Goal: Task Accomplishment & Management: Manage account settings

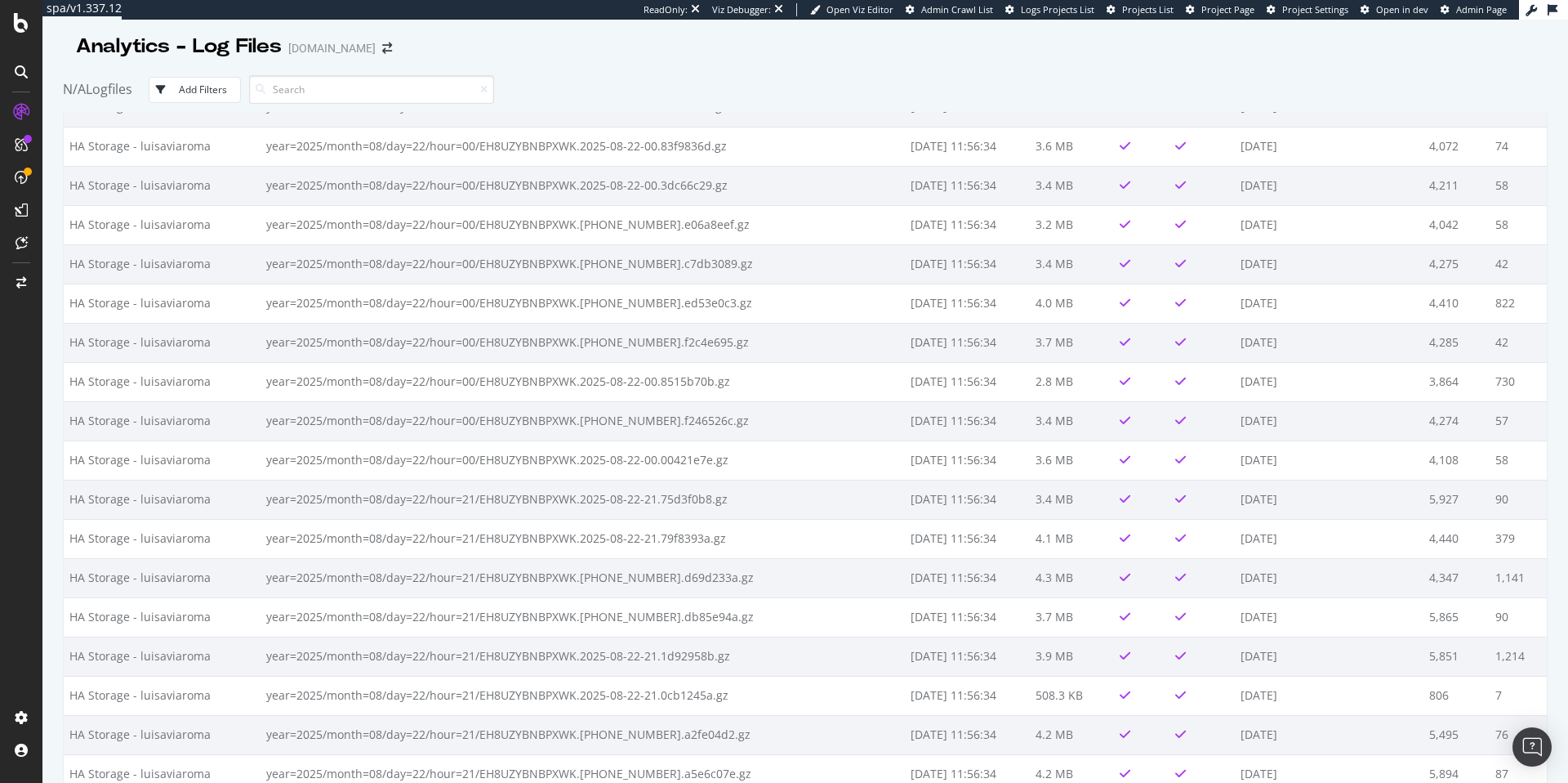
scroll to position [19125, 0]
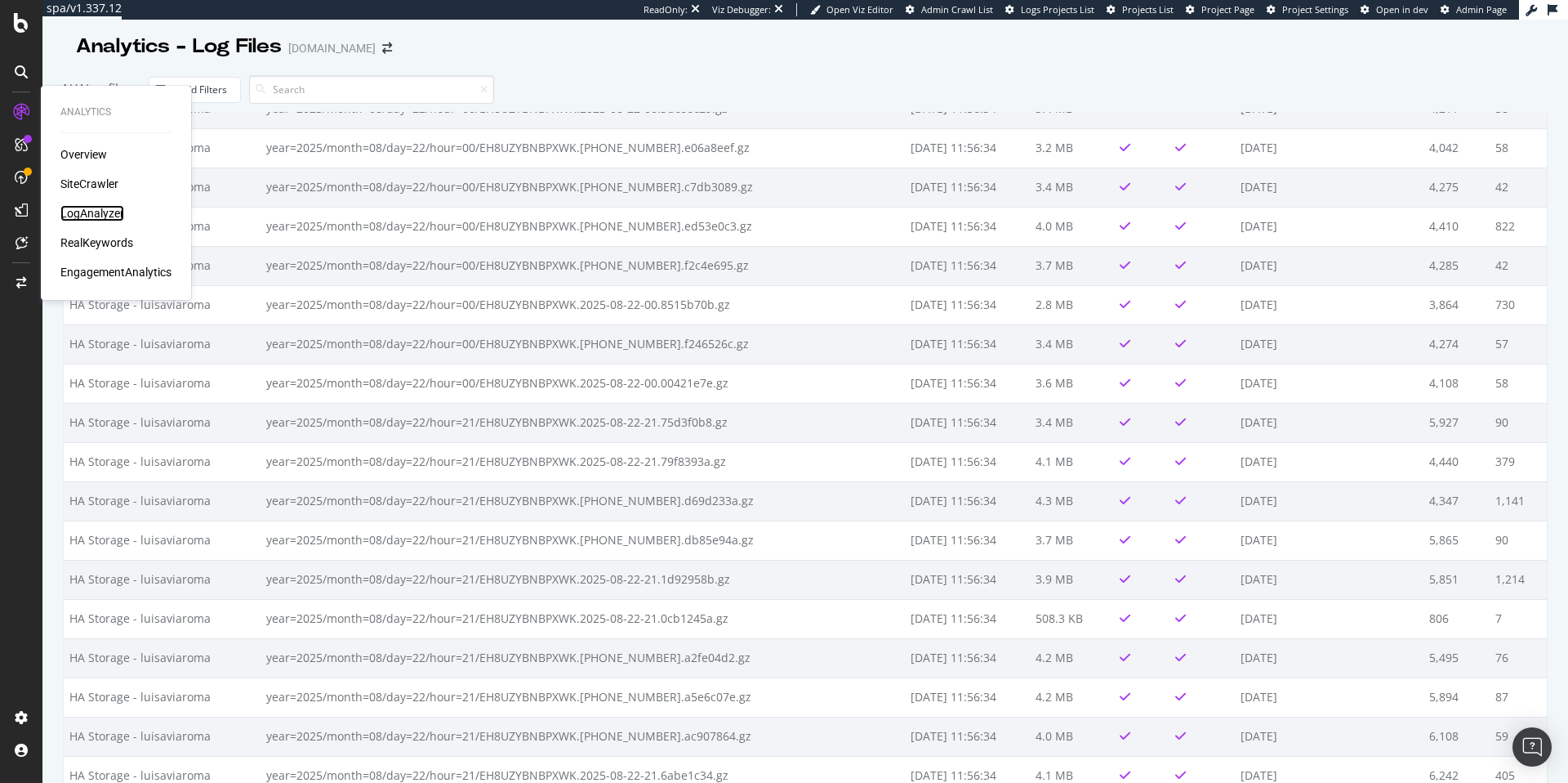
click at [105, 214] on div "LogAnalyzer" at bounding box center [92, 213] width 64 height 17
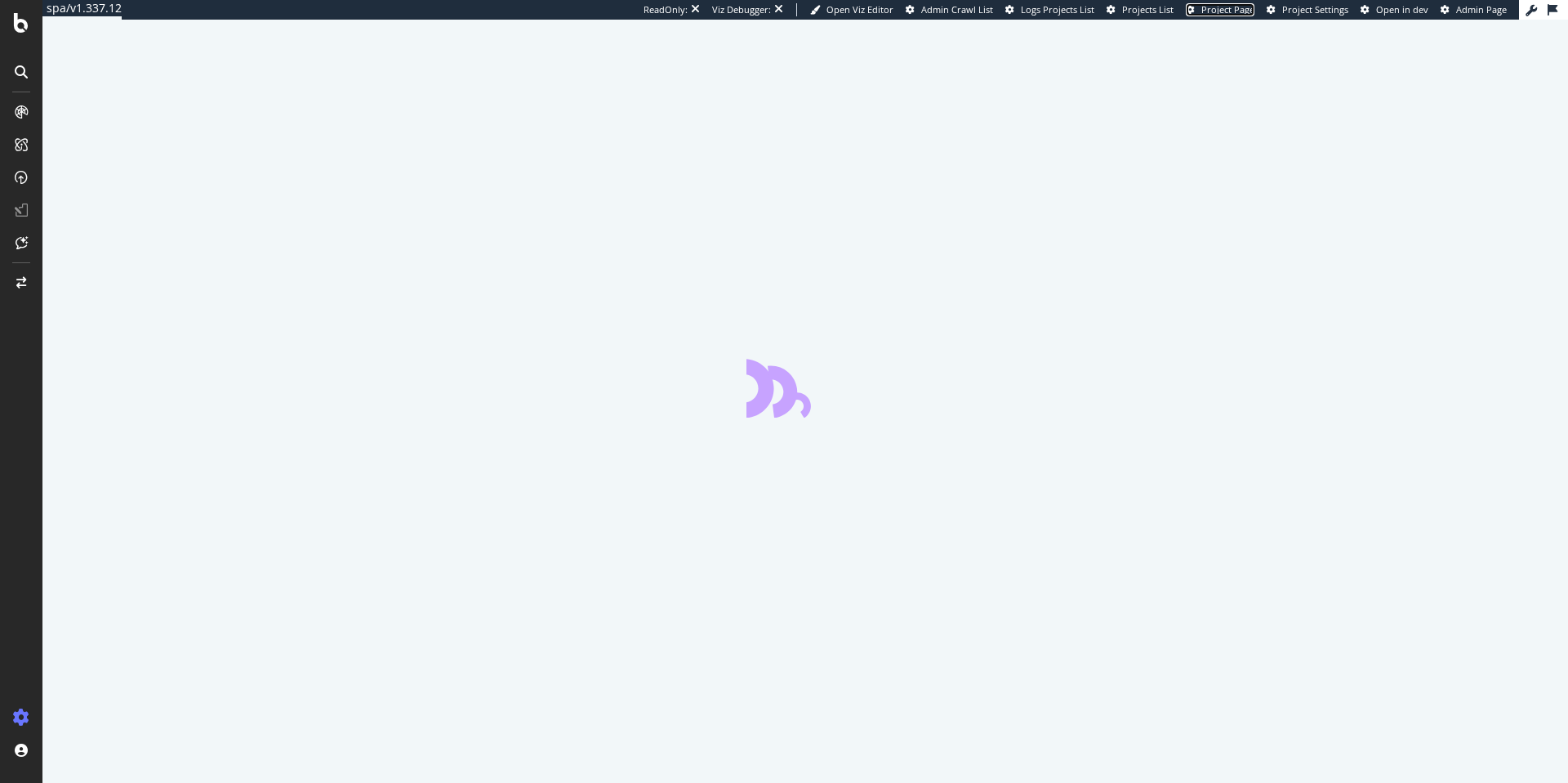
click at [1249, 10] on span "Project Page" at bounding box center [1227, 10] width 53 height 12
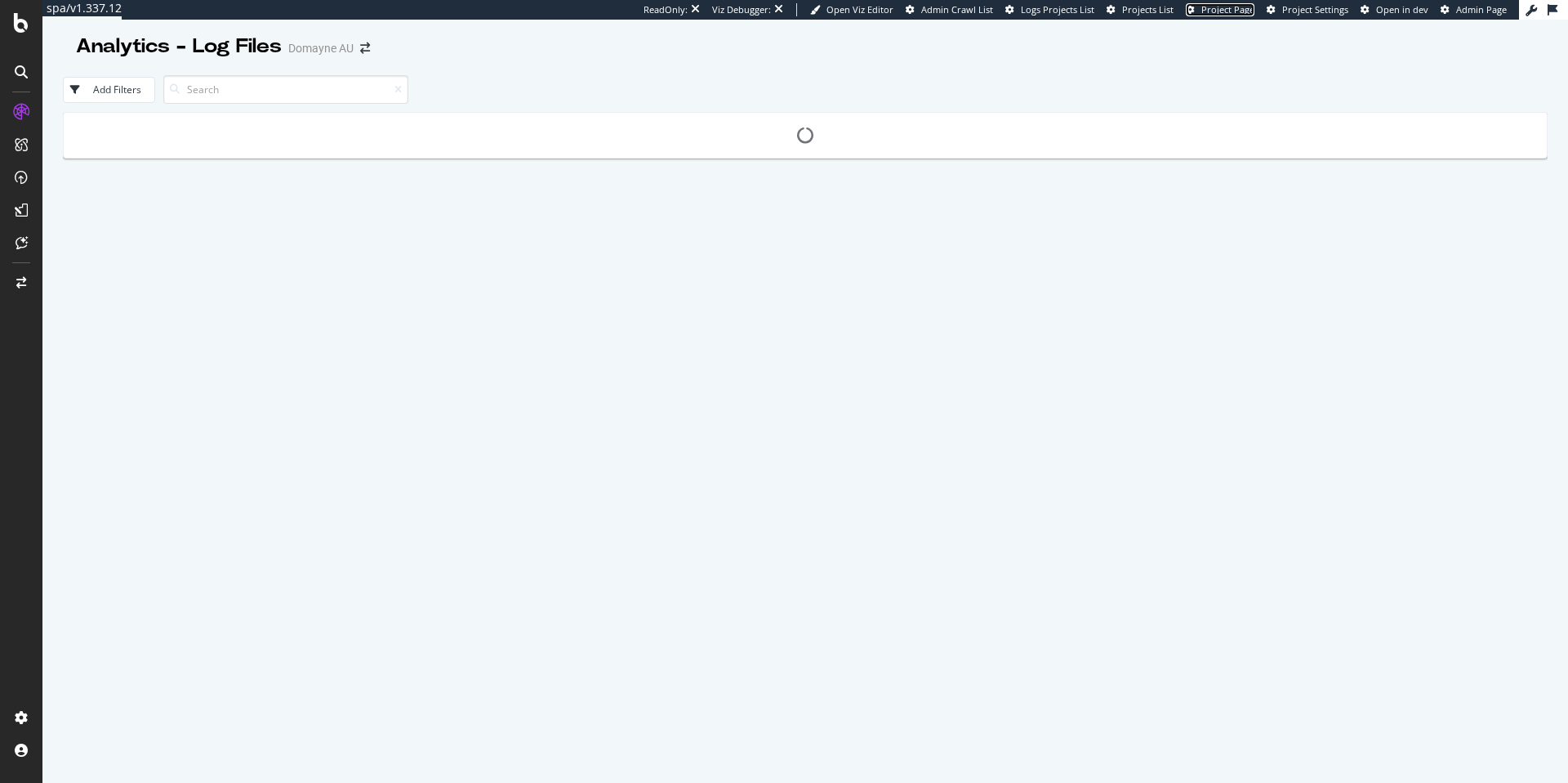
click at [1223, 14] on span "Project Page" at bounding box center [1227, 10] width 53 height 12
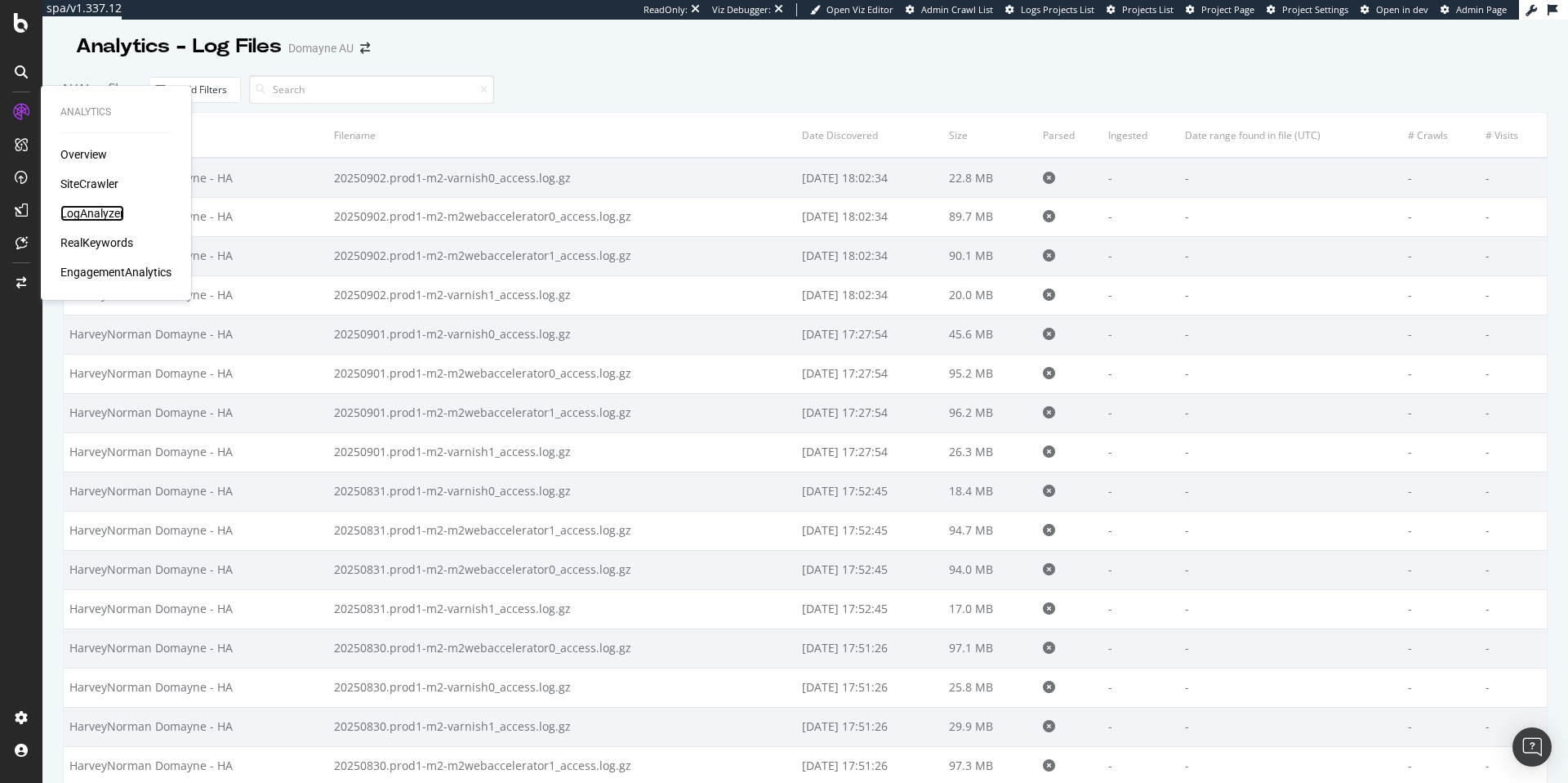
click at [104, 207] on div "LogAnalyzer" at bounding box center [92, 213] width 64 height 17
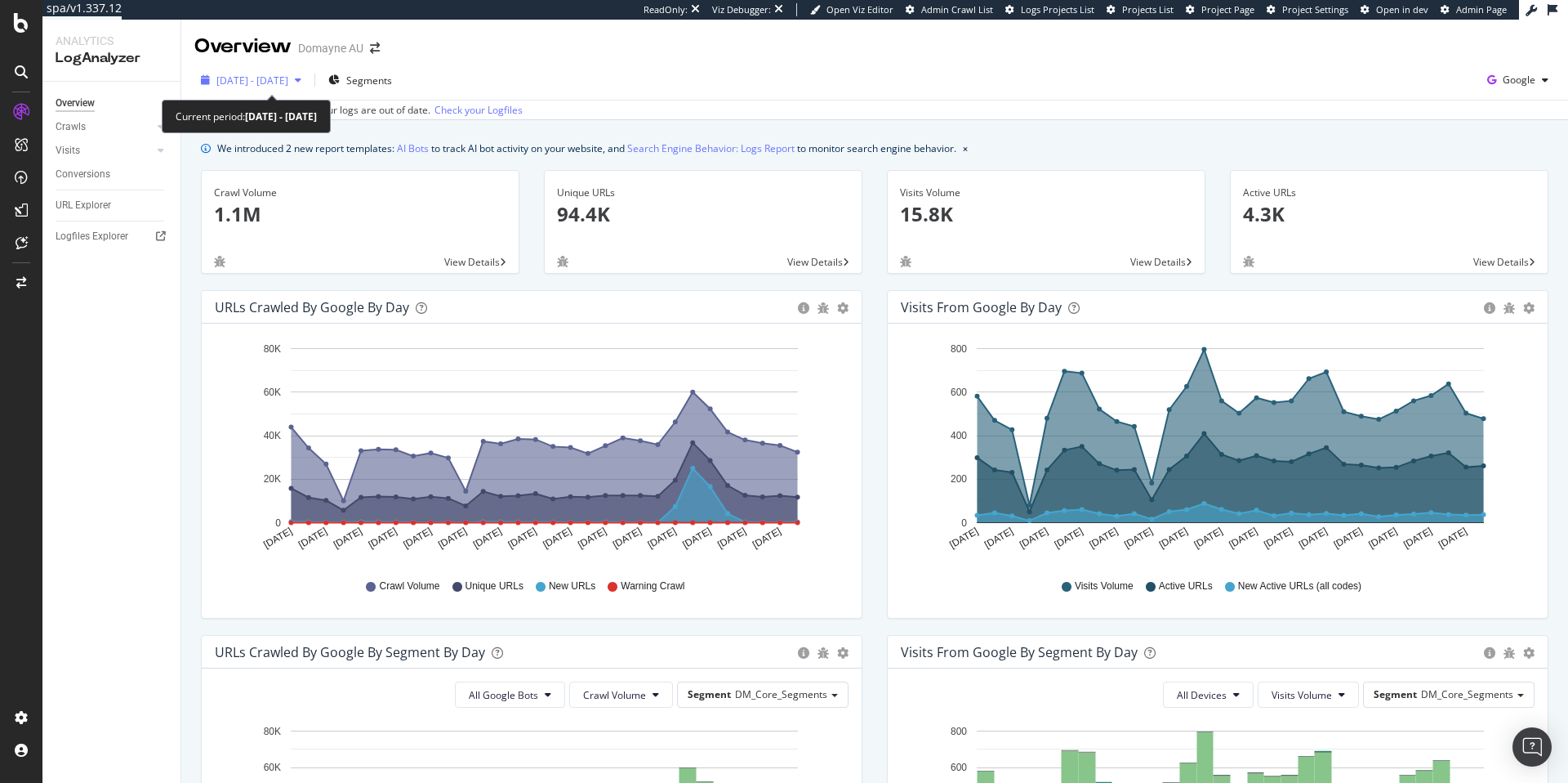
click at [288, 84] on span "2025 Jul. 28th - Aug. 26th" at bounding box center [252, 80] width 71 height 14
click at [84, 235] on div "Logfiles Explorer" at bounding box center [92, 236] width 72 height 17
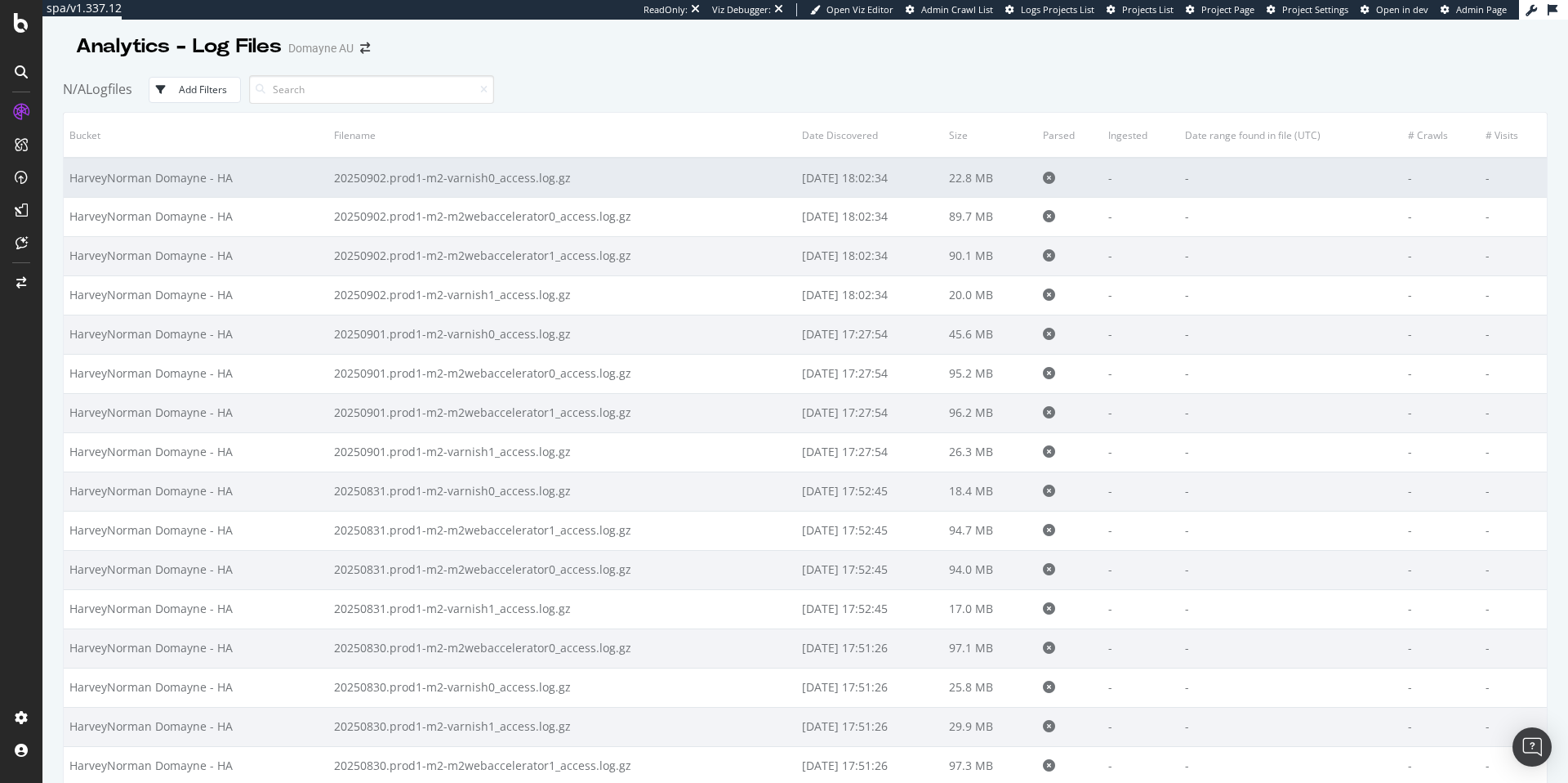
click at [1110, 180] on td "-" at bounding box center [1141, 177] width 77 height 39
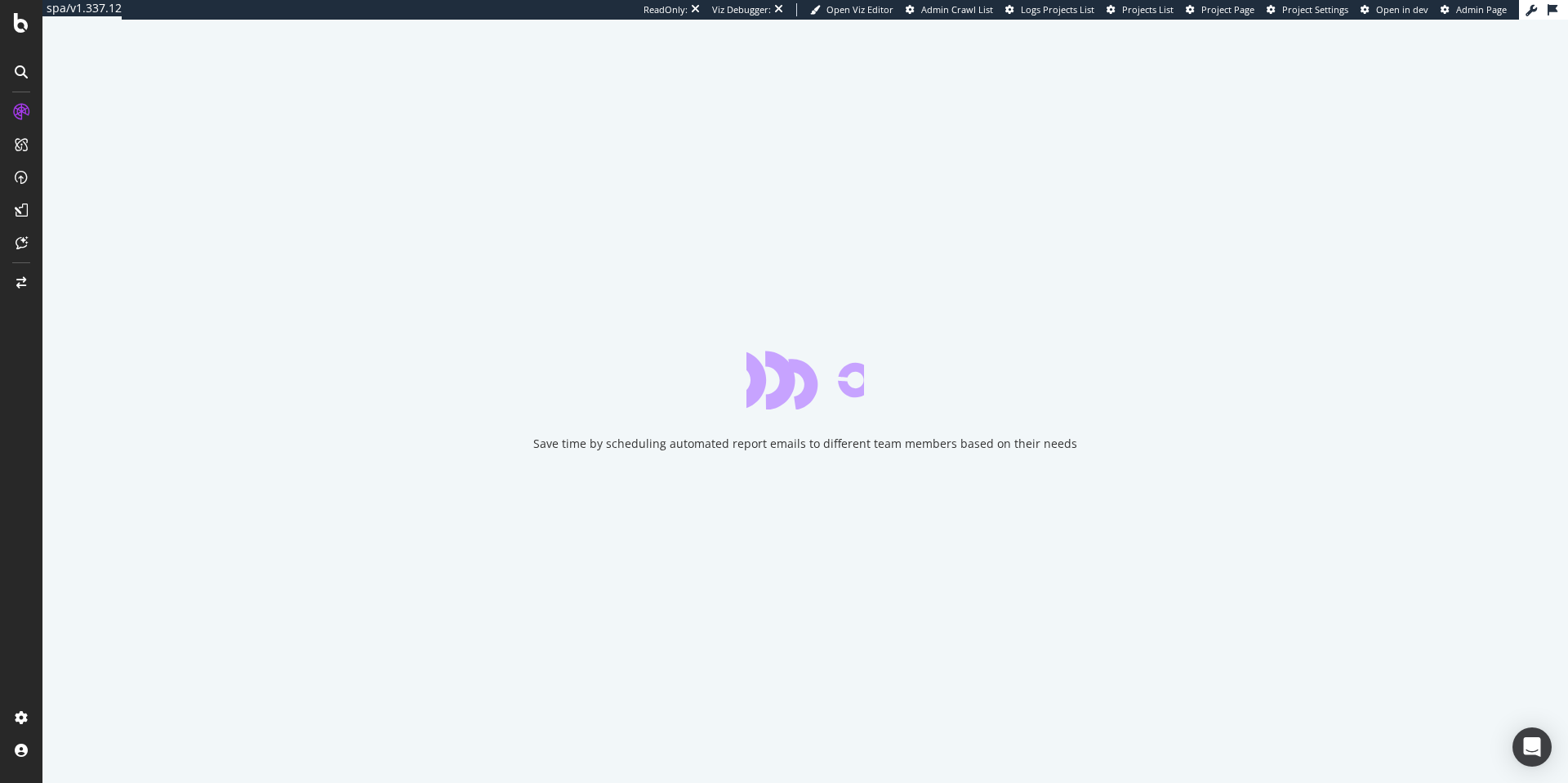
click at [1212, 2] on div "ReadOnly: Viz Debugger: Open Viz Editor Admin Crawl List Logs Projects List Pro…" at bounding box center [1081, 10] width 875 height 19
click at [1211, 16] on link "Project Page" at bounding box center [1219, 10] width 69 height 13
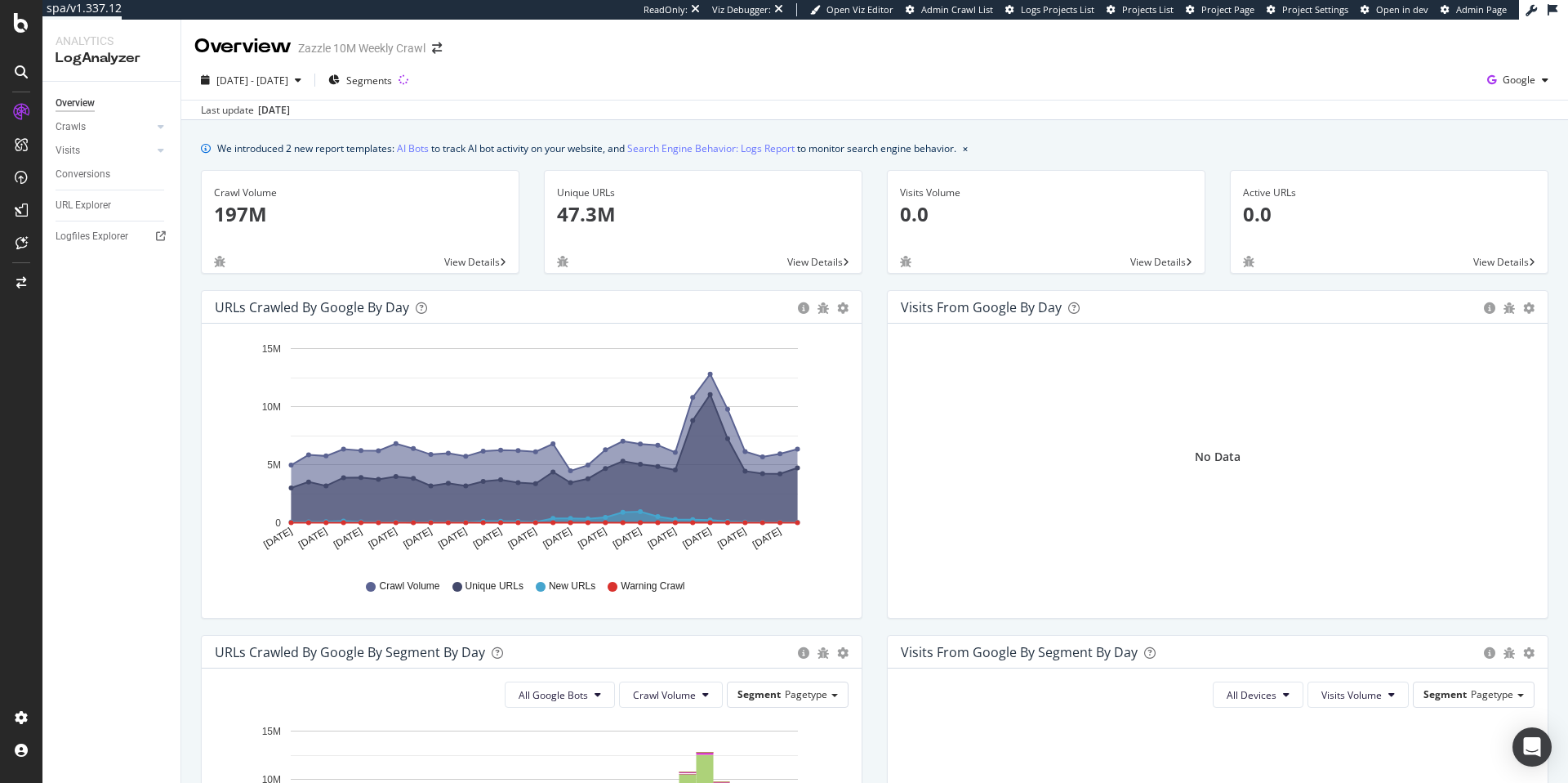
click at [119, 246] on div "Logfiles Explorer" at bounding box center [118, 236] width 125 height 24
click at [1507, 91] on div "Google" at bounding box center [1517, 80] width 74 height 24
click at [1433, 65] on span "Bing" at bounding box center [1436, 65] width 60 height 15
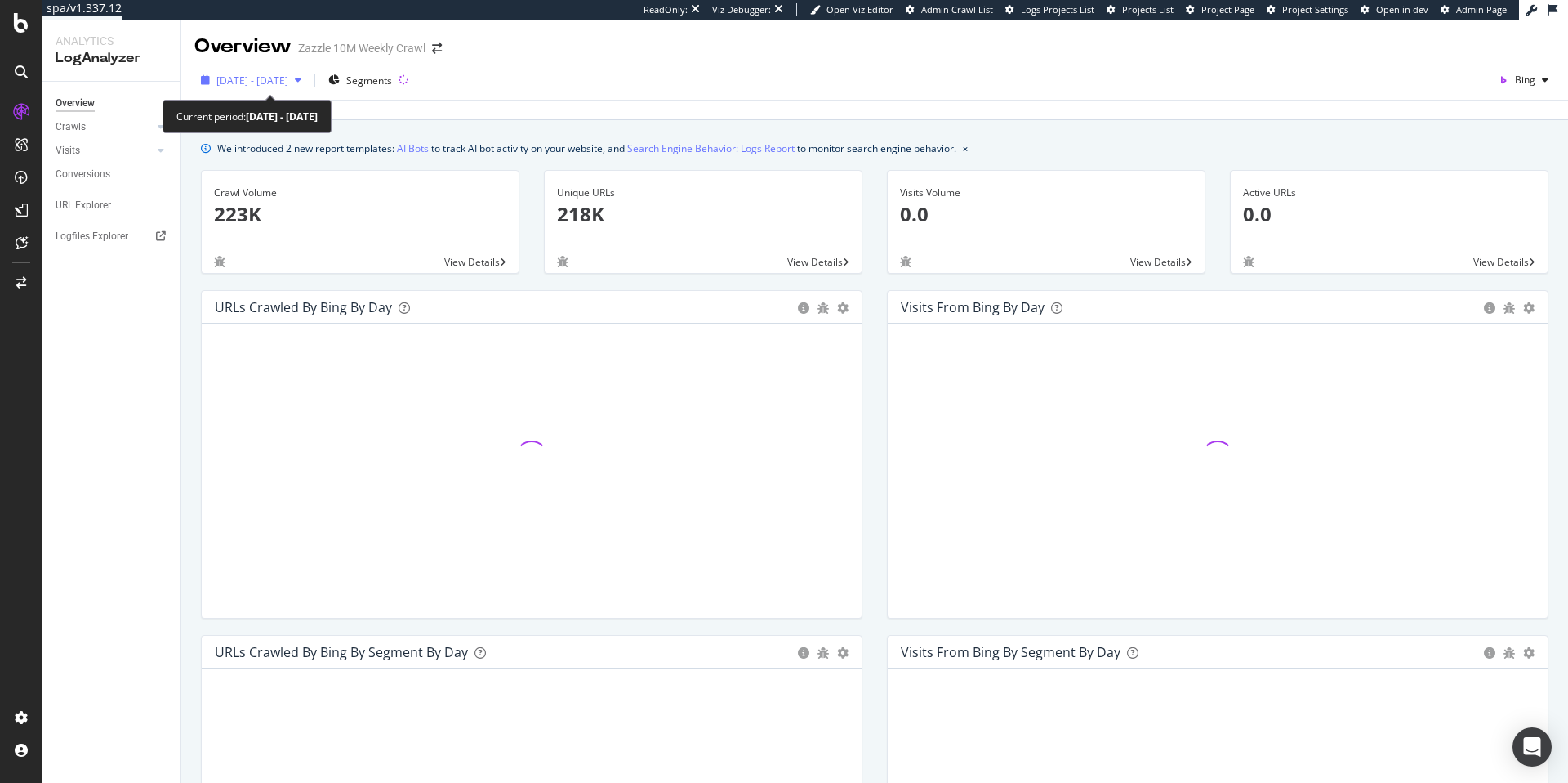
click at [288, 85] on span "2025 Aug. 4th - Sep. 2nd" at bounding box center [252, 80] width 71 height 14
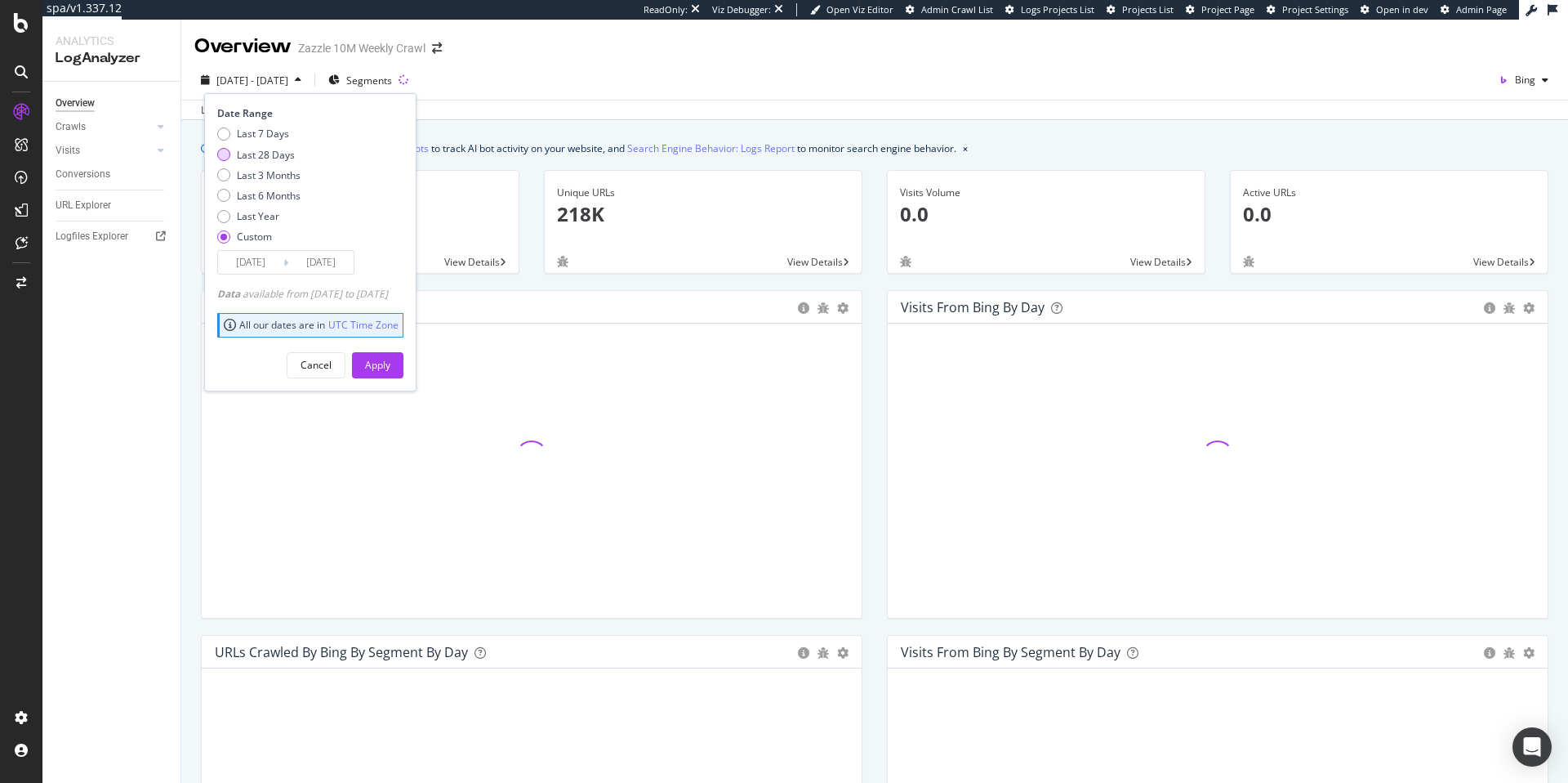
click at [264, 153] on div "Last 28 Days" at bounding box center [266, 155] width 58 height 14
type input "2025/08/07"
type input "2025/09/03"
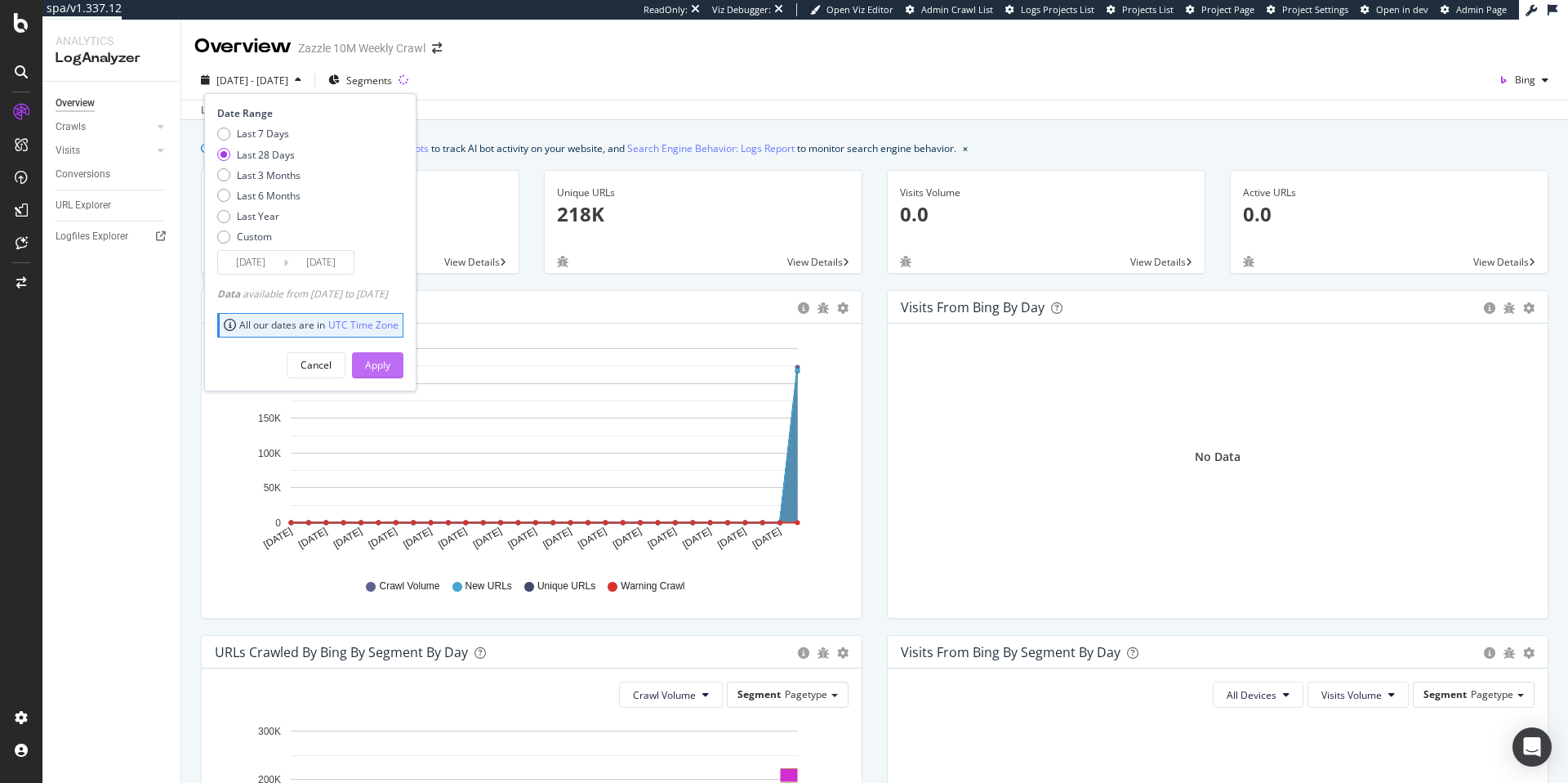
click at [390, 353] on div "Apply" at bounding box center [377, 365] width 25 height 24
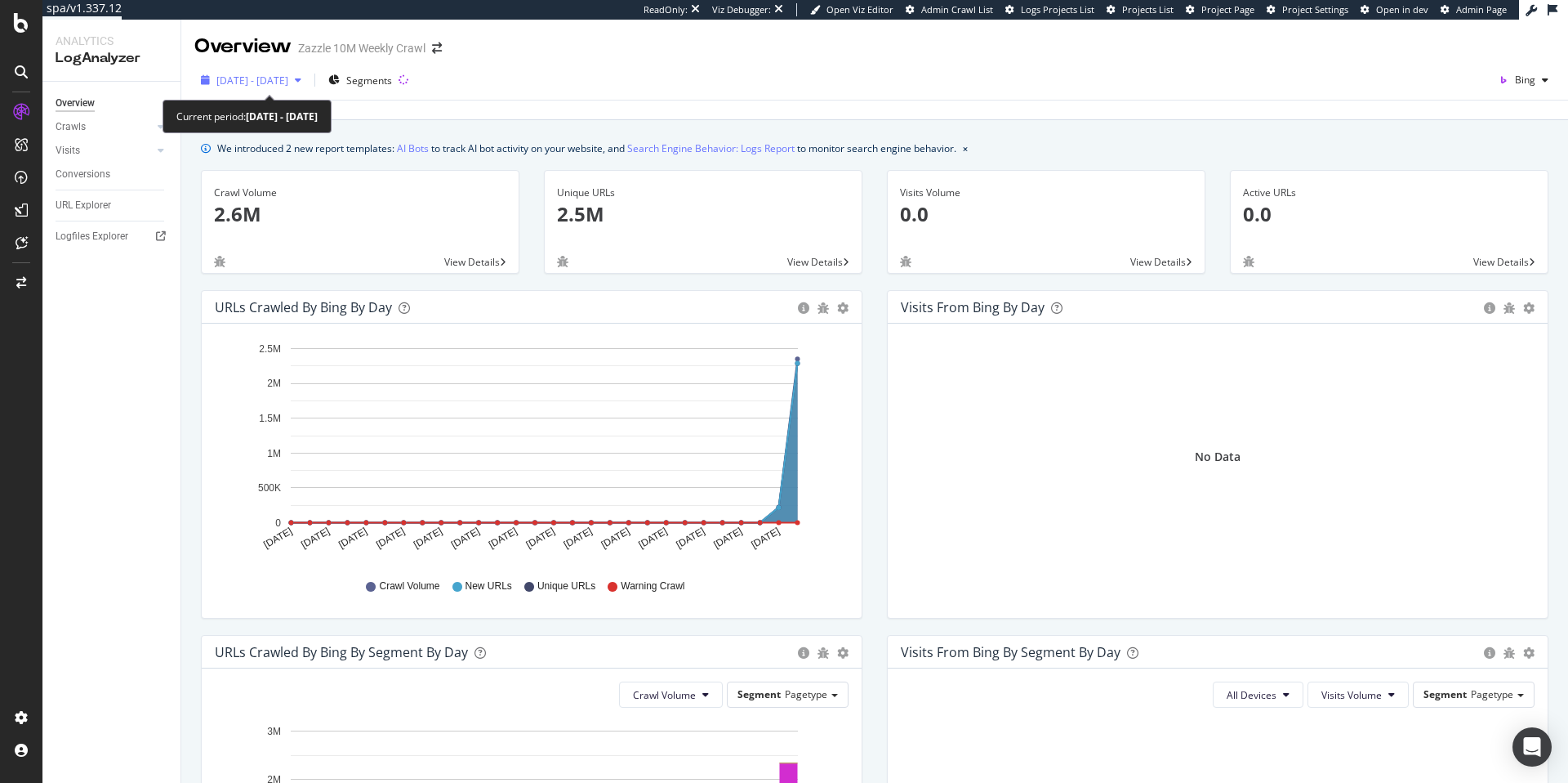
click at [288, 81] on span "2025 Aug. 7th - Sep. 3rd" at bounding box center [252, 80] width 71 height 14
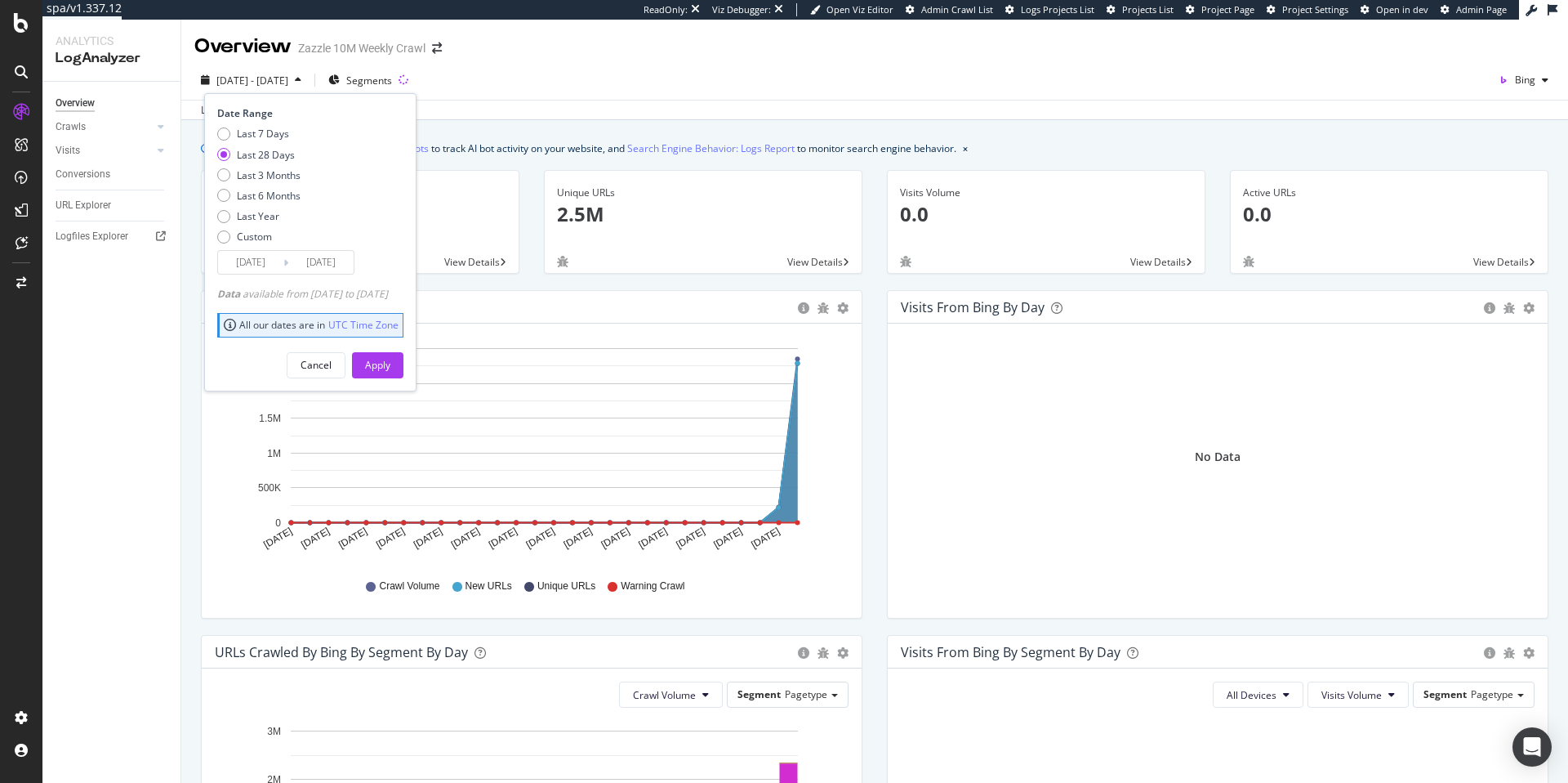
click at [886, 134] on div "We introduced 2 new report templates: AI Bots to track AI bot activity on your …" at bounding box center [874, 751] width 1387 height 1262
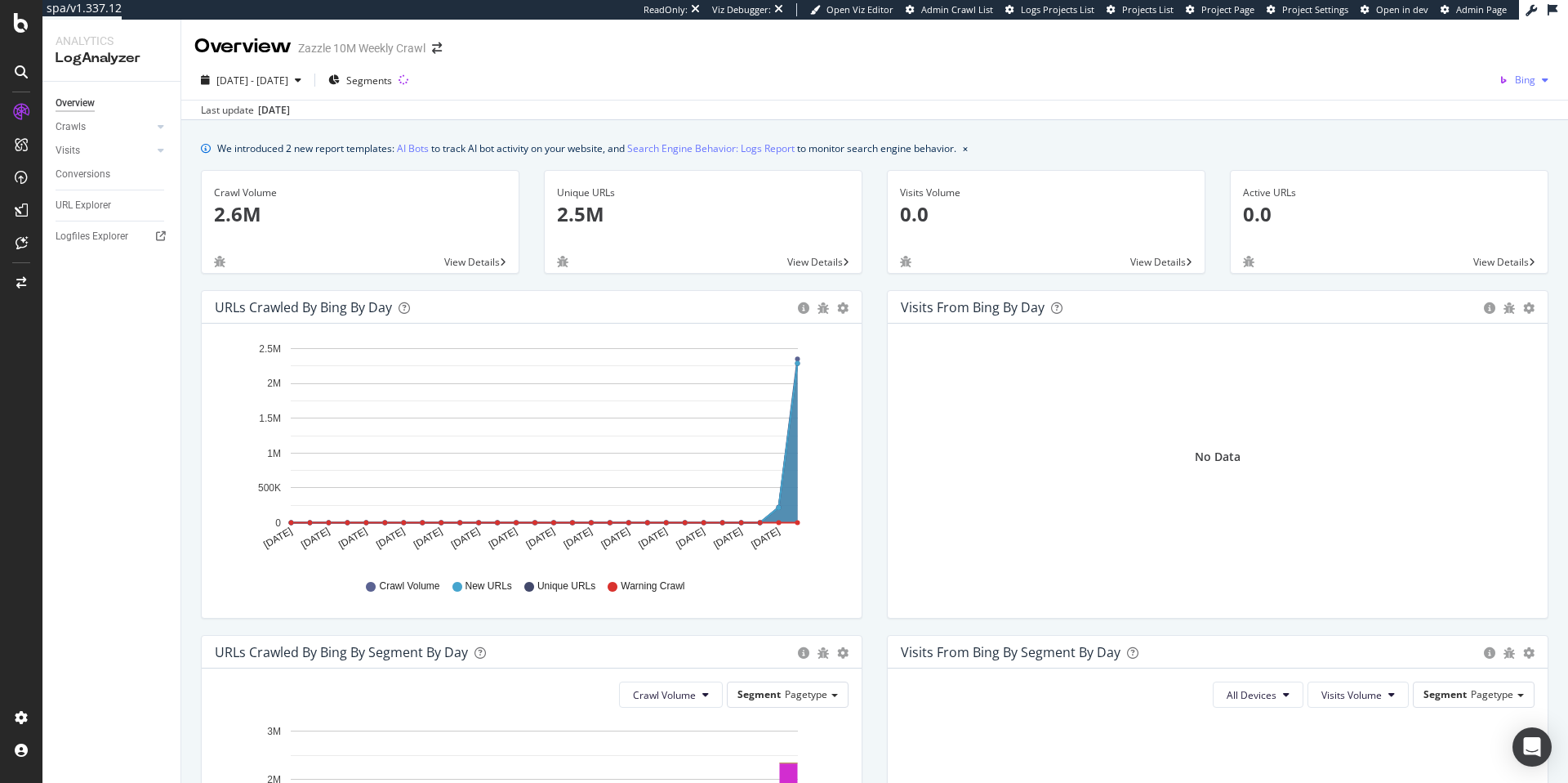
click at [1535, 78] on div "button" at bounding box center [1544, 79] width 19 height 10
click at [1460, 95] on span "OpenAI" at bounding box center [1448, 95] width 60 height 15
click at [1524, 76] on span "OpenAI" at bounding box center [1518, 79] width 33 height 14
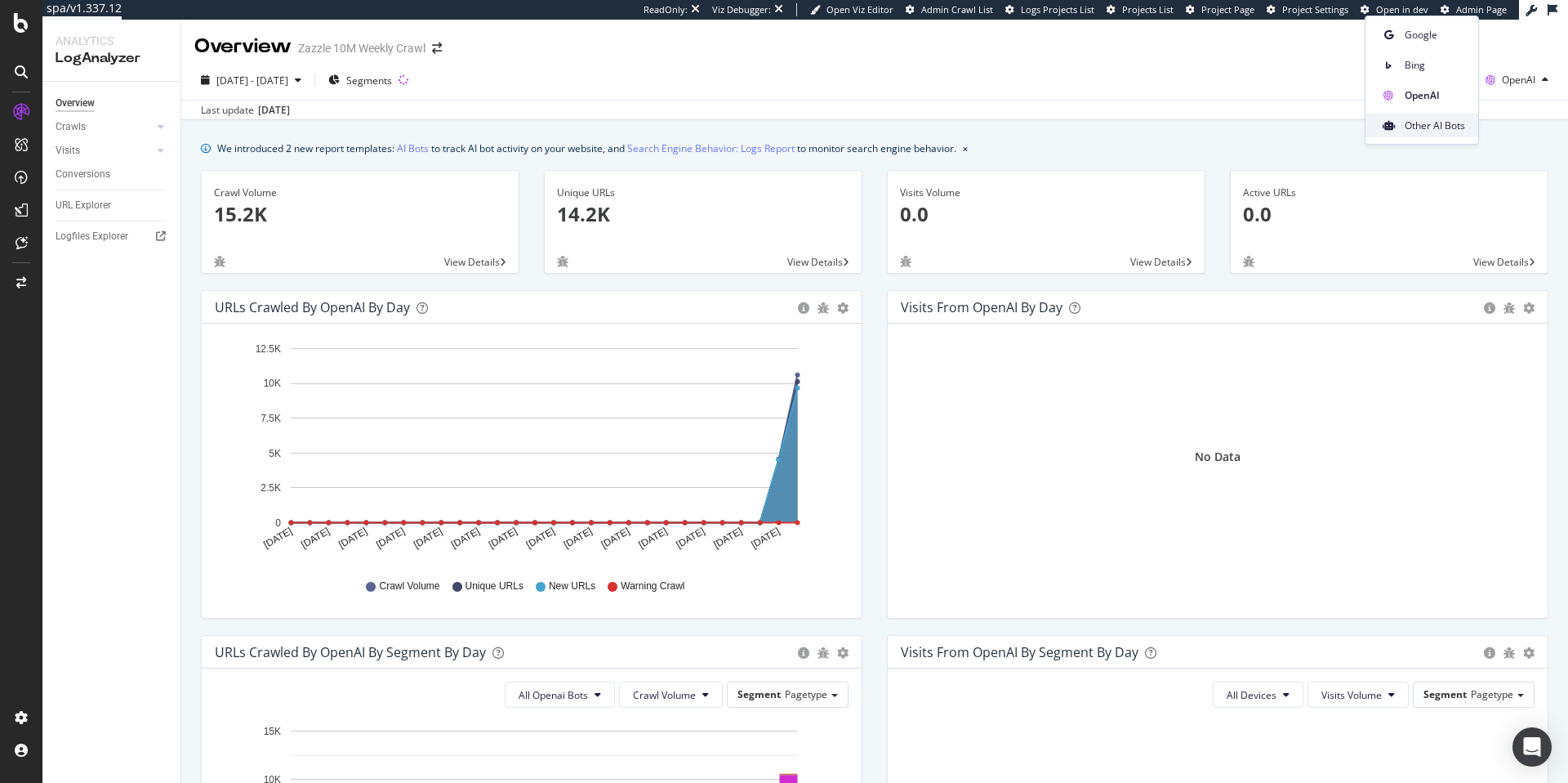
click at [1456, 124] on span "Other AI Bots" at bounding box center [1434, 126] width 60 height 15
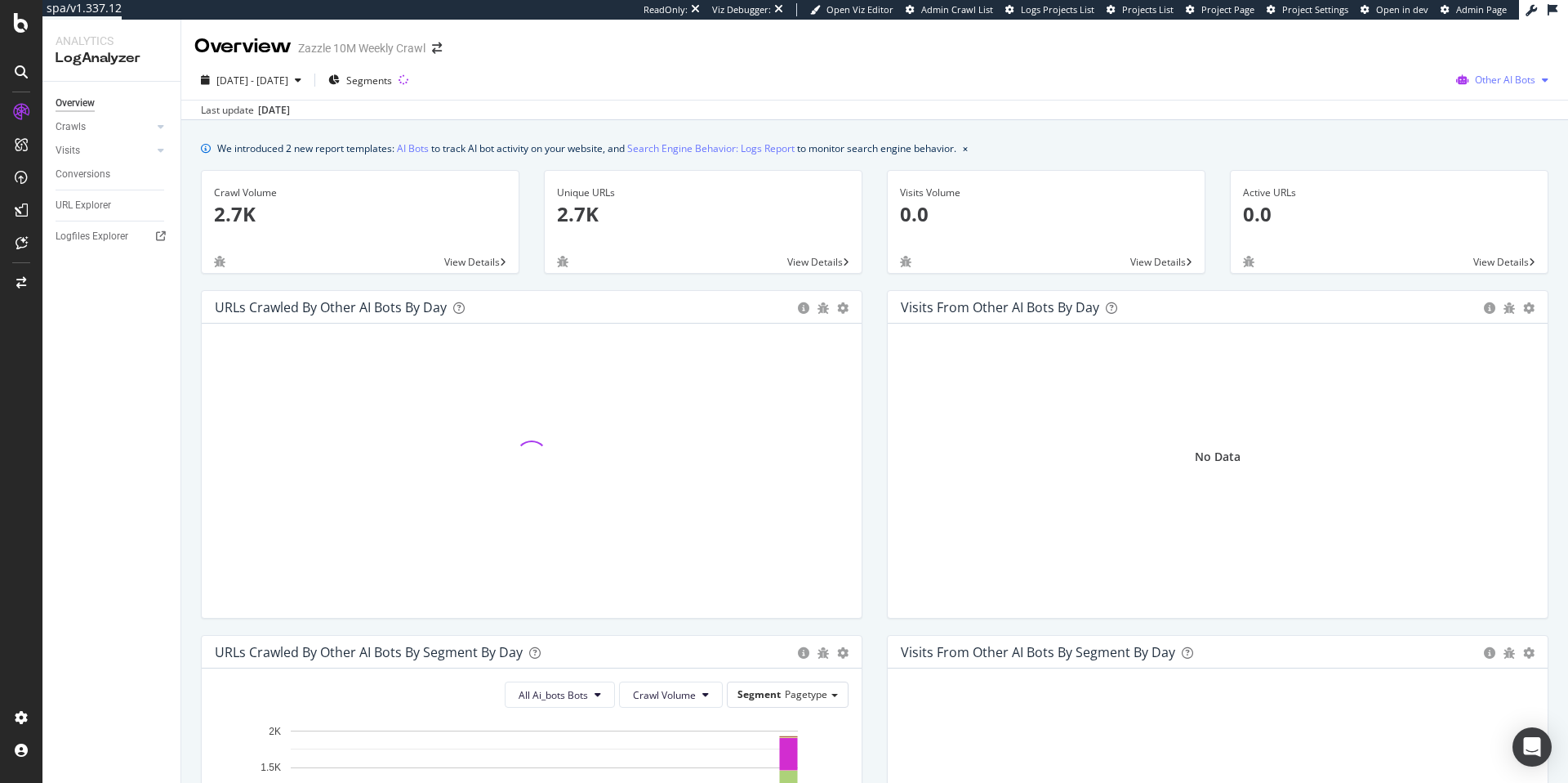
click at [1514, 76] on span "Other AI Bots" at bounding box center [1504, 79] width 60 height 14
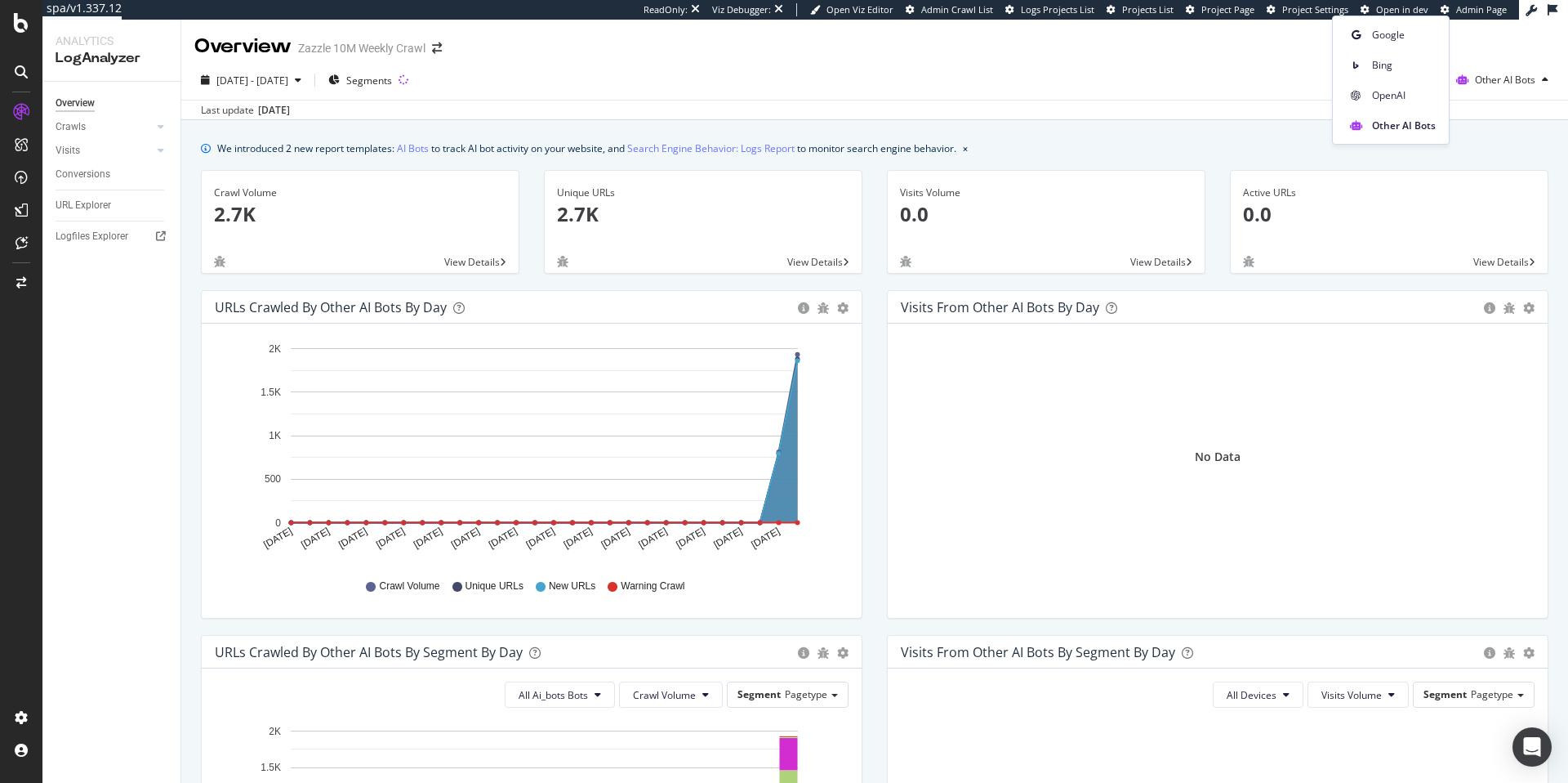
click at [943, 113] on div "Last update Sep. 03, 2025" at bounding box center [874, 109] width 1387 height 19
click at [1502, 76] on span "Other AI Bots" at bounding box center [1504, 79] width 60 height 14
click at [1393, 70] on span "Bing" at bounding box center [1403, 65] width 64 height 15
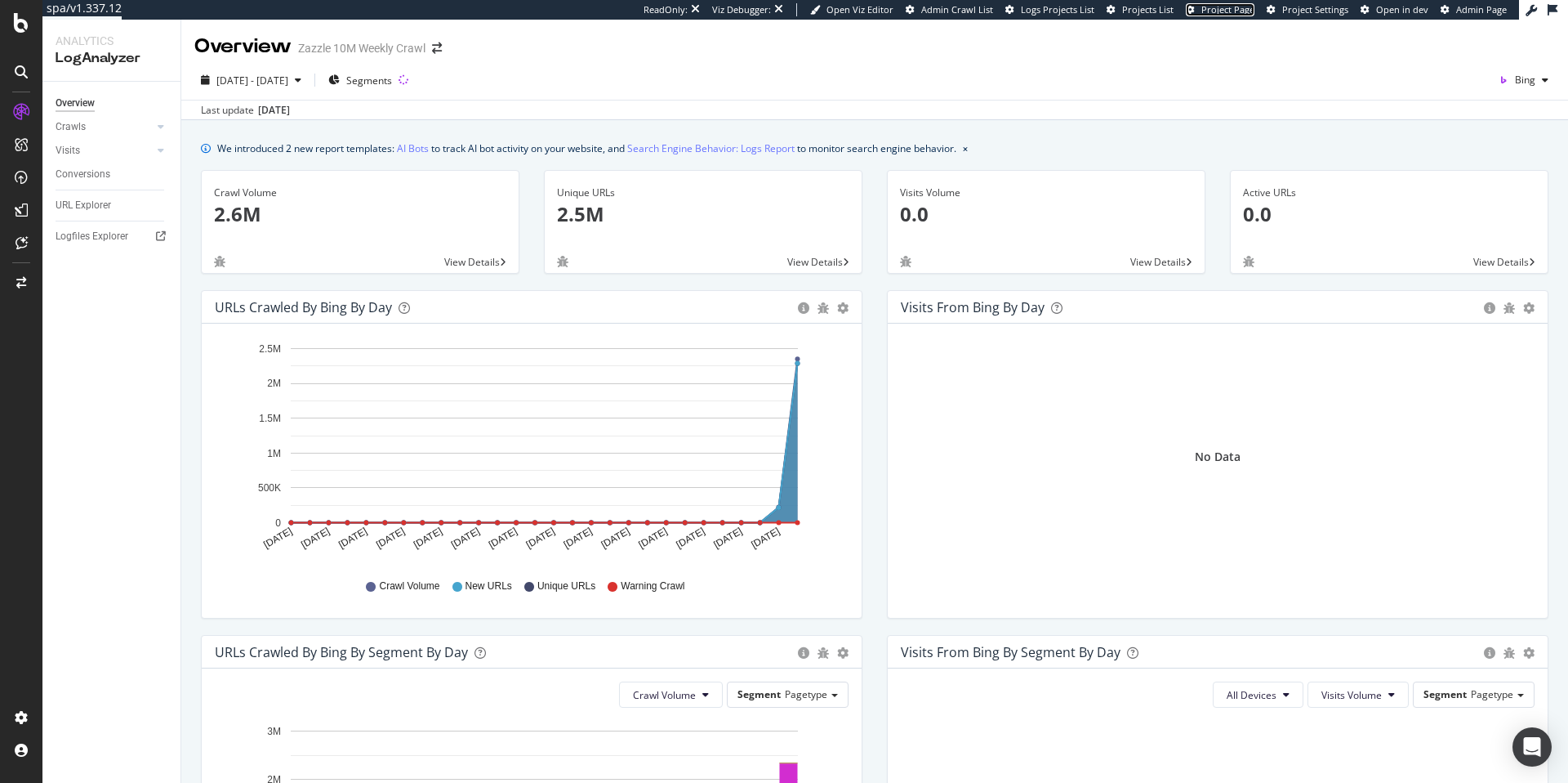
click at [1241, 10] on span "Project Page" at bounding box center [1227, 10] width 53 height 12
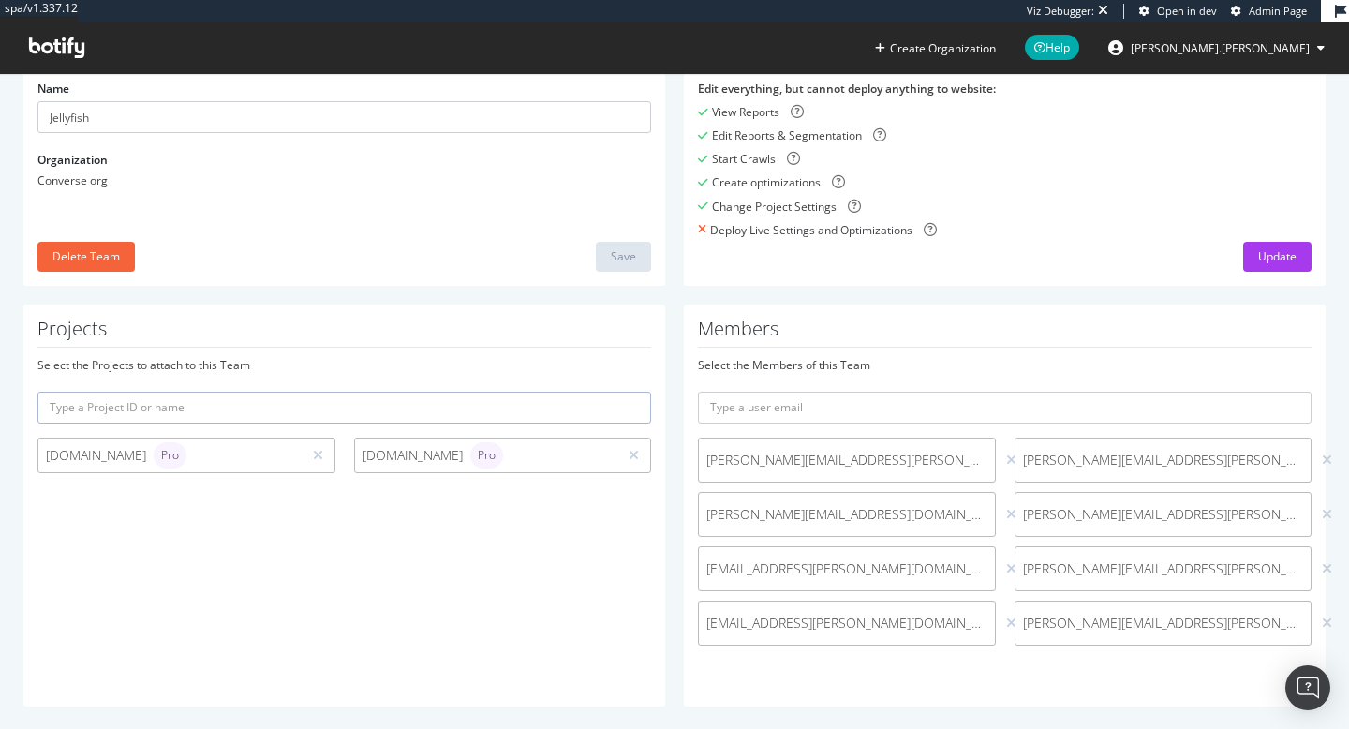
scroll to position [174, 0]
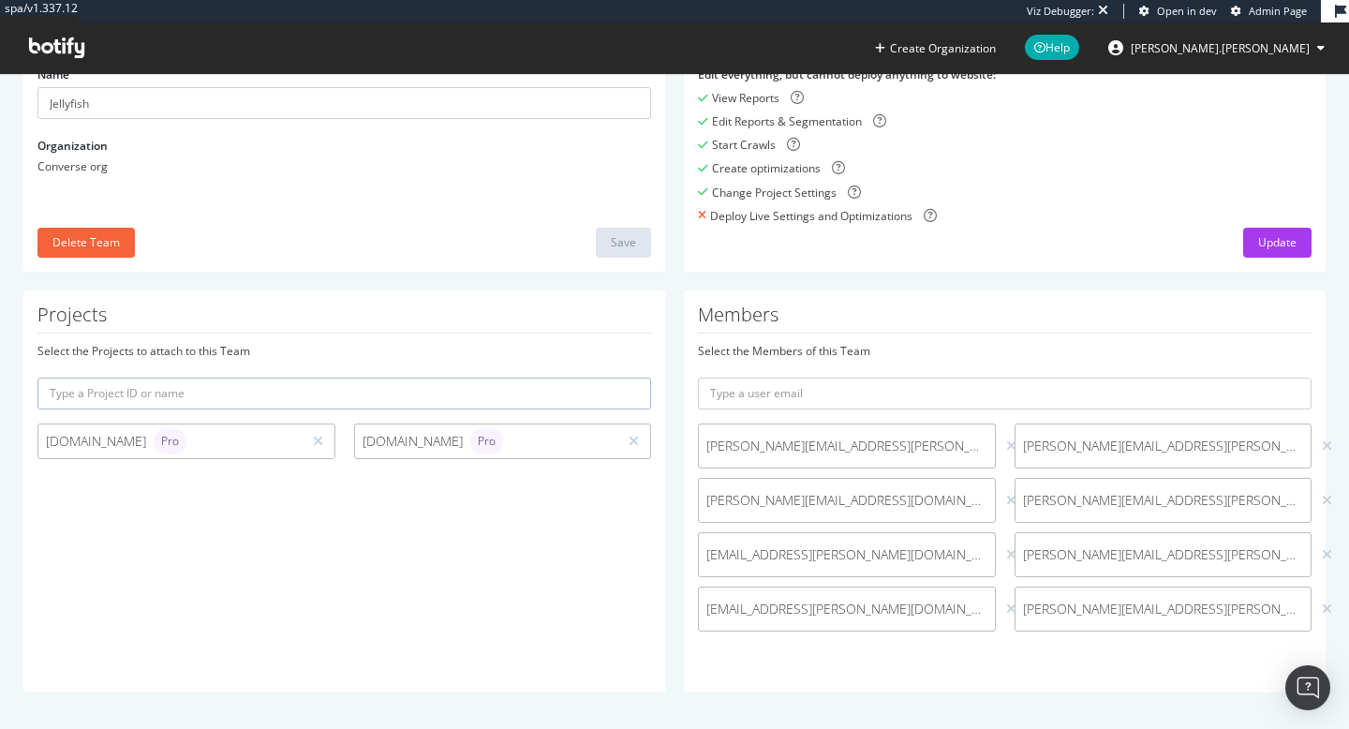
click at [1254, 7] on span "Admin Page" at bounding box center [1278, 11] width 58 height 14
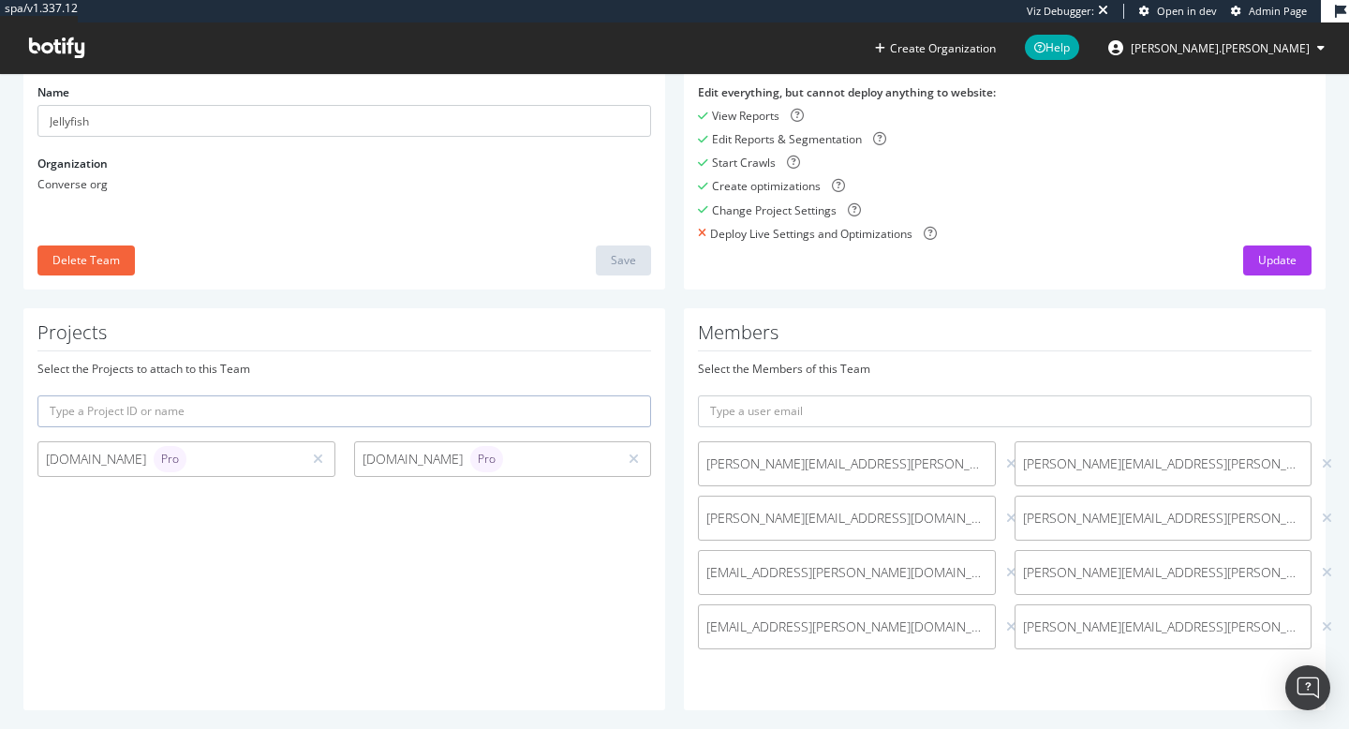
scroll to position [0, 0]
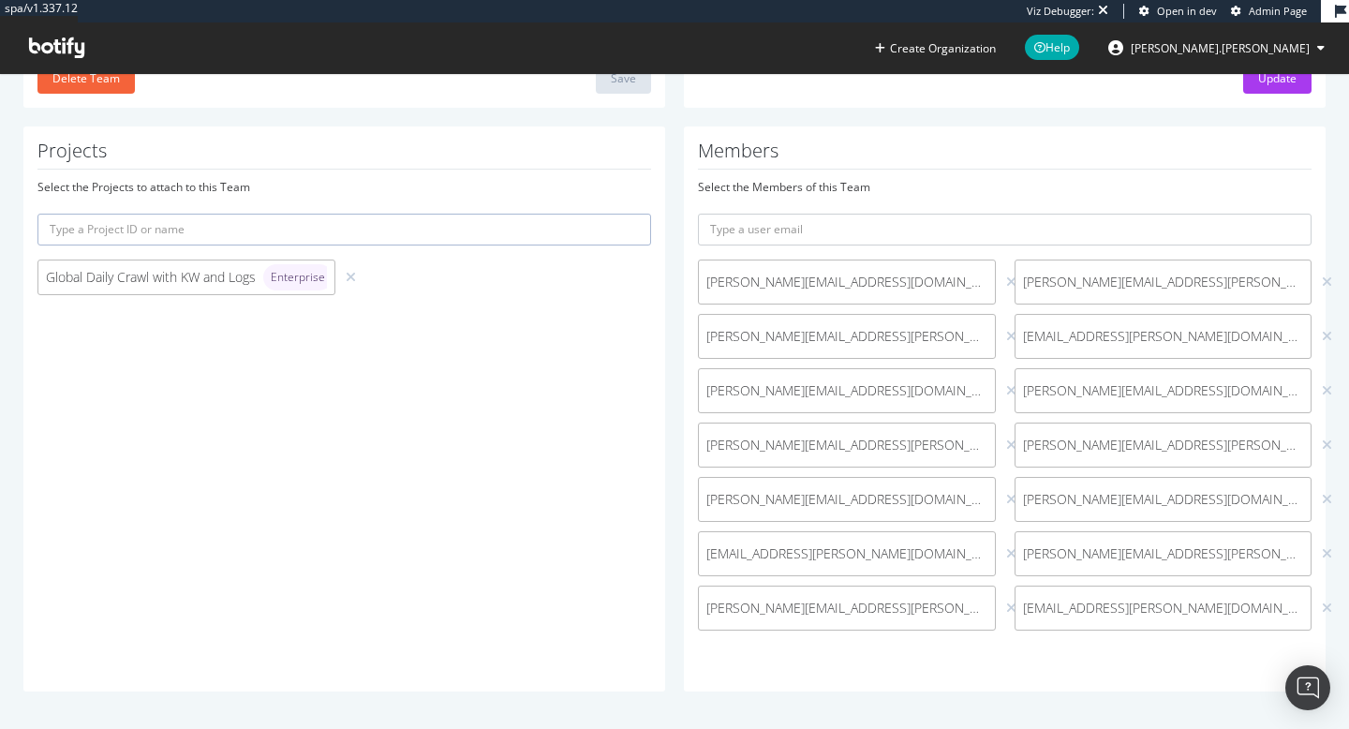
scroll to position [336, 0]
click at [1322, 500] on icon at bounding box center [1327, 501] width 10 height 13
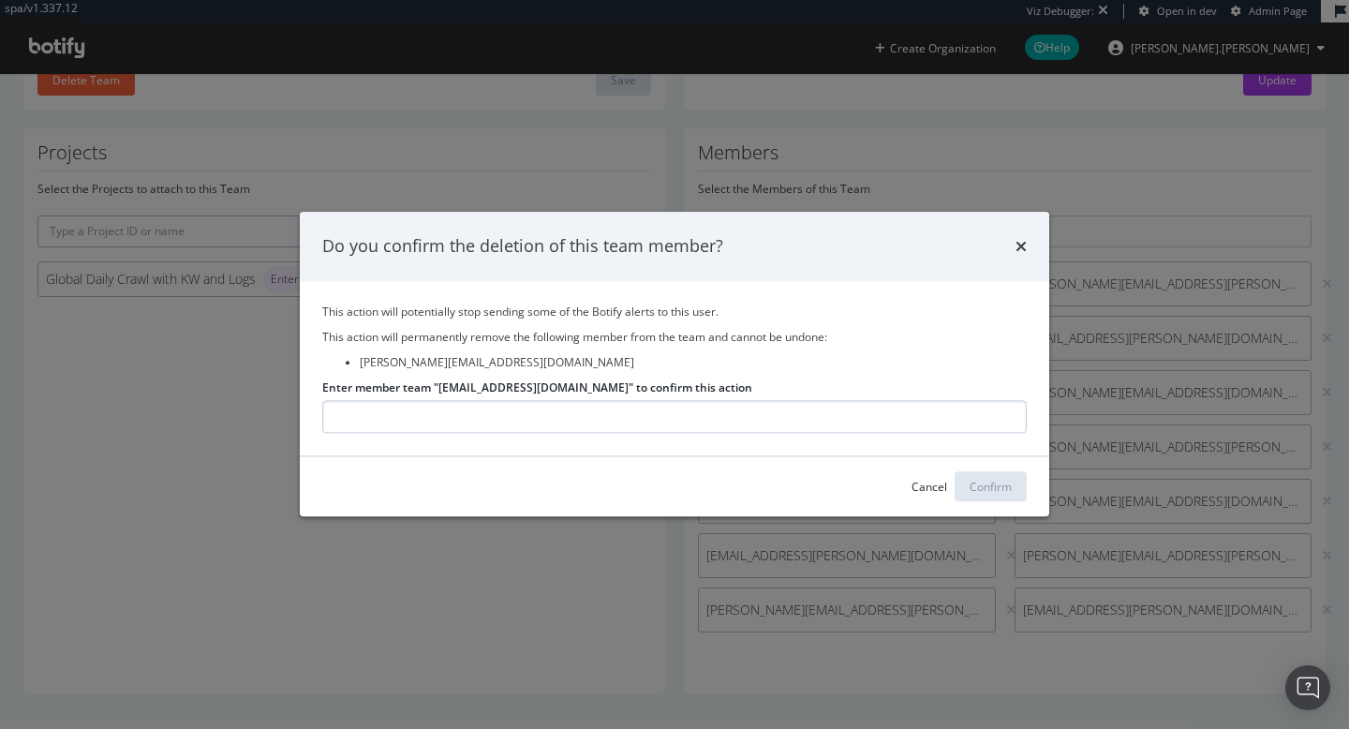
click at [787, 422] on input "Enter member team "[EMAIL_ADDRESS][DOMAIN_NAME]" to confirm this action" at bounding box center [674, 417] width 705 height 33
type input "[PERSON_NAME][EMAIL_ADDRESS][DOMAIN_NAME]"
click at [1000, 483] on div "Confirm" at bounding box center [991, 487] width 42 height 16
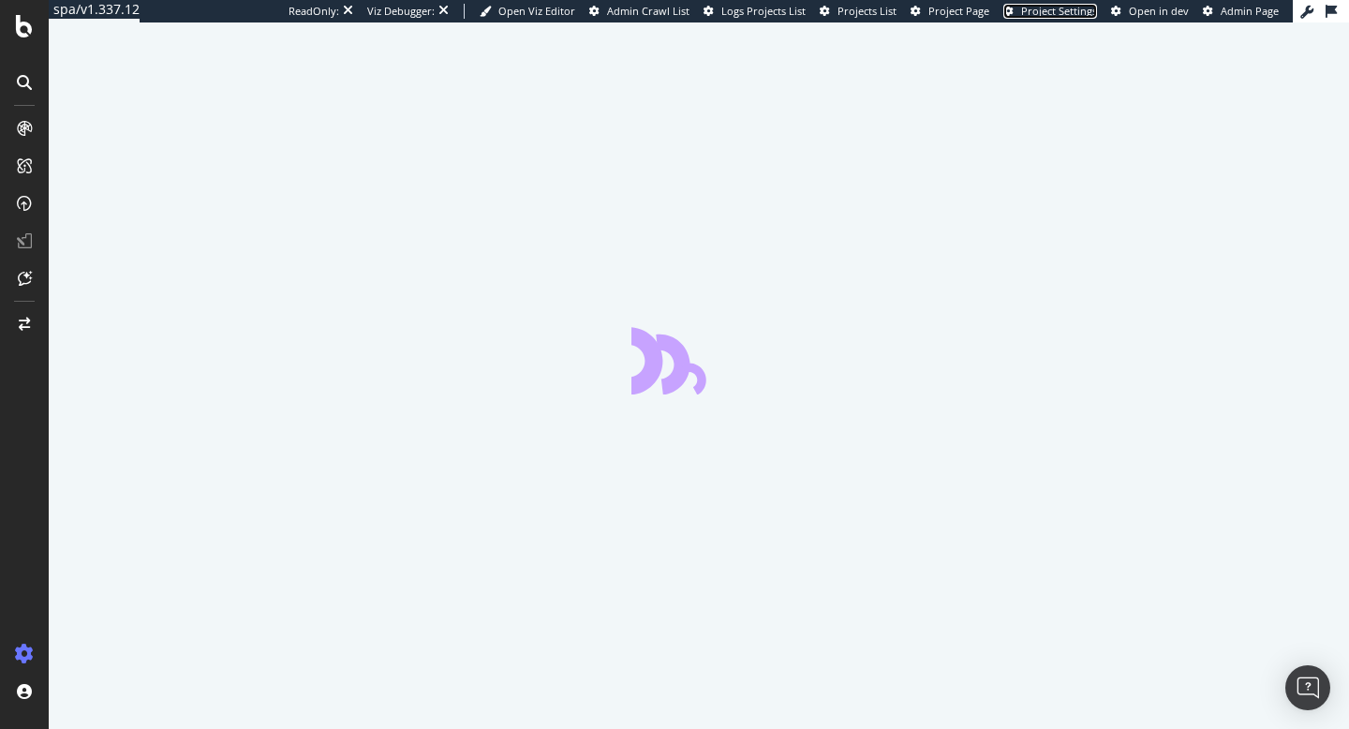
click at [1073, 11] on span "Project Settings" at bounding box center [1059, 11] width 76 height 14
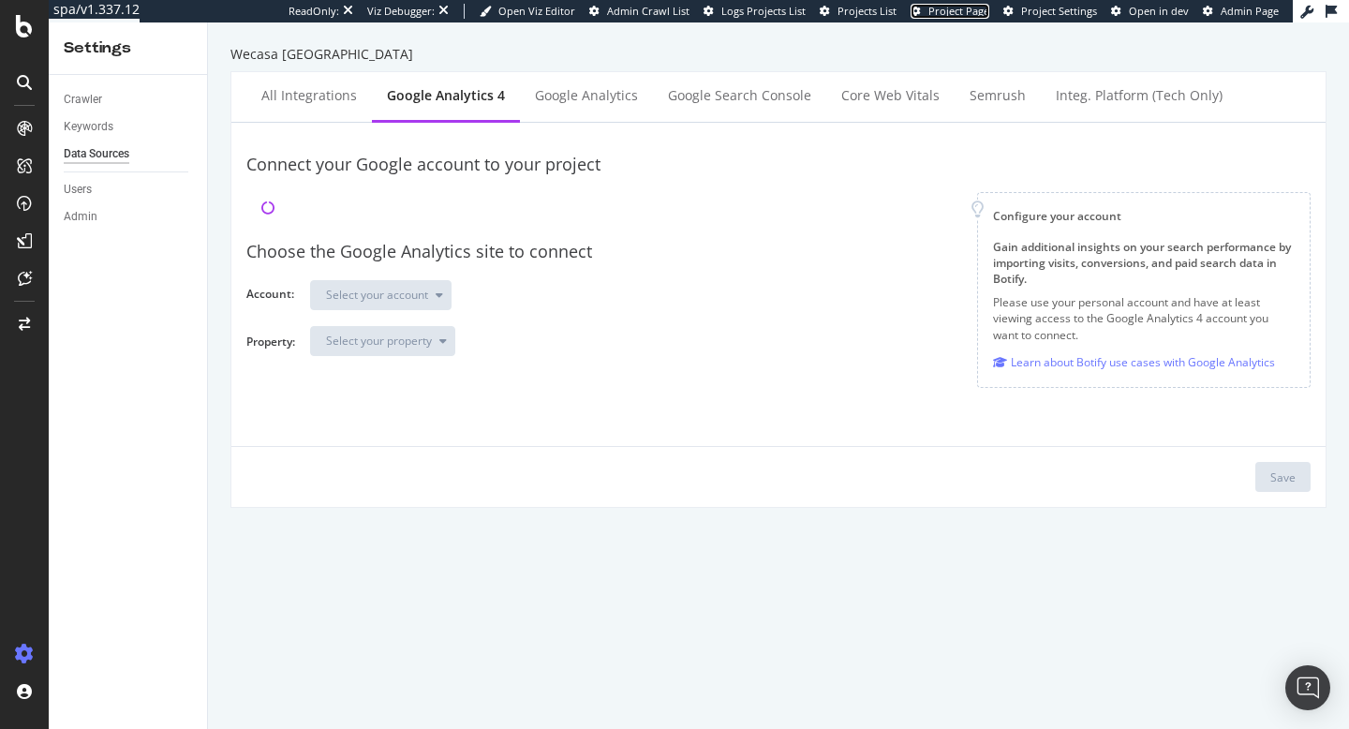
click at [963, 17] on span "Project Page" at bounding box center [958, 11] width 61 height 14
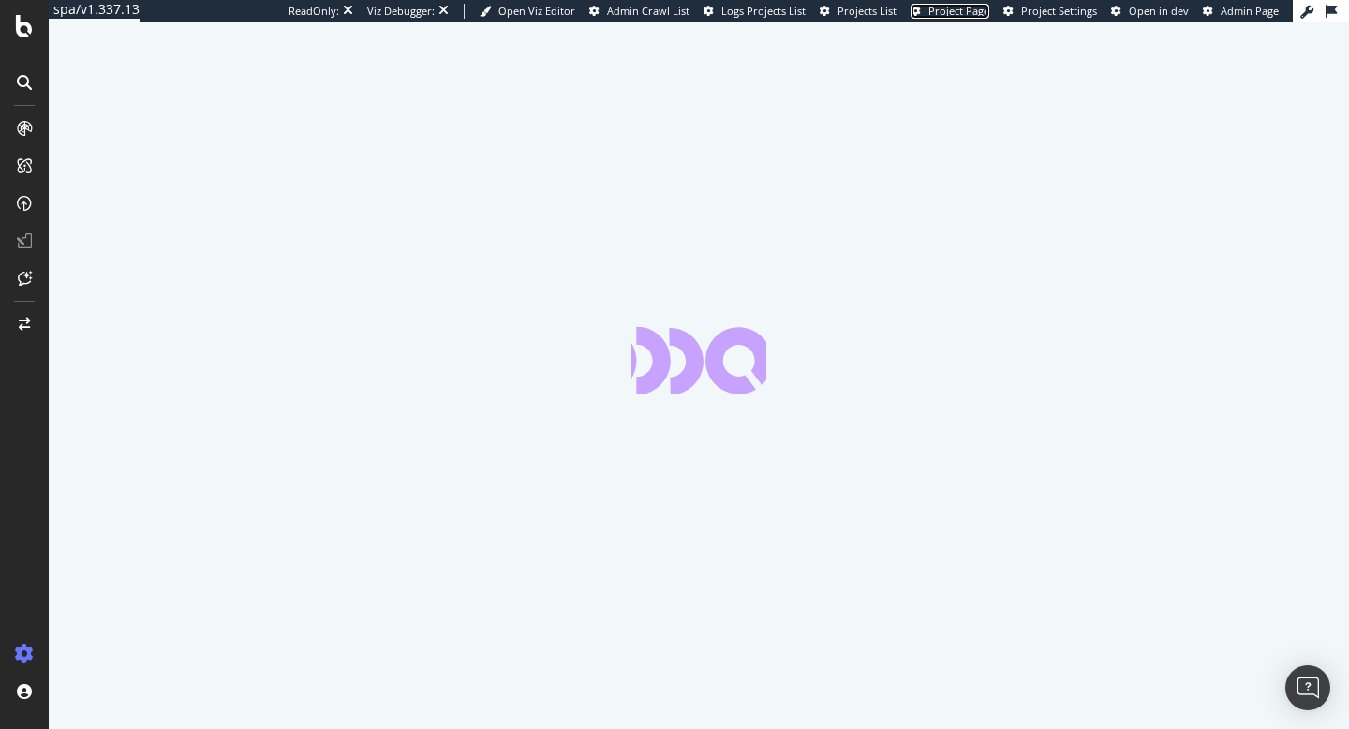
click at [982, 11] on span "Project Page" at bounding box center [958, 11] width 61 height 14
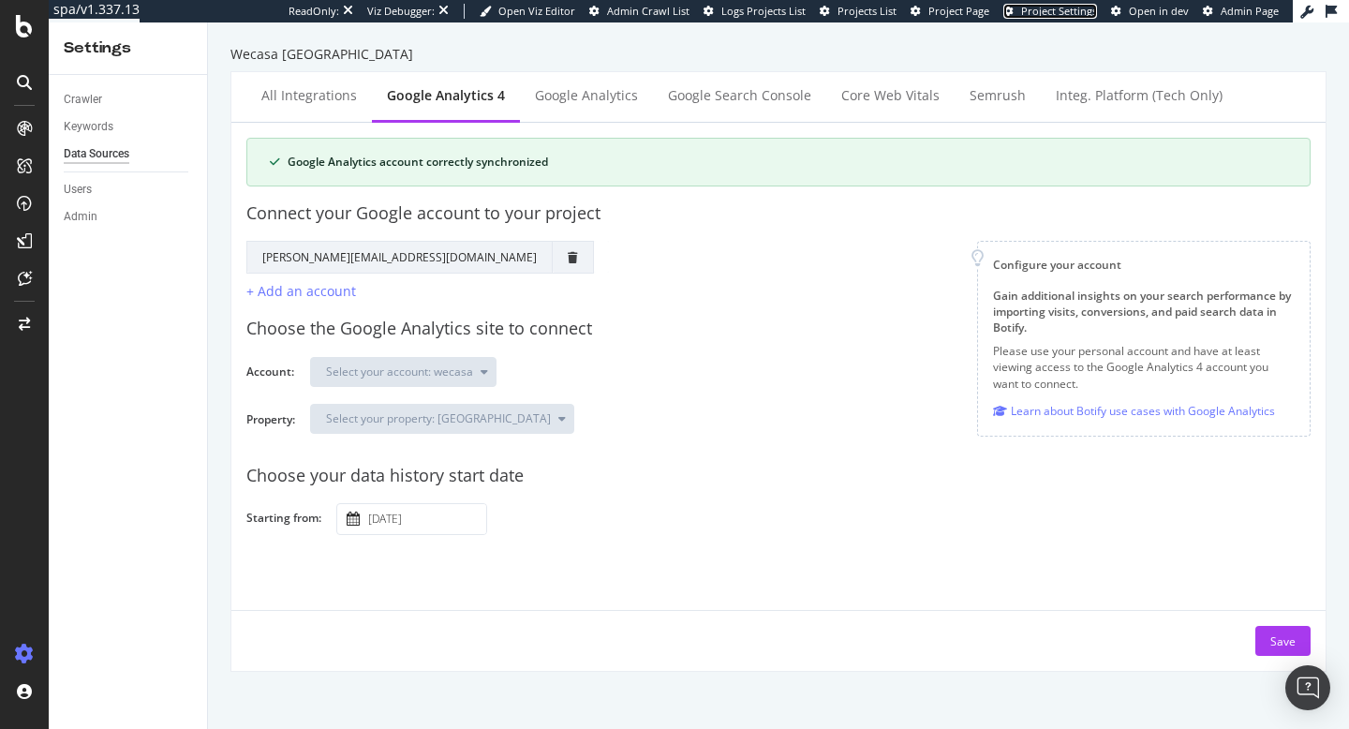
click at [1047, 11] on span "Project Settings" at bounding box center [1059, 11] width 76 height 14
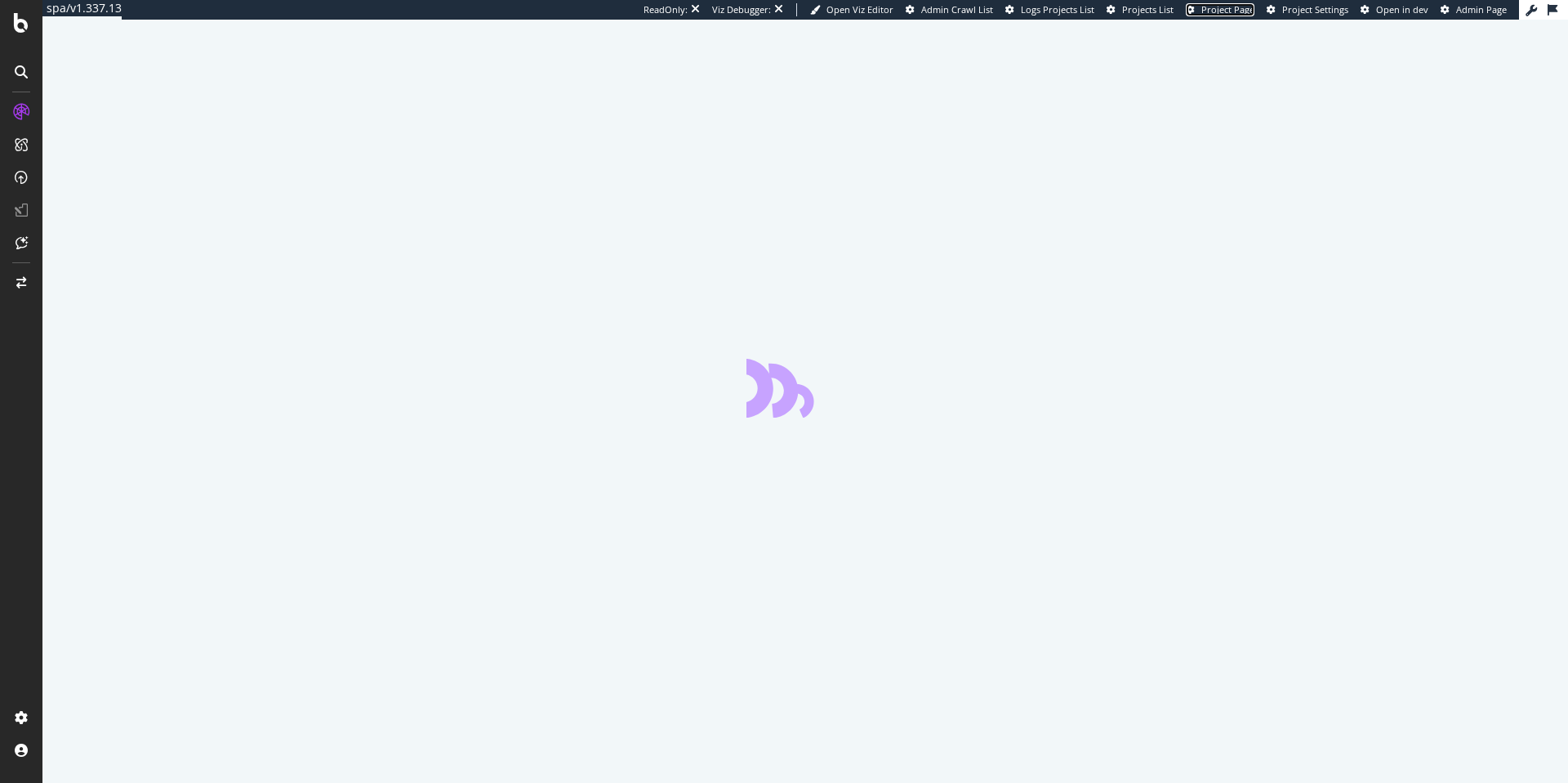
click at [1241, 11] on span "Project Page" at bounding box center [1227, 10] width 53 height 12
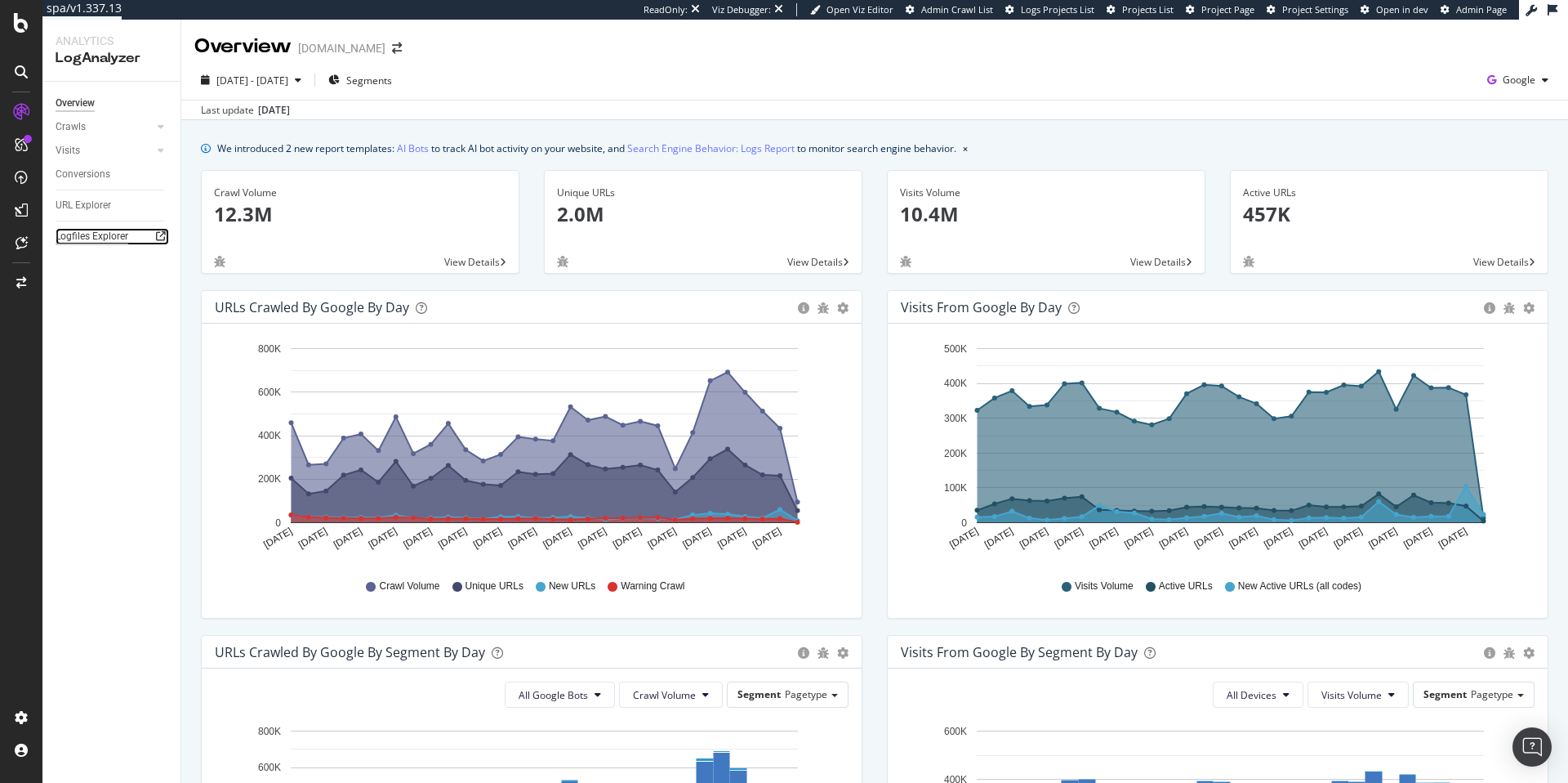
click at [111, 228] on div "Logfiles Explorer" at bounding box center [92, 236] width 72 height 17
click at [95, 231] on div "Logfiles Explorer" at bounding box center [92, 236] width 72 height 17
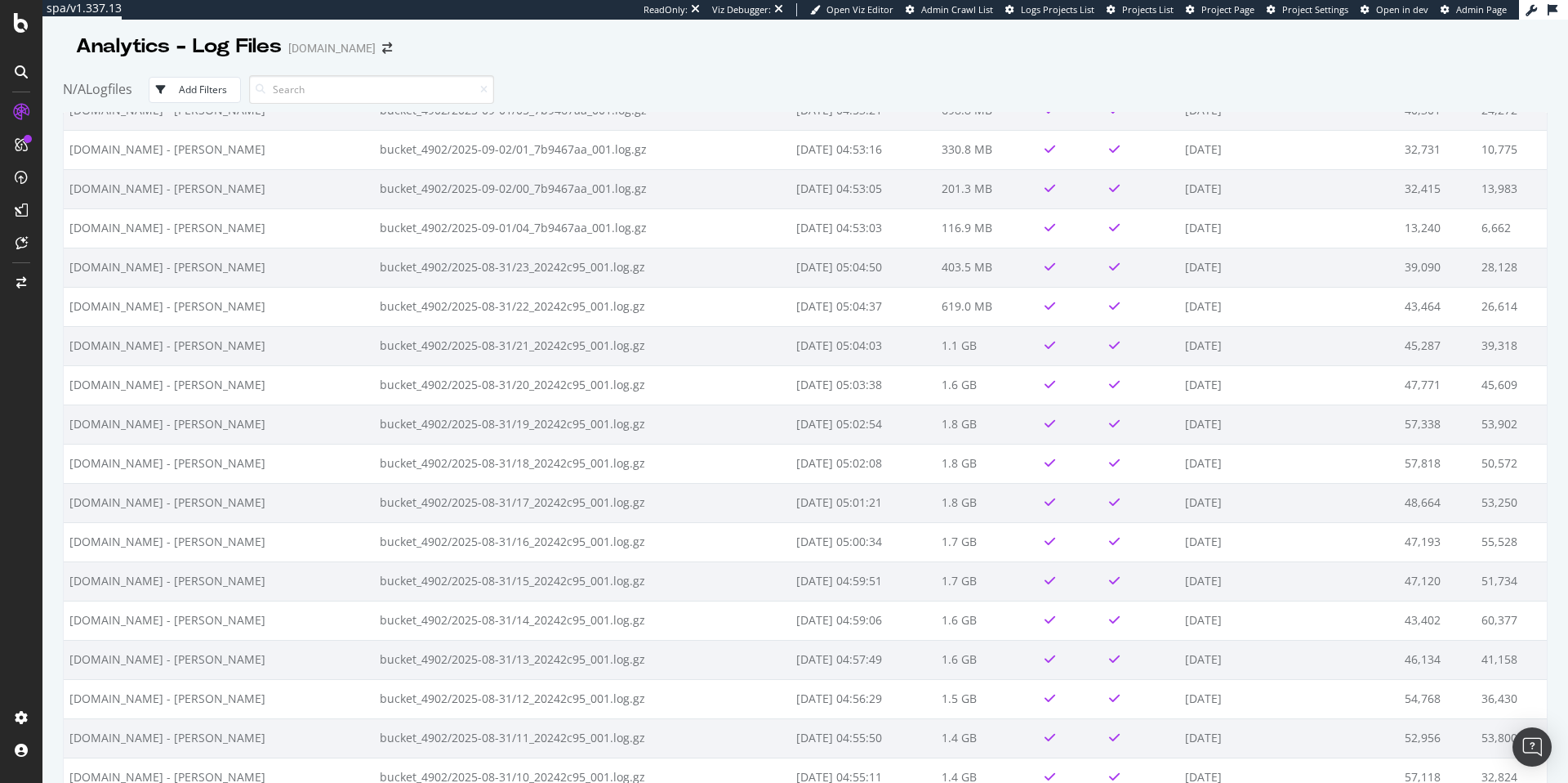
scroll to position [3284, 0]
click at [221, 99] on button "Add Filters" at bounding box center [195, 90] width 92 height 26
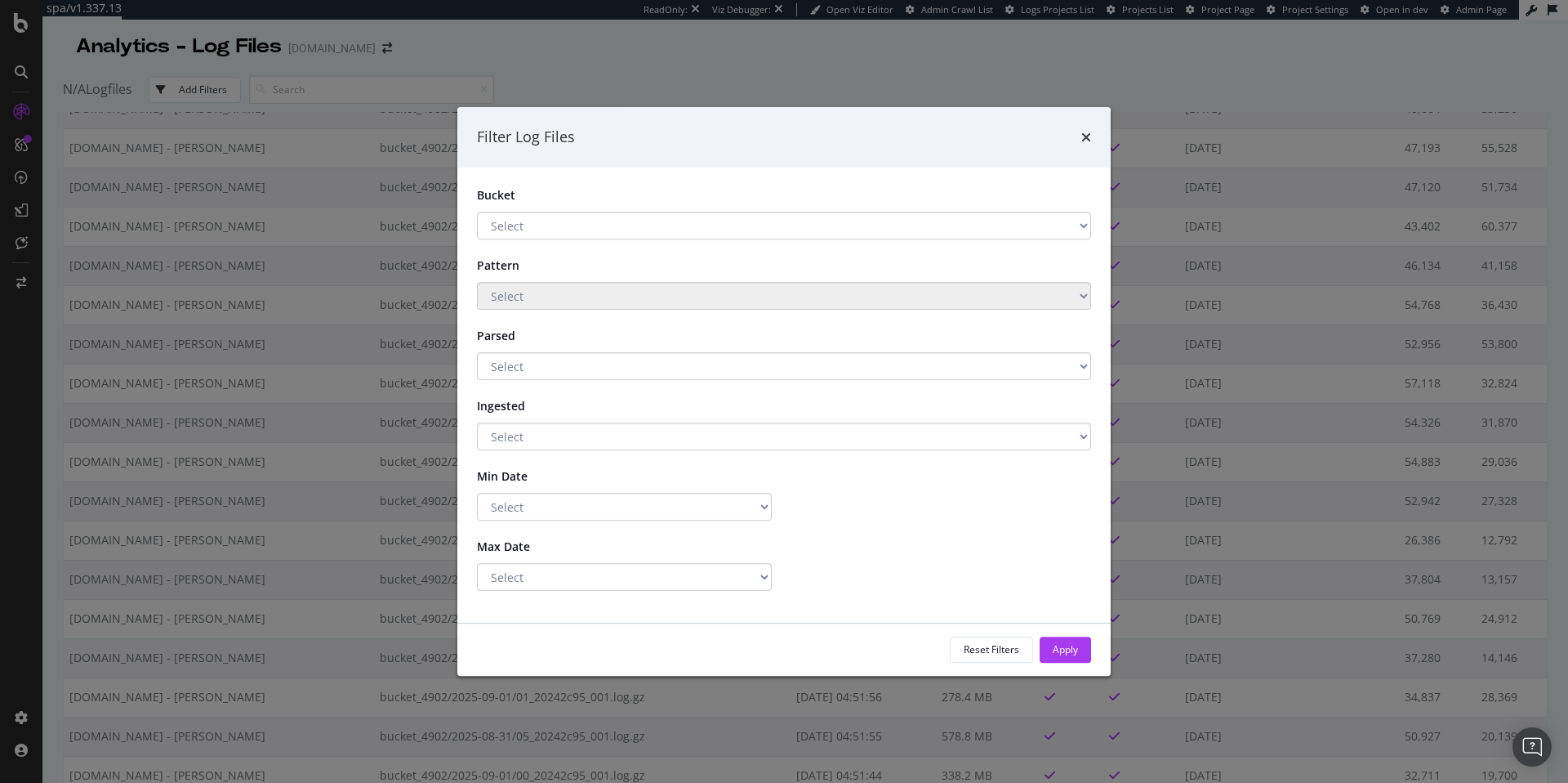
click at [671, 234] on select "Select Main Storage immoweb.be - BLAIN Archive S3" at bounding box center [784, 226] width 614 height 28
select select "a28afed0-1ddc-40cb-a724-35aeea1f6192"
click at [477, 212] on select "Select Main Storage immoweb.be - BLAIN Archive S3" at bounding box center [784, 226] width 614 height 28
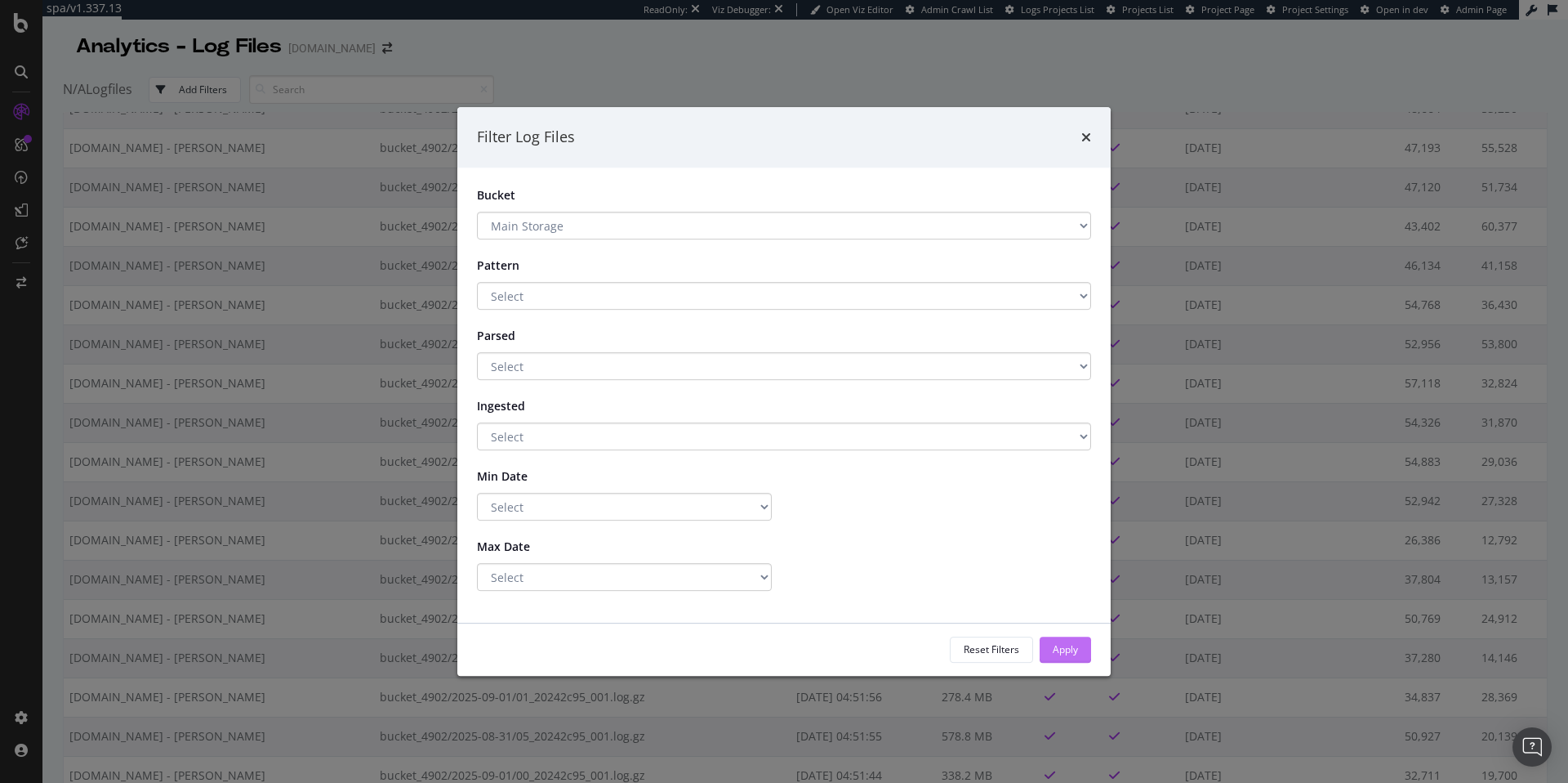
click at [1068, 640] on div "Apply" at bounding box center [1065, 650] width 25 height 24
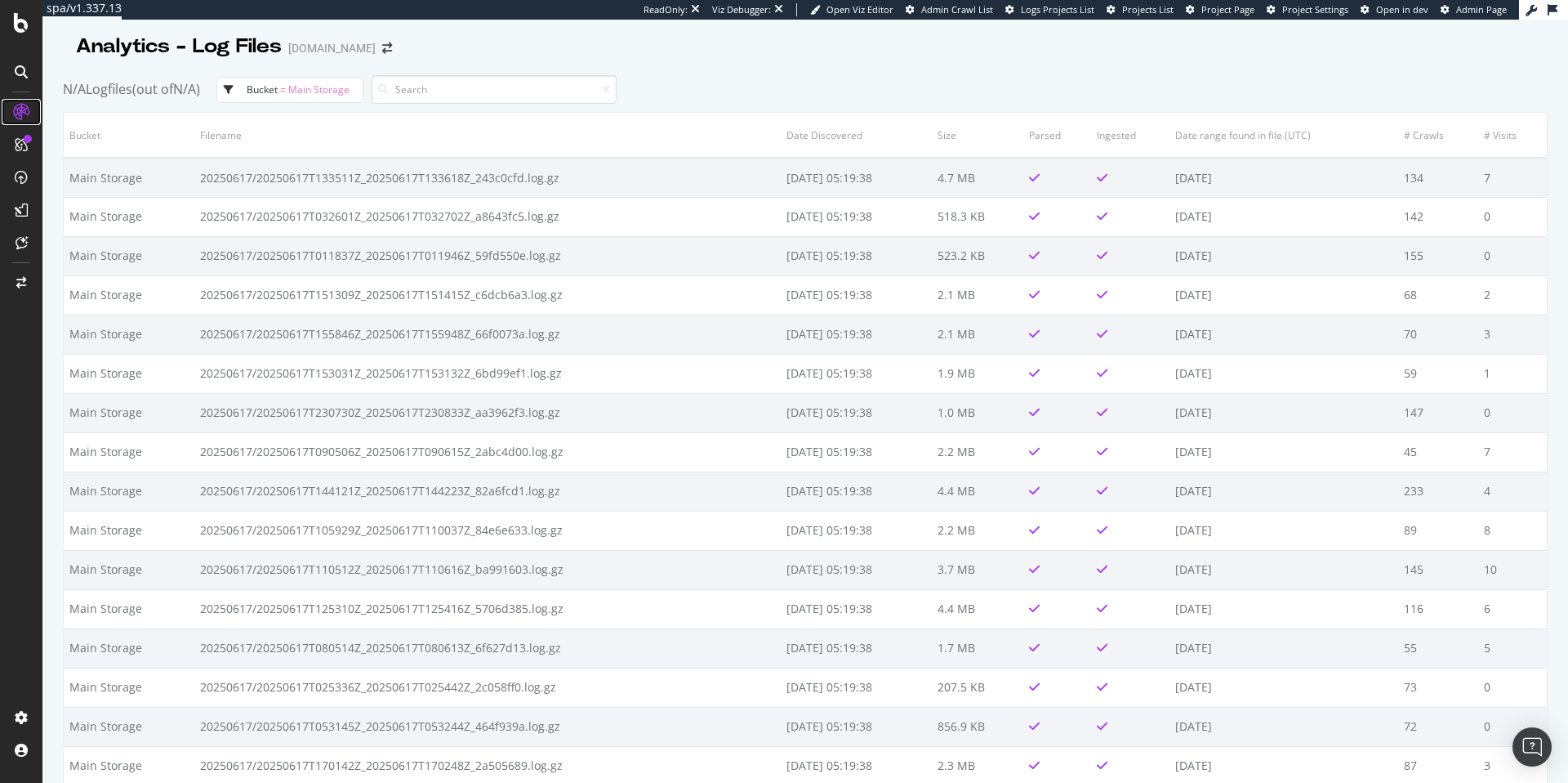
click at [25, 114] on icon at bounding box center [21, 112] width 17 height 17
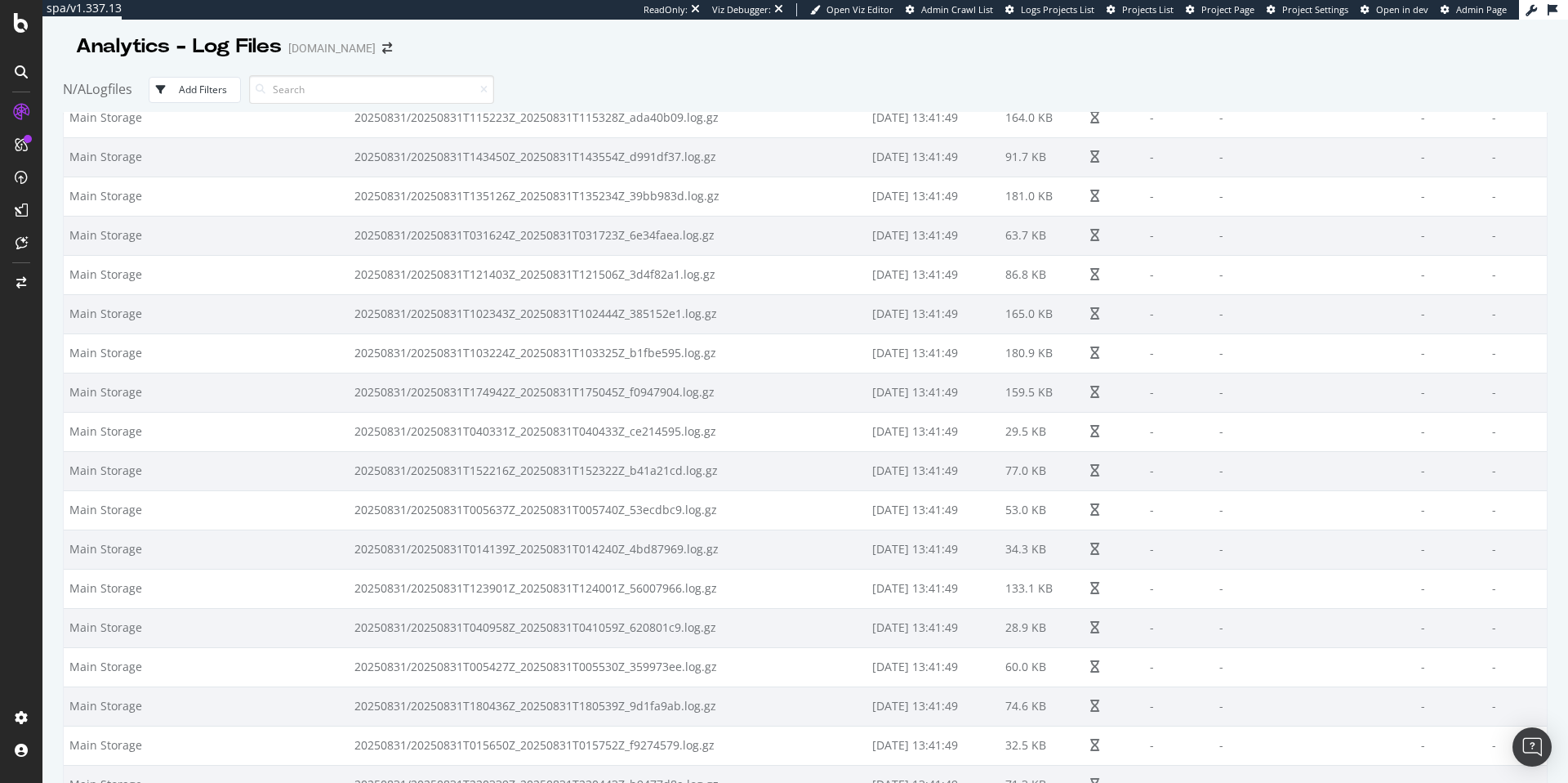
scroll to position [9788, 0]
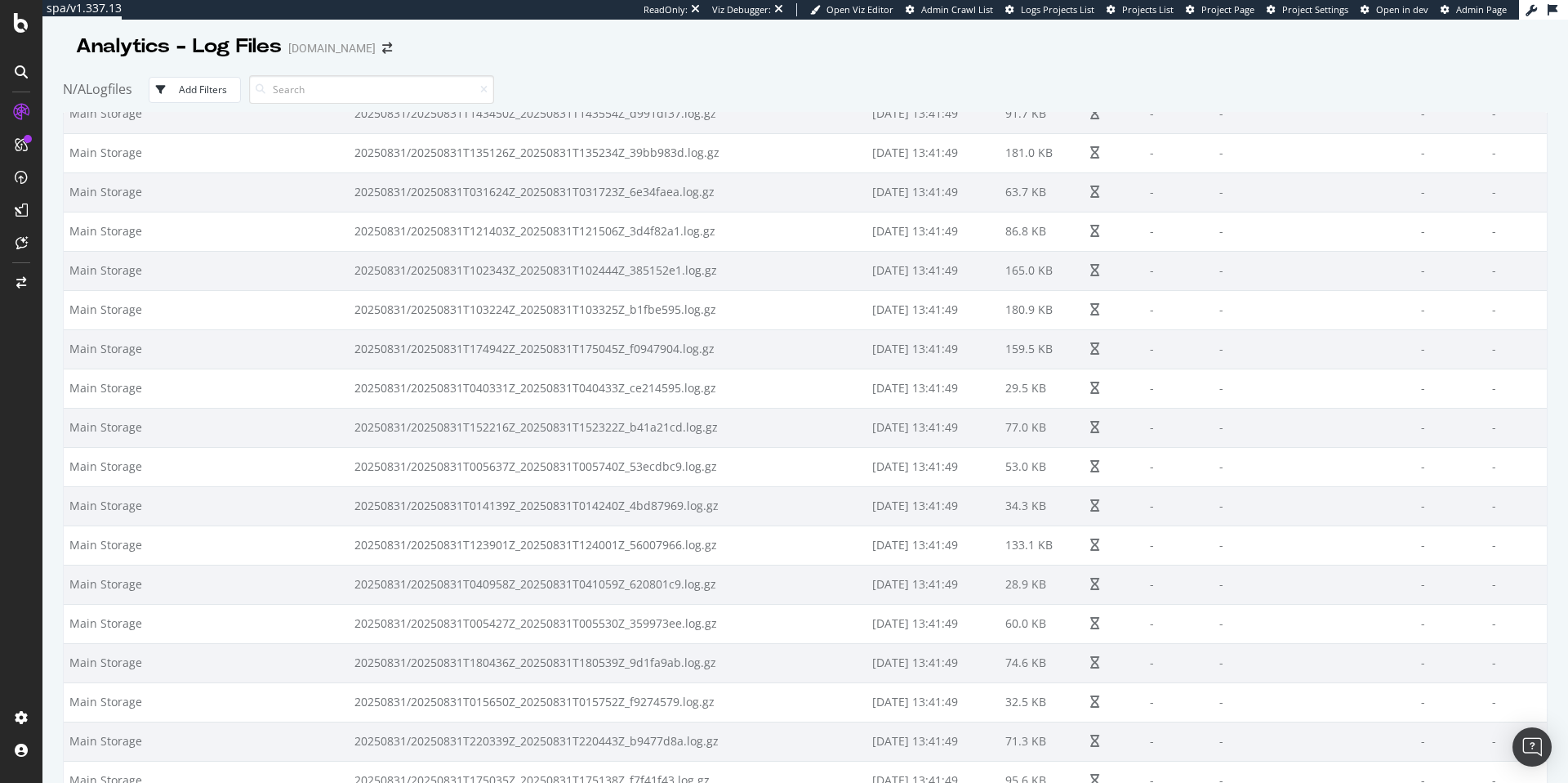
click at [899, 416] on td "[DATE] 13:41:49" at bounding box center [933, 427] width 133 height 39
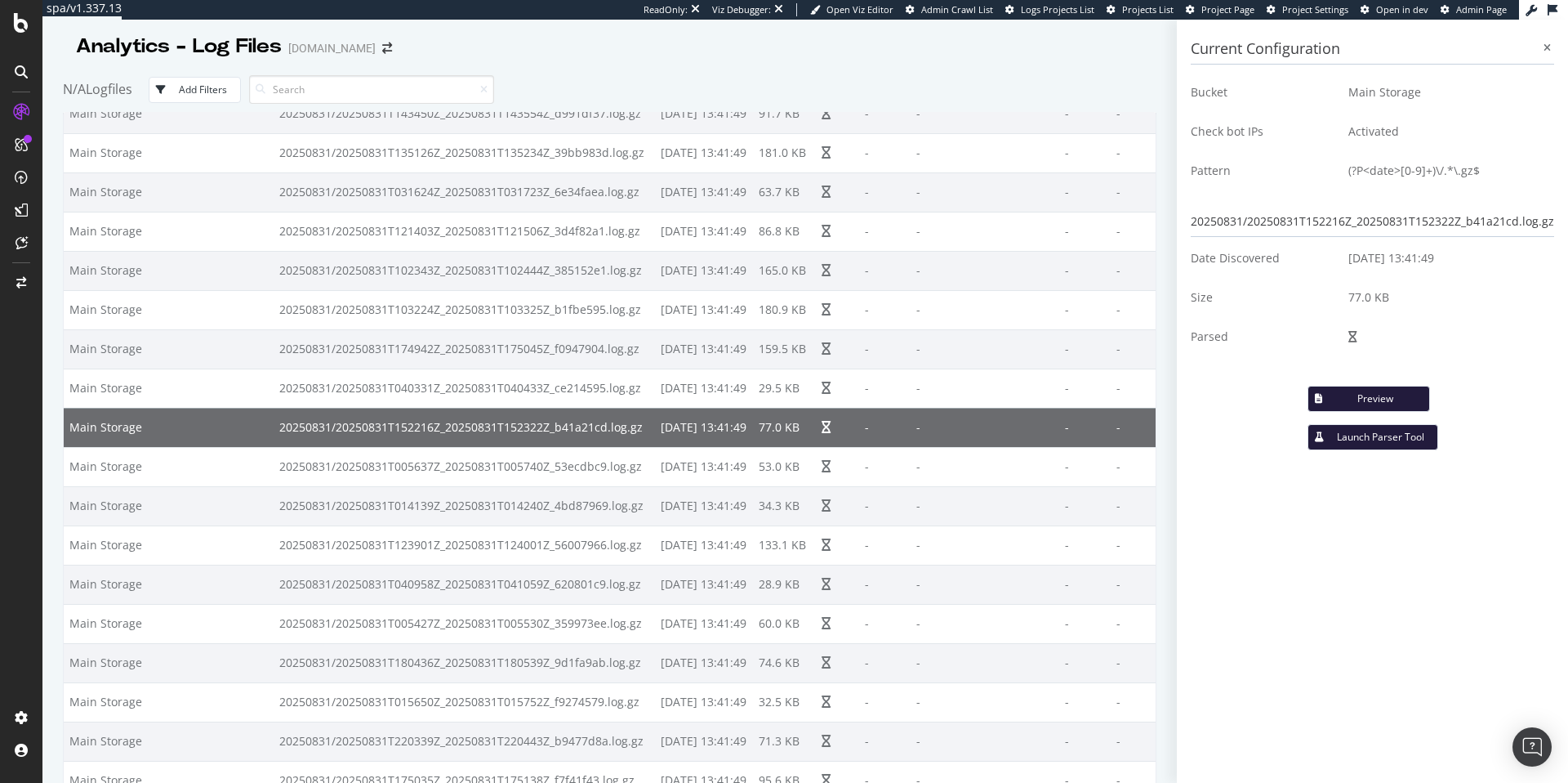
click at [1369, 427] on button "Launch Parser Tool" at bounding box center [1373, 437] width 131 height 26
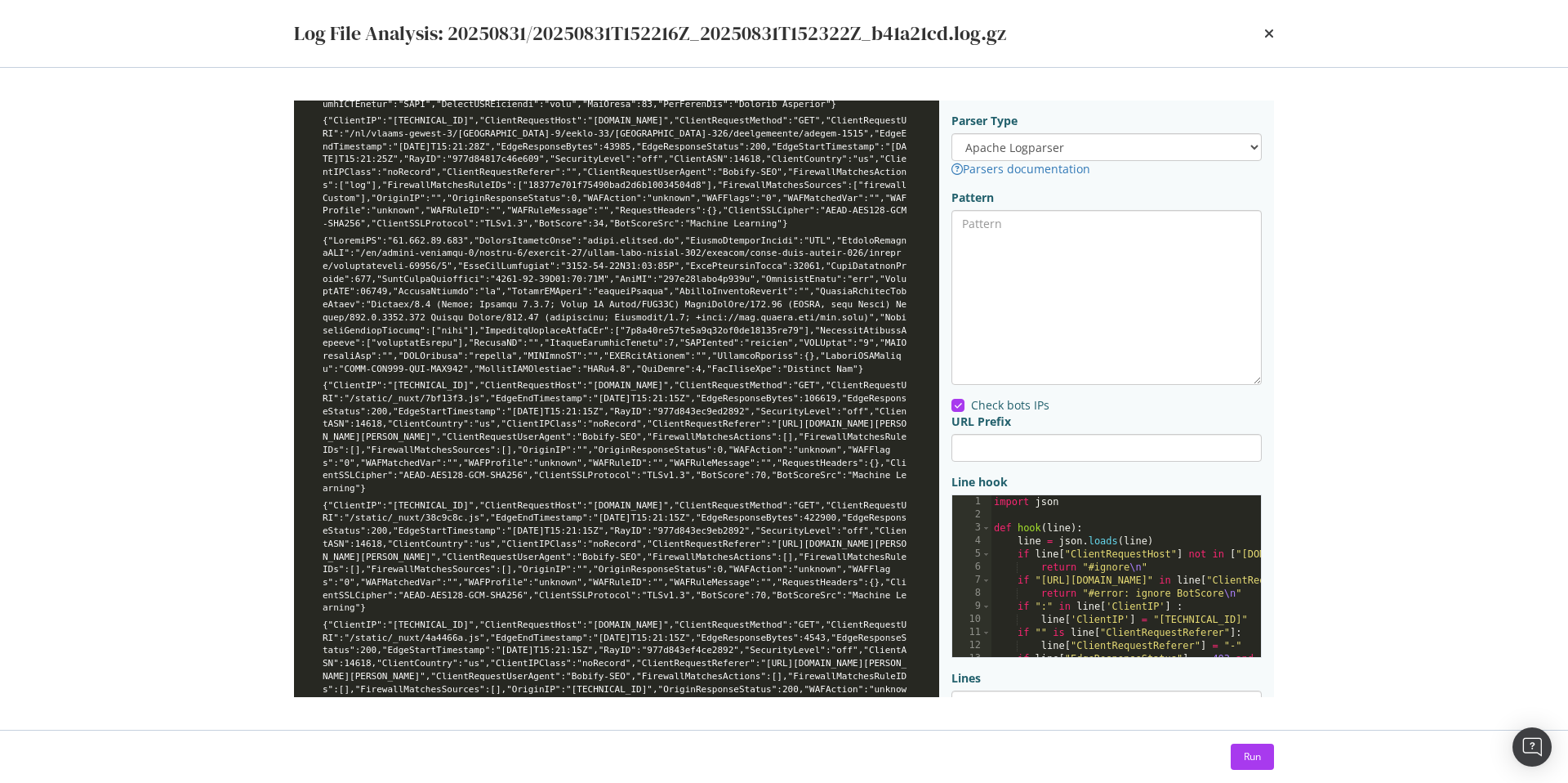
scroll to position [0, 0]
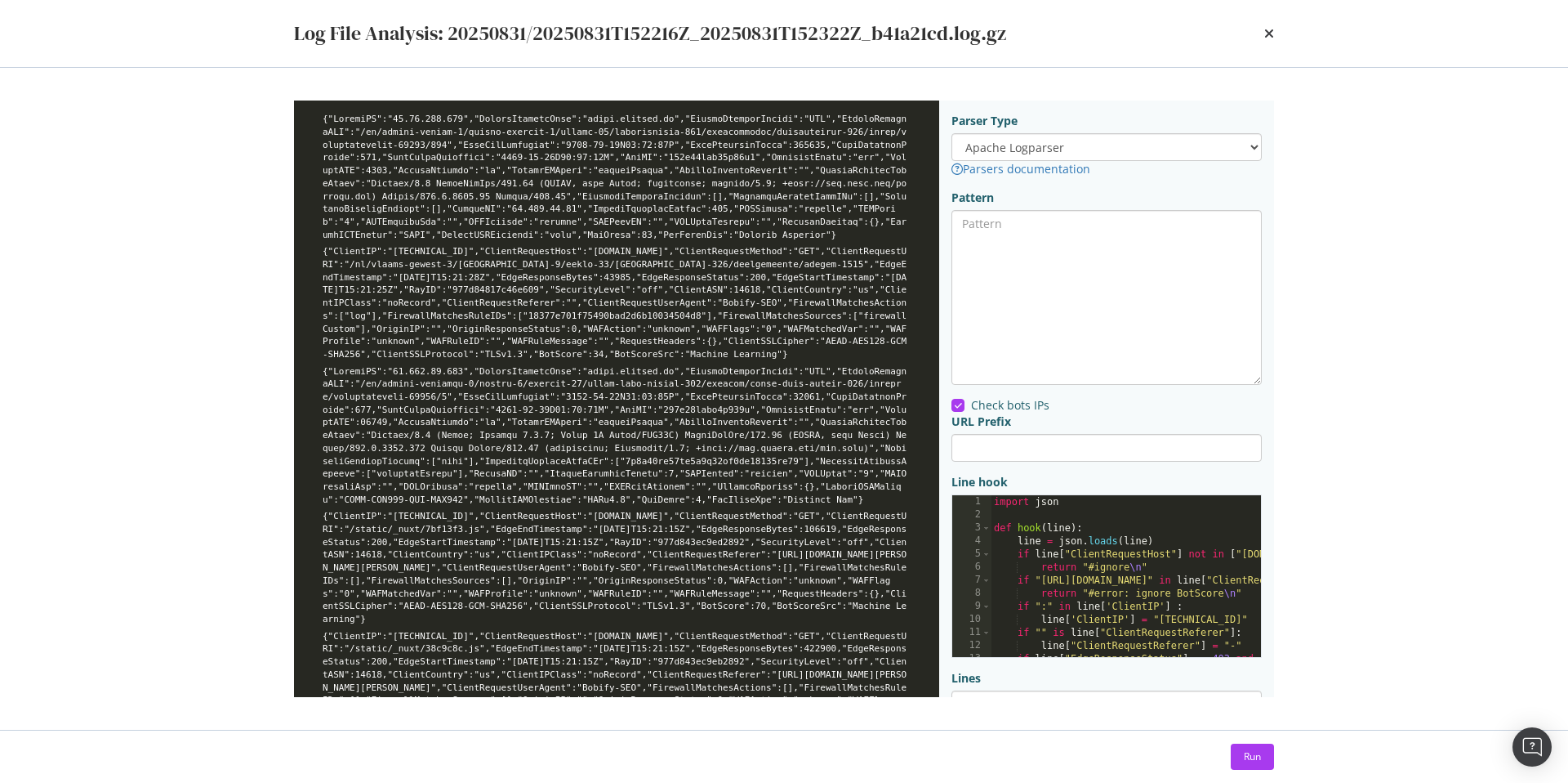
click at [1261, 38] on div "Log File Analysis: 20250831/20250831T152216Z_20250831T152322Z_b41a21cd.log.gz" at bounding box center [784, 33] width 980 height 28
click at [1266, 36] on icon "times" at bounding box center [1268, 33] width 10 height 13
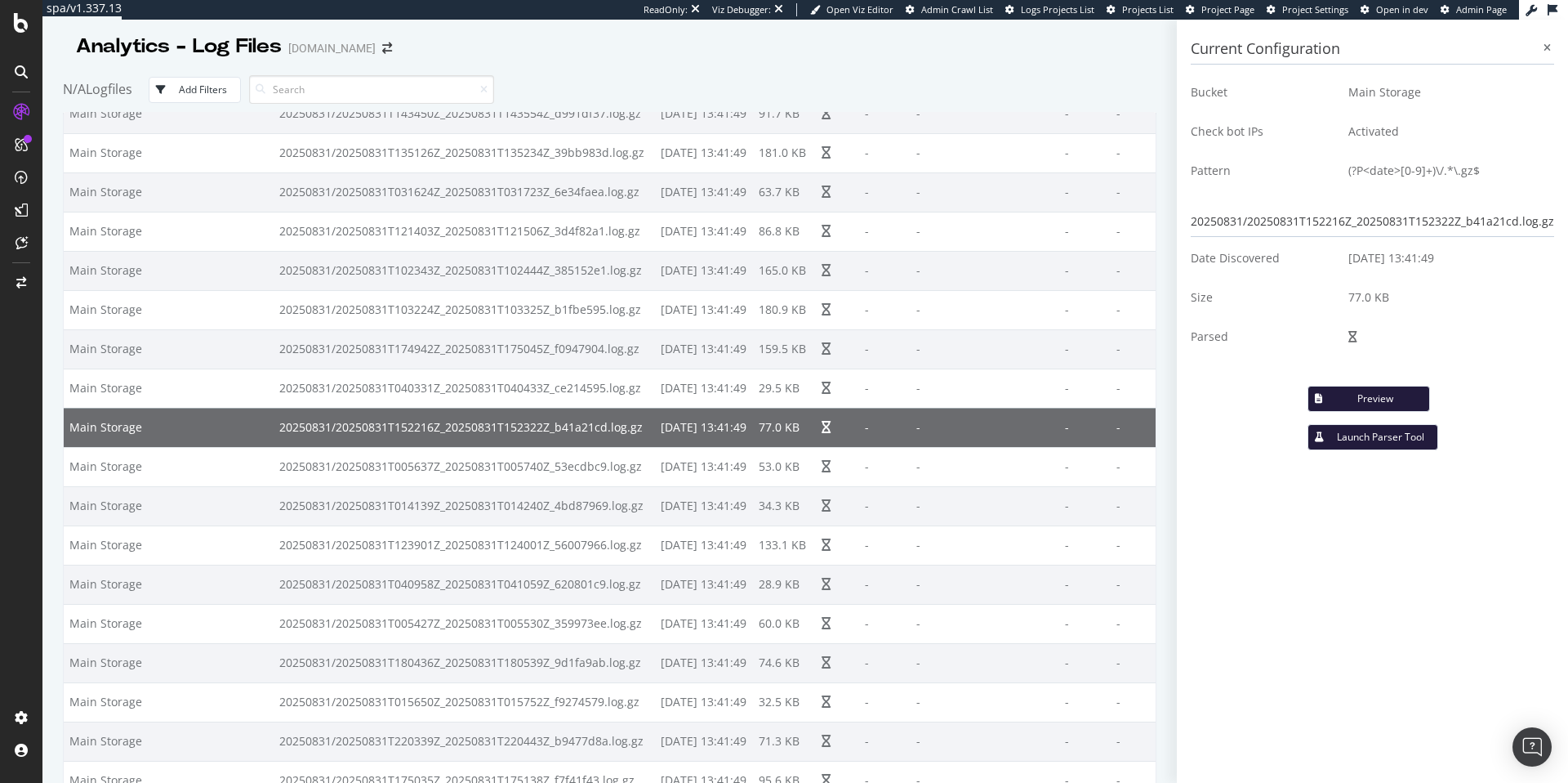
scroll to position [9788, 0]
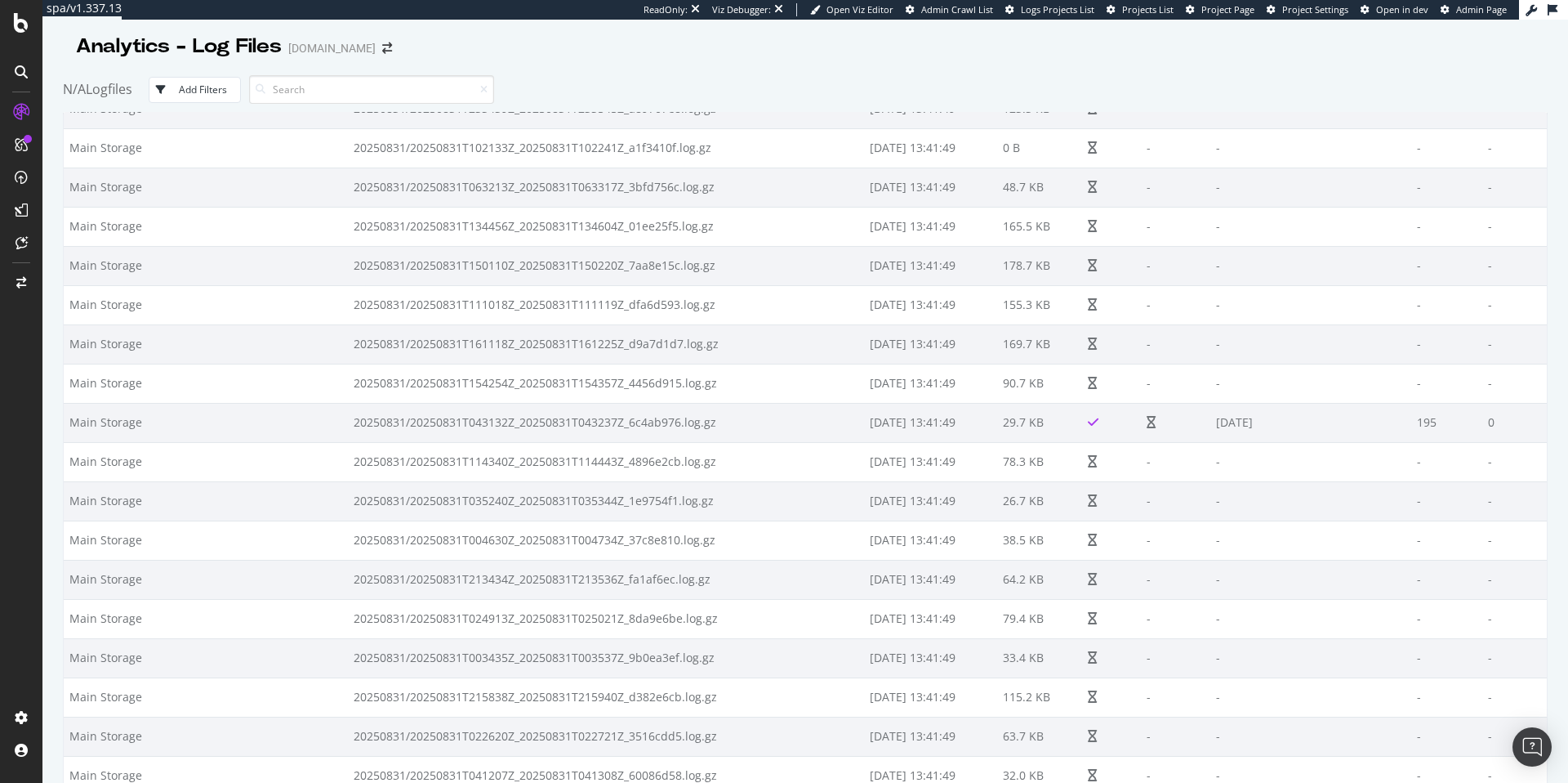
scroll to position [3307, 0]
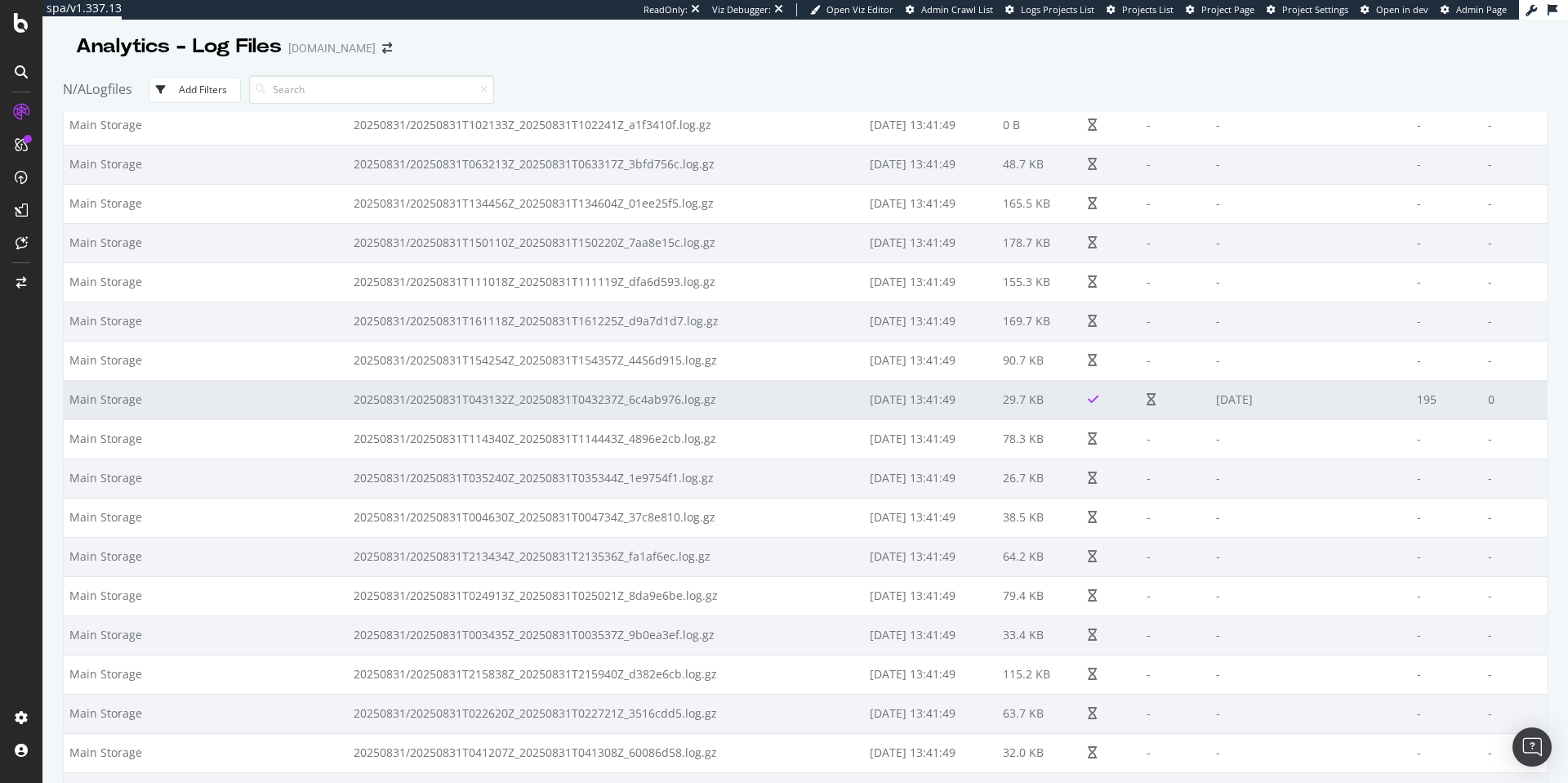
click at [932, 399] on td "[DATE] 13:41:49" at bounding box center [930, 399] width 133 height 39
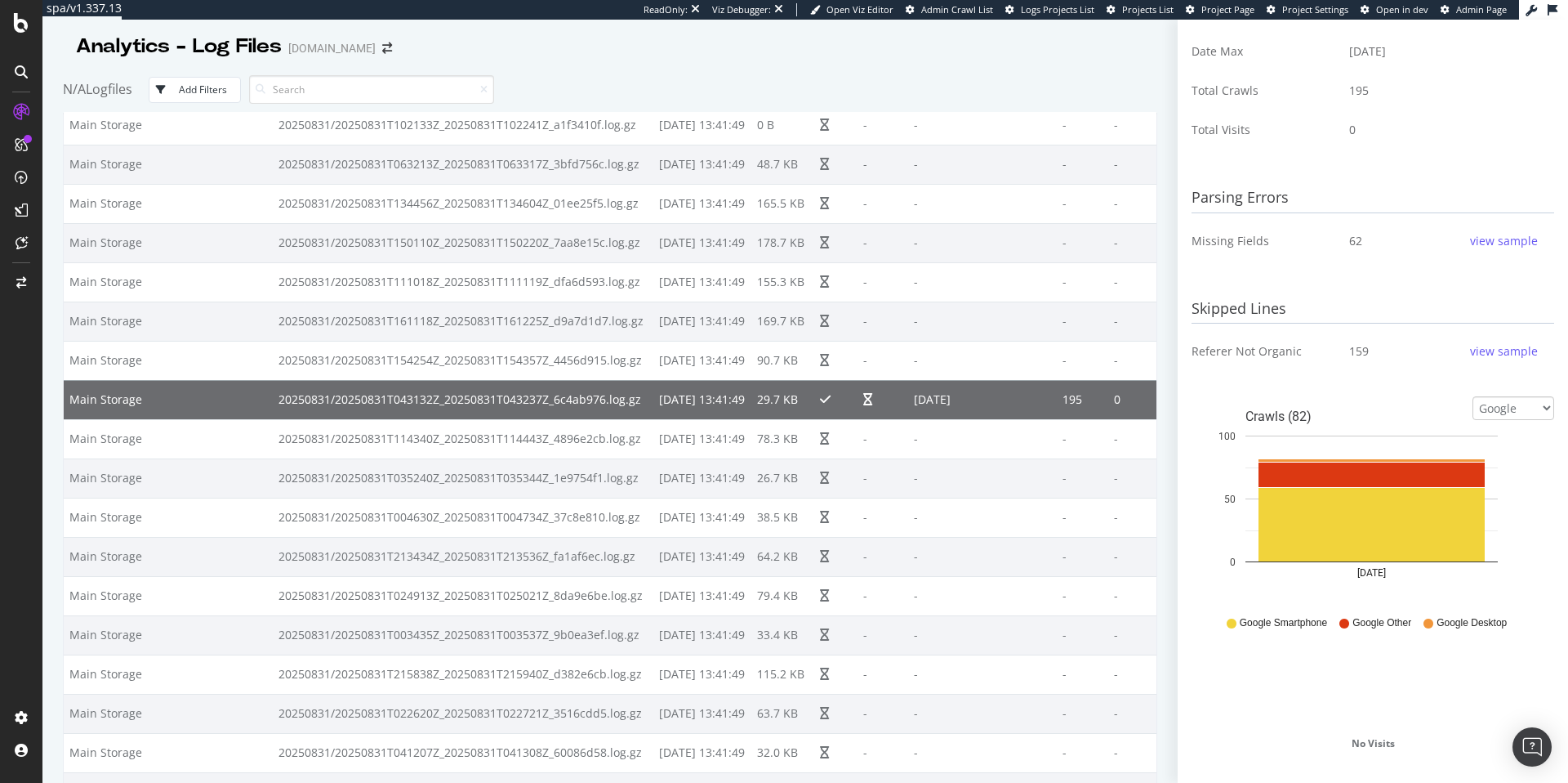
scroll to position [582, 0]
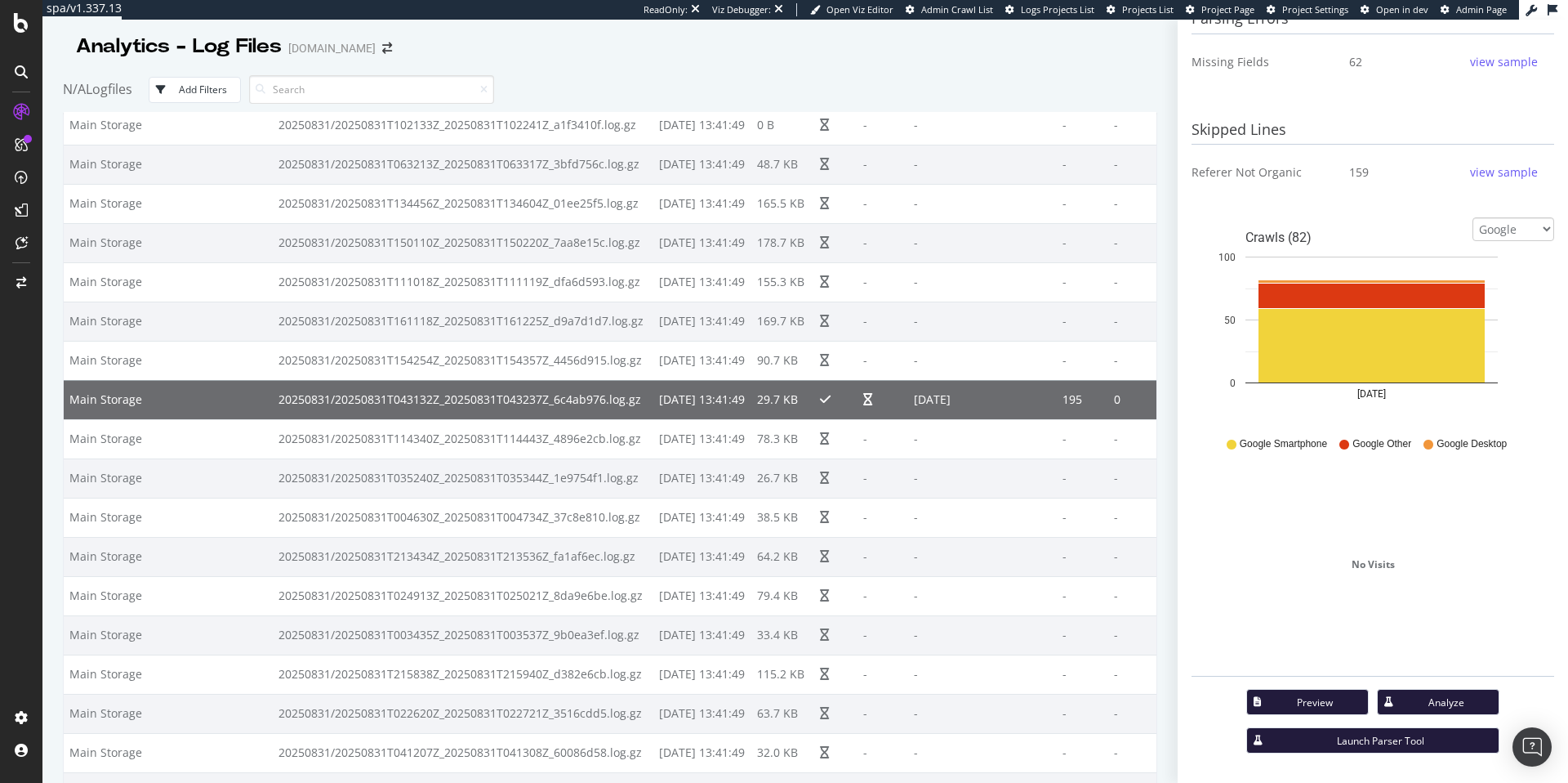
click at [1423, 705] on div "Analyze" at bounding box center [1445, 702] width 79 height 14
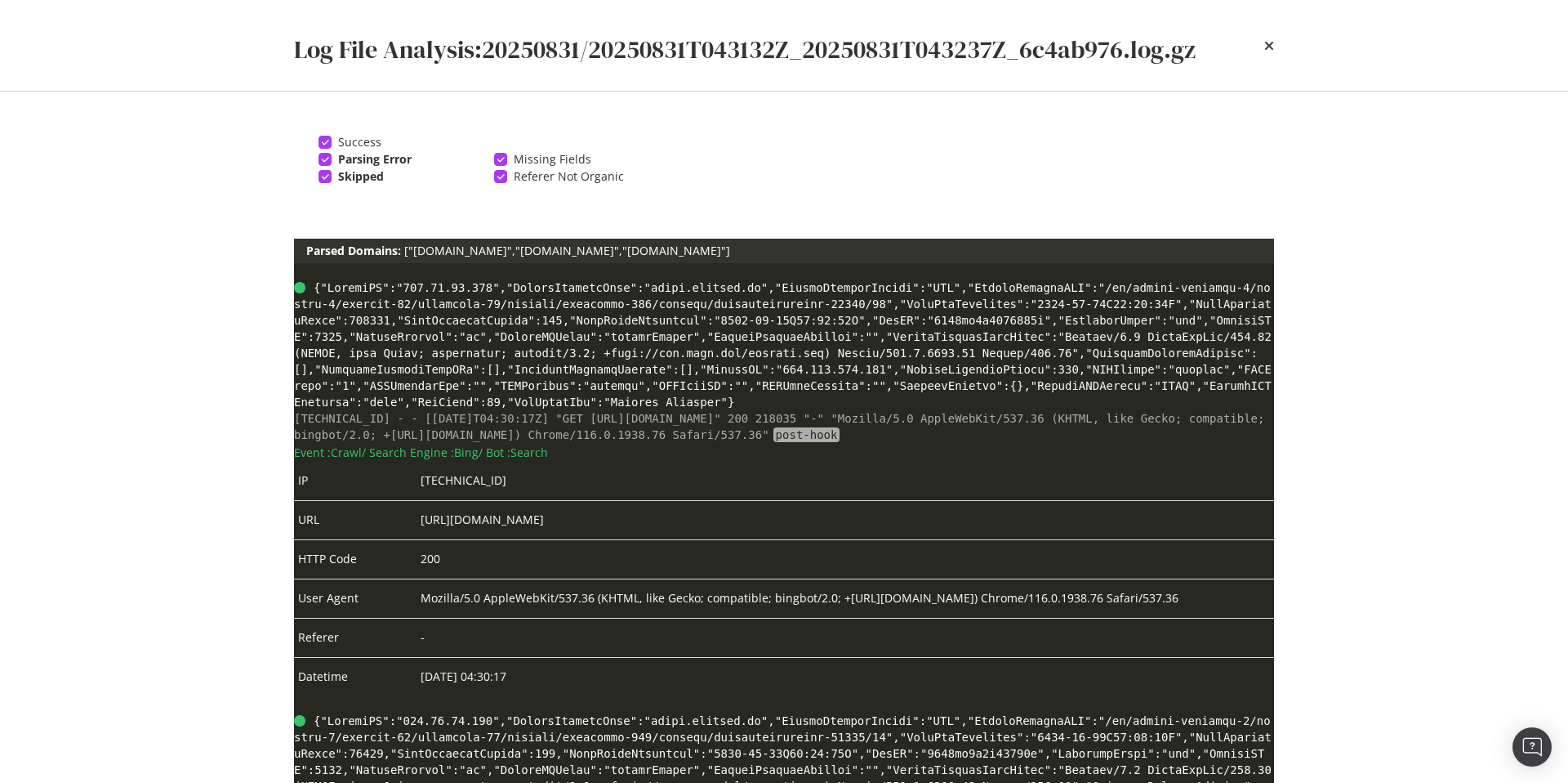
click at [327, 178] on icon "modal" at bounding box center [325, 176] width 7 height 8
click at [326, 160] on icon "modal" at bounding box center [325, 159] width 7 height 8
click at [326, 160] on div "modal" at bounding box center [324, 158] width 13 height 13
click at [329, 177] on div "modal" at bounding box center [324, 175] width 13 height 13
click at [1271, 50] on icon "times" at bounding box center [1268, 45] width 10 height 13
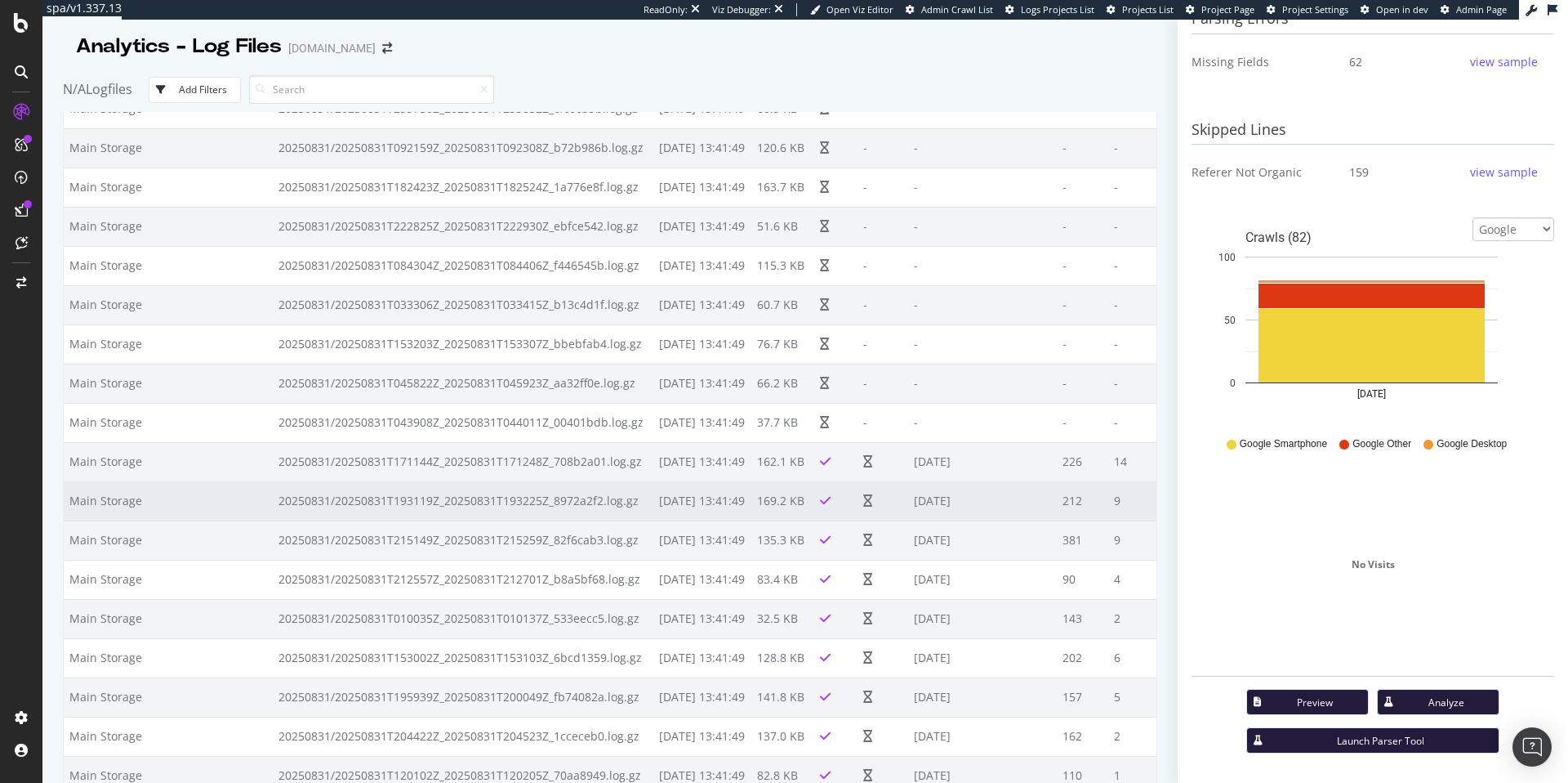
scroll to position [4359, 0]
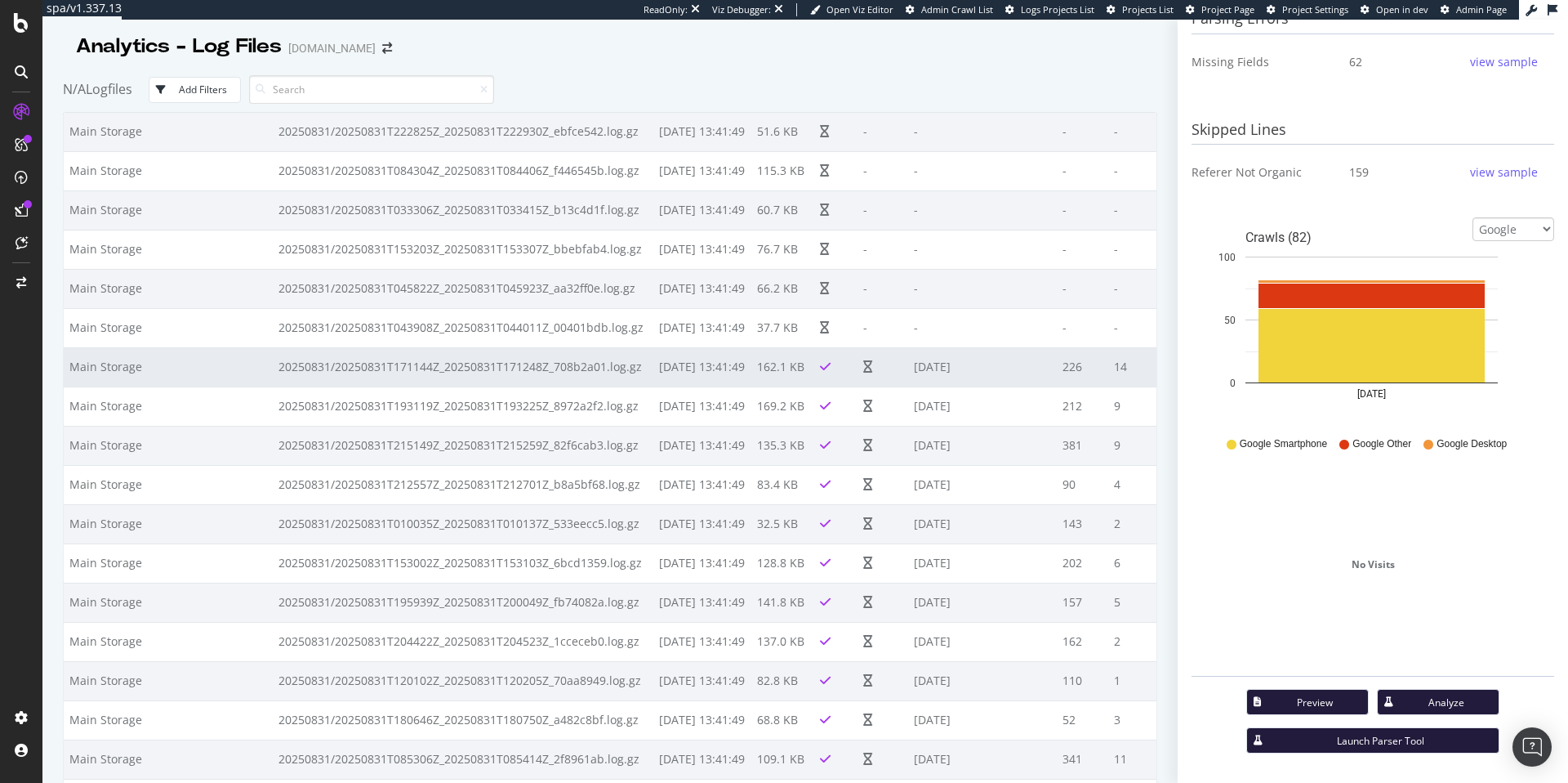
click at [908, 370] on td "2025-08-31" at bounding box center [982, 366] width 148 height 39
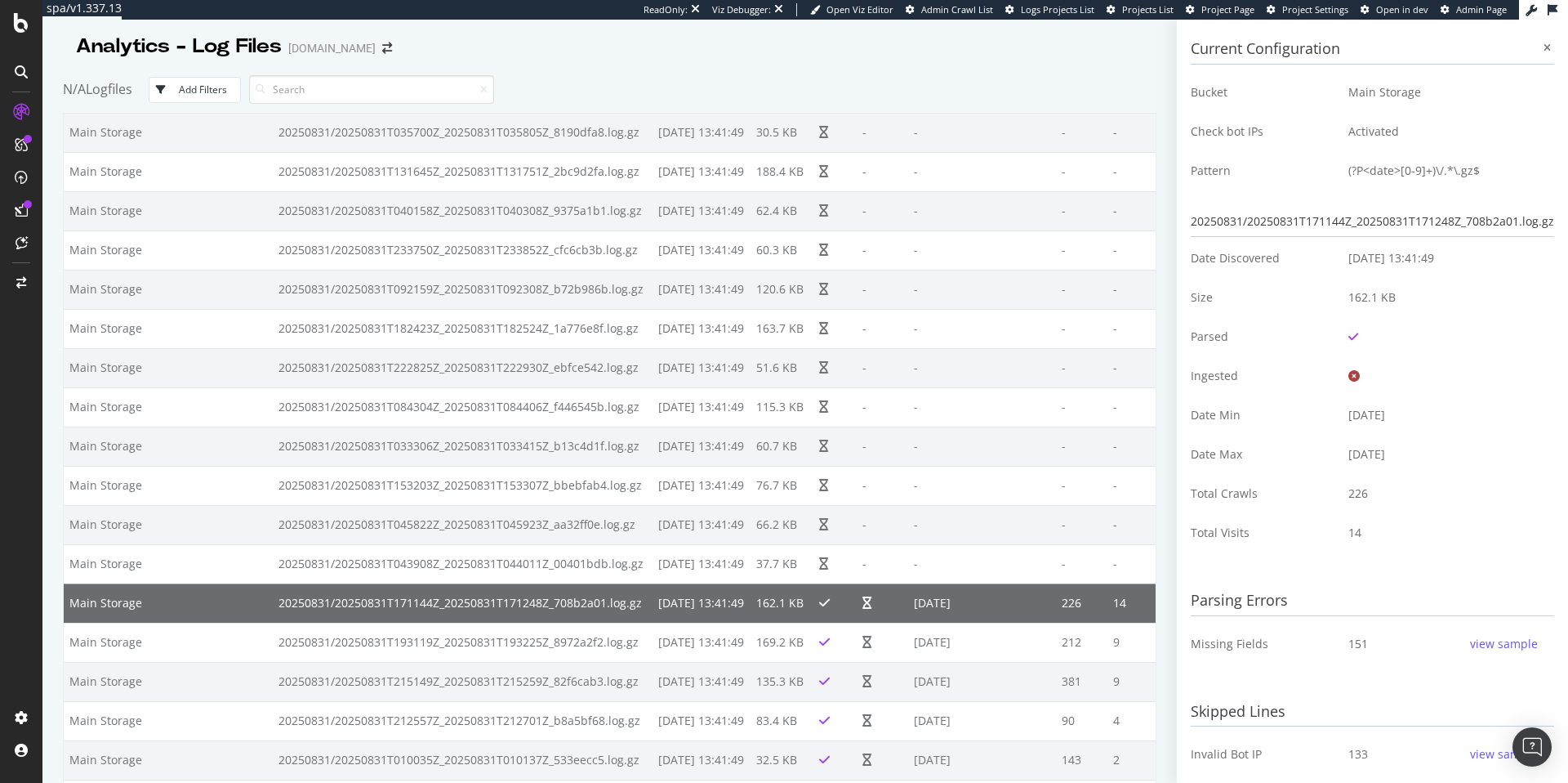
scroll to position [4324, 0]
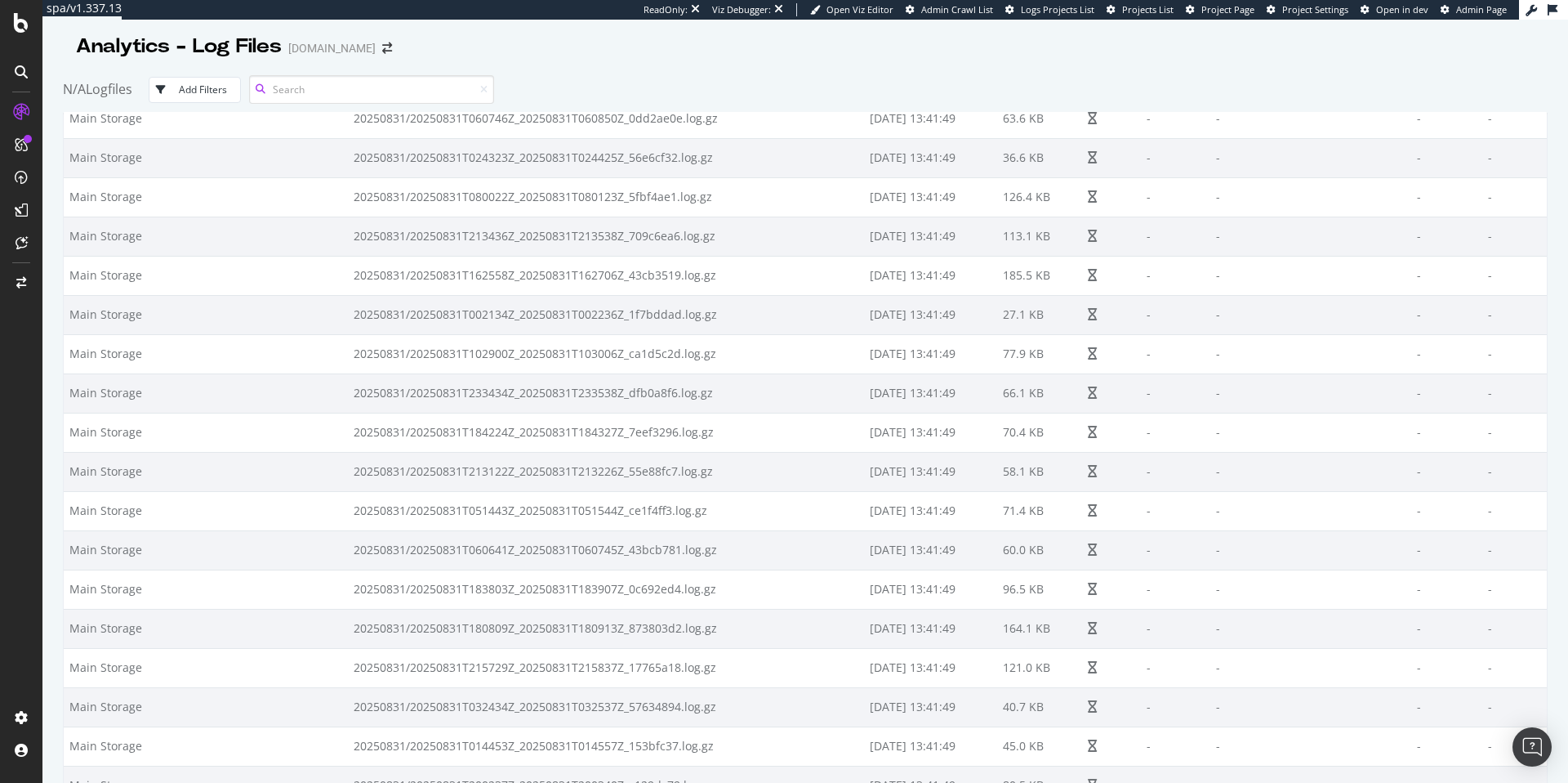
scroll to position [11204, 0]
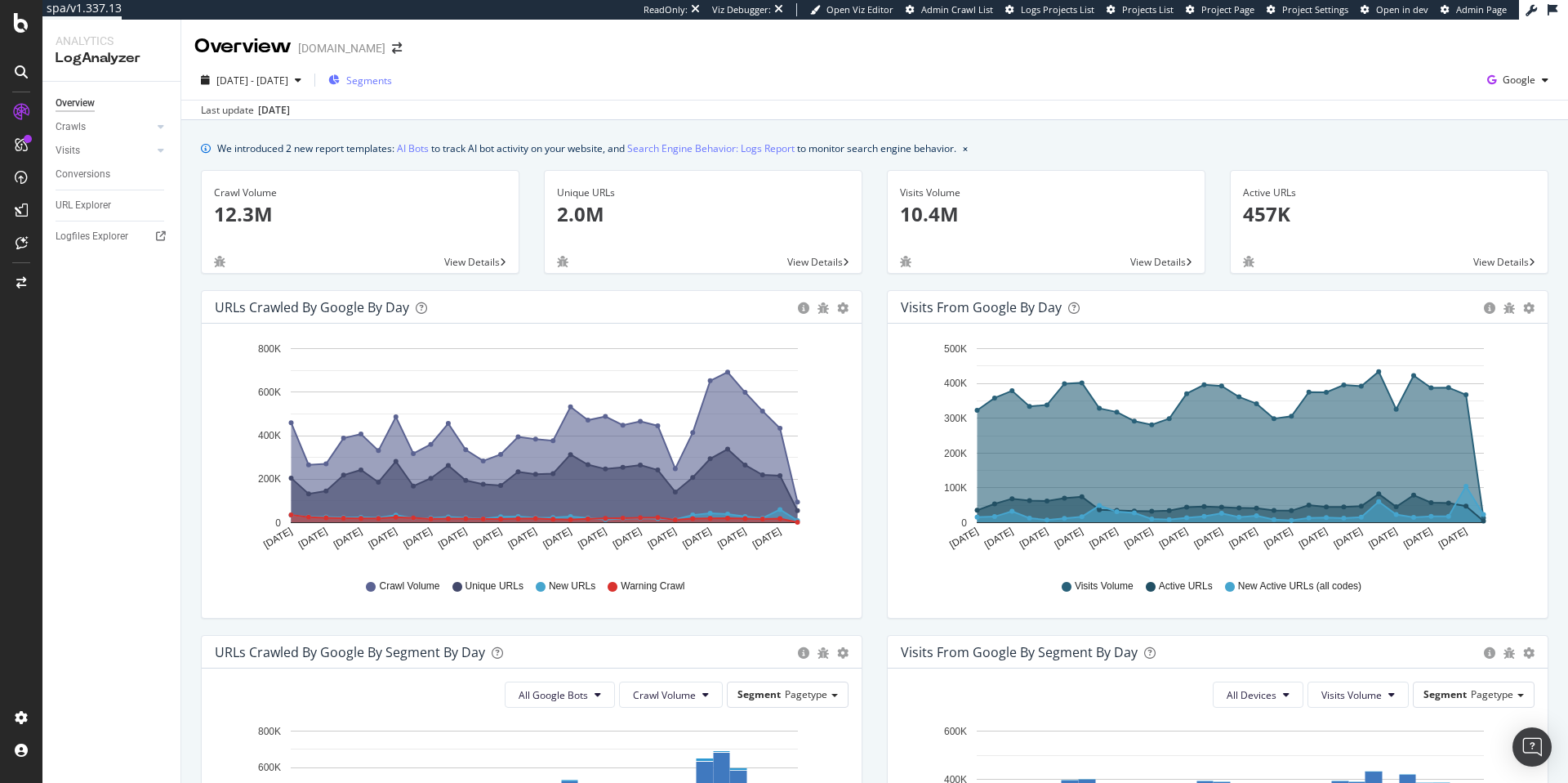
click at [392, 79] on span "Segments" at bounding box center [369, 80] width 45 height 14
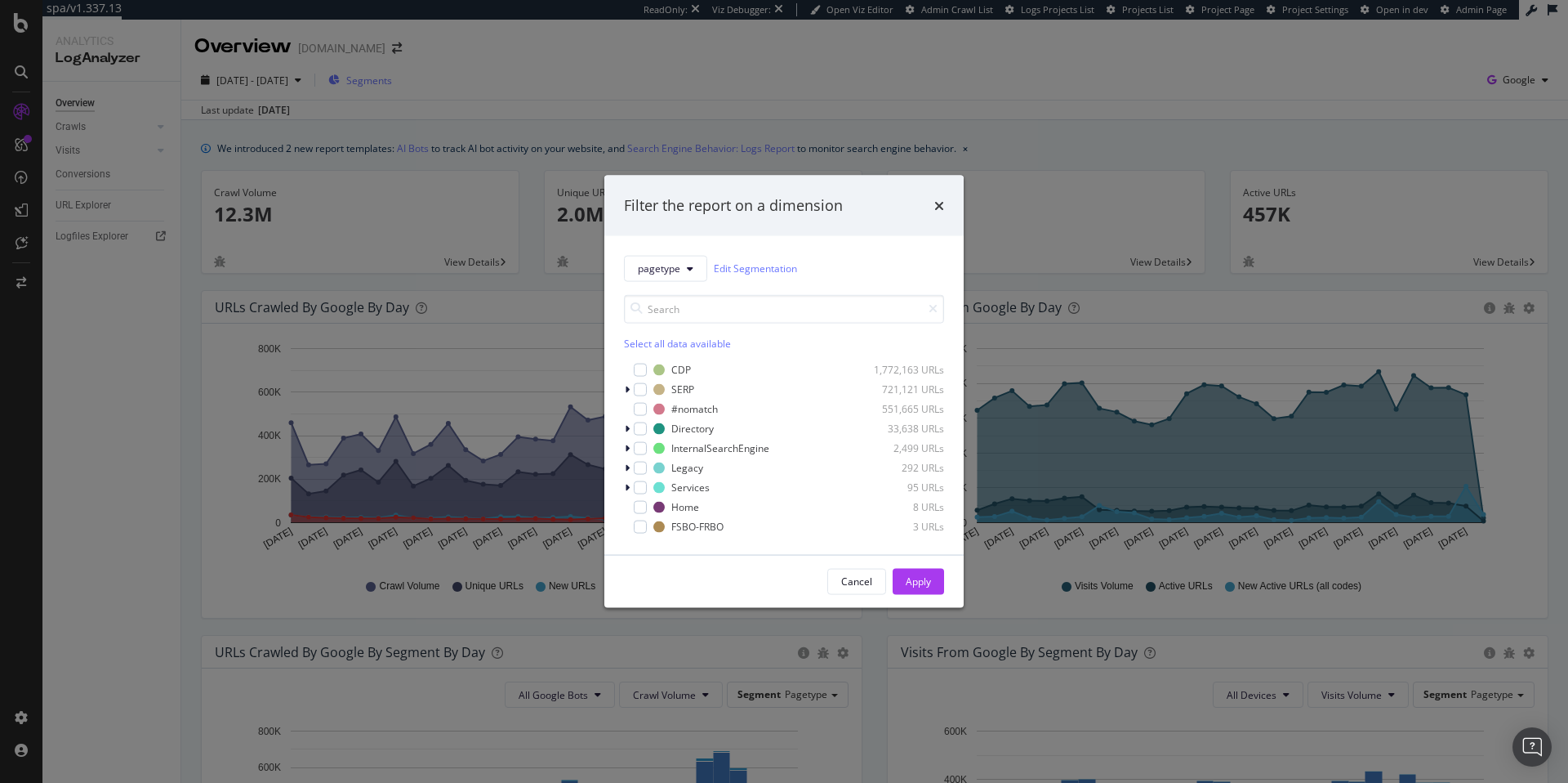
click at [413, 79] on div "Filter the report on a dimension pagetype Edit Segmentation Select all data ava…" at bounding box center [784, 392] width 1568 height 783
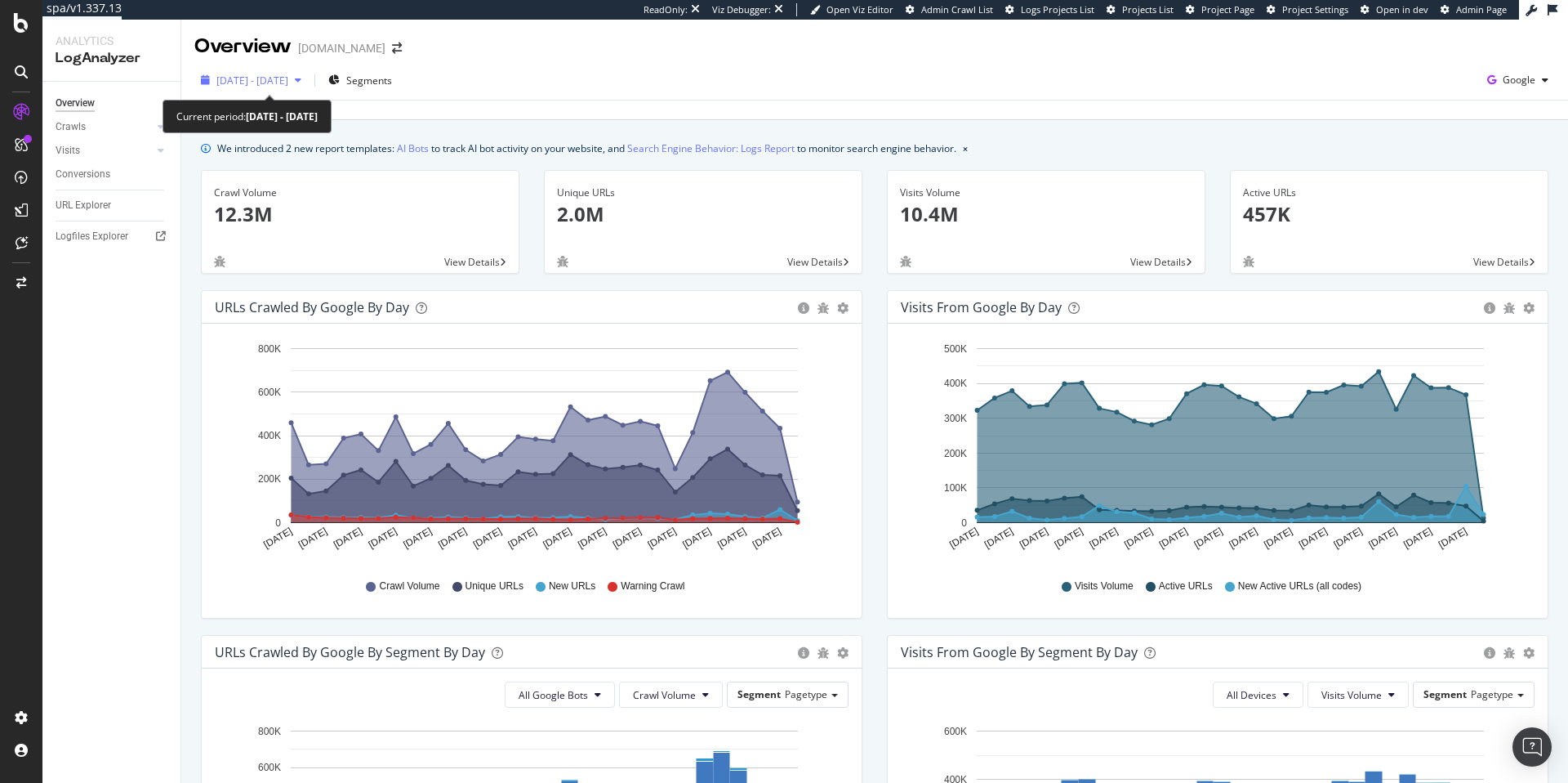
click at [290, 70] on div "2025 Aug. 6th - Sep. 4th" at bounding box center [251, 80] width 113 height 24
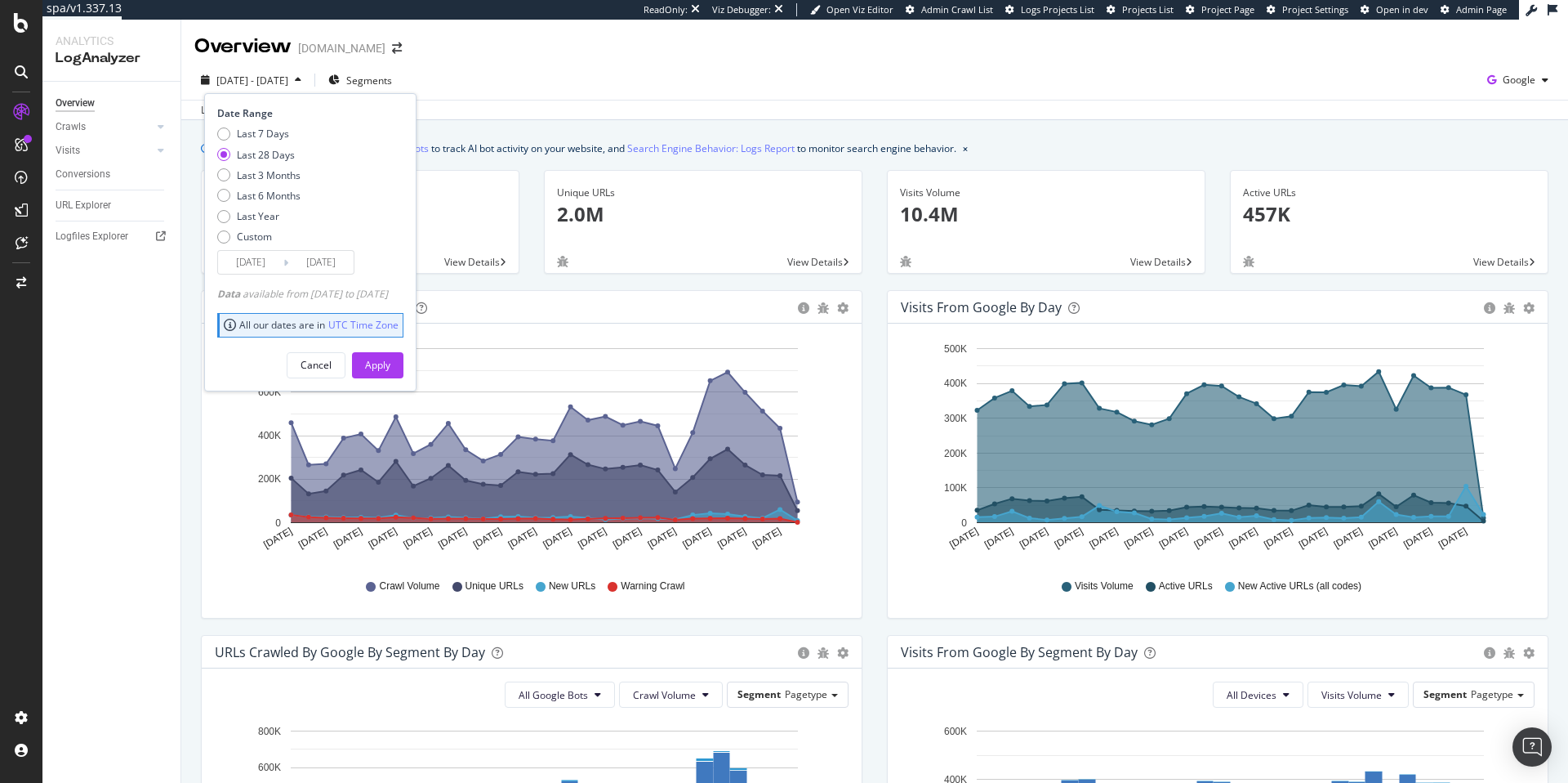
click at [274, 153] on div "Last 28 Days" at bounding box center [266, 155] width 58 height 14
click at [404, 371] on button "Apply" at bounding box center [377, 365] width 51 height 26
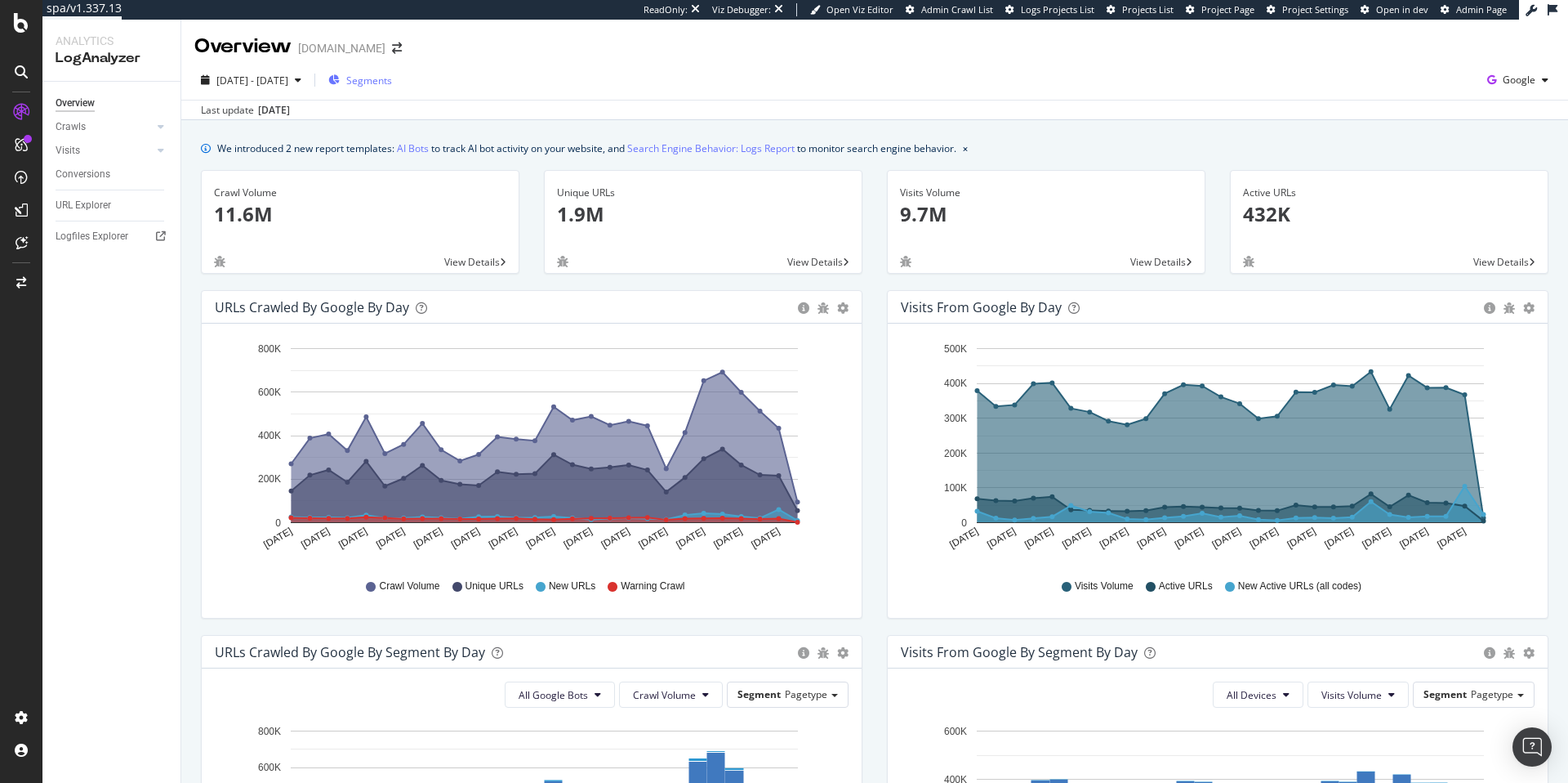
click at [382, 73] on span "Segments" at bounding box center [369, 80] width 45 height 14
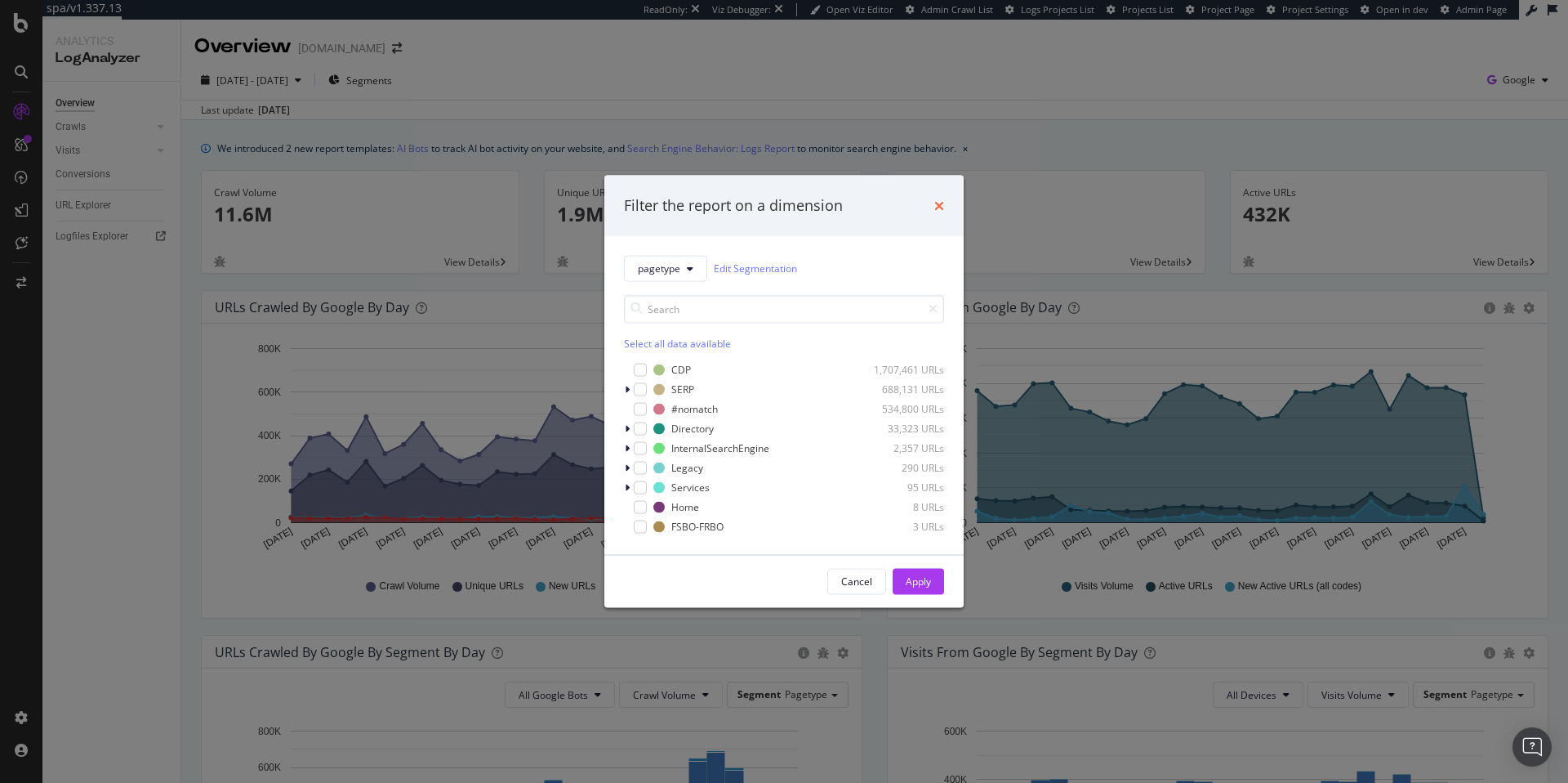
click at [938, 203] on icon "times" at bounding box center [939, 205] width 10 height 13
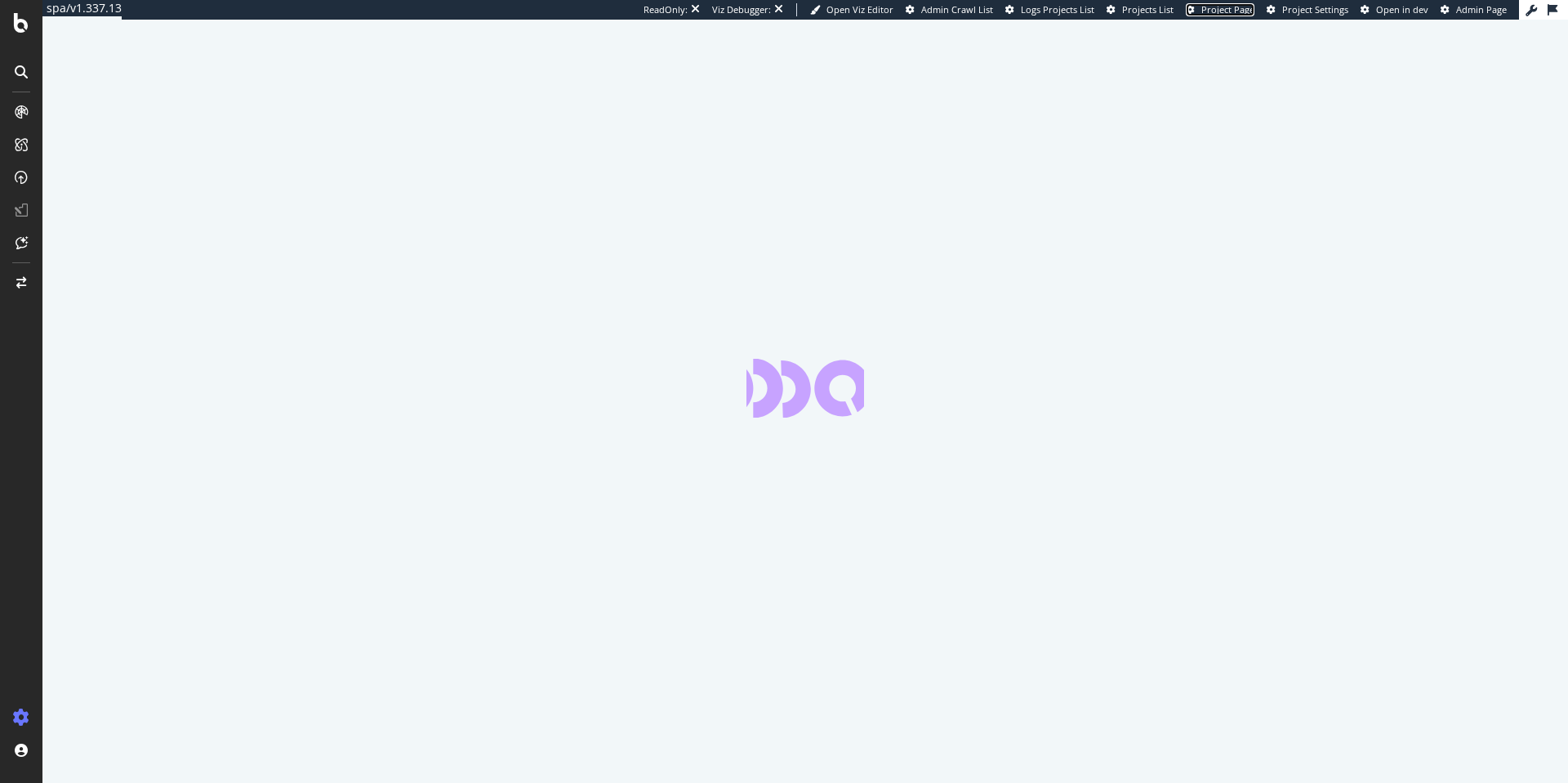
click at [1215, 12] on span "Project Page" at bounding box center [1227, 10] width 53 height 12
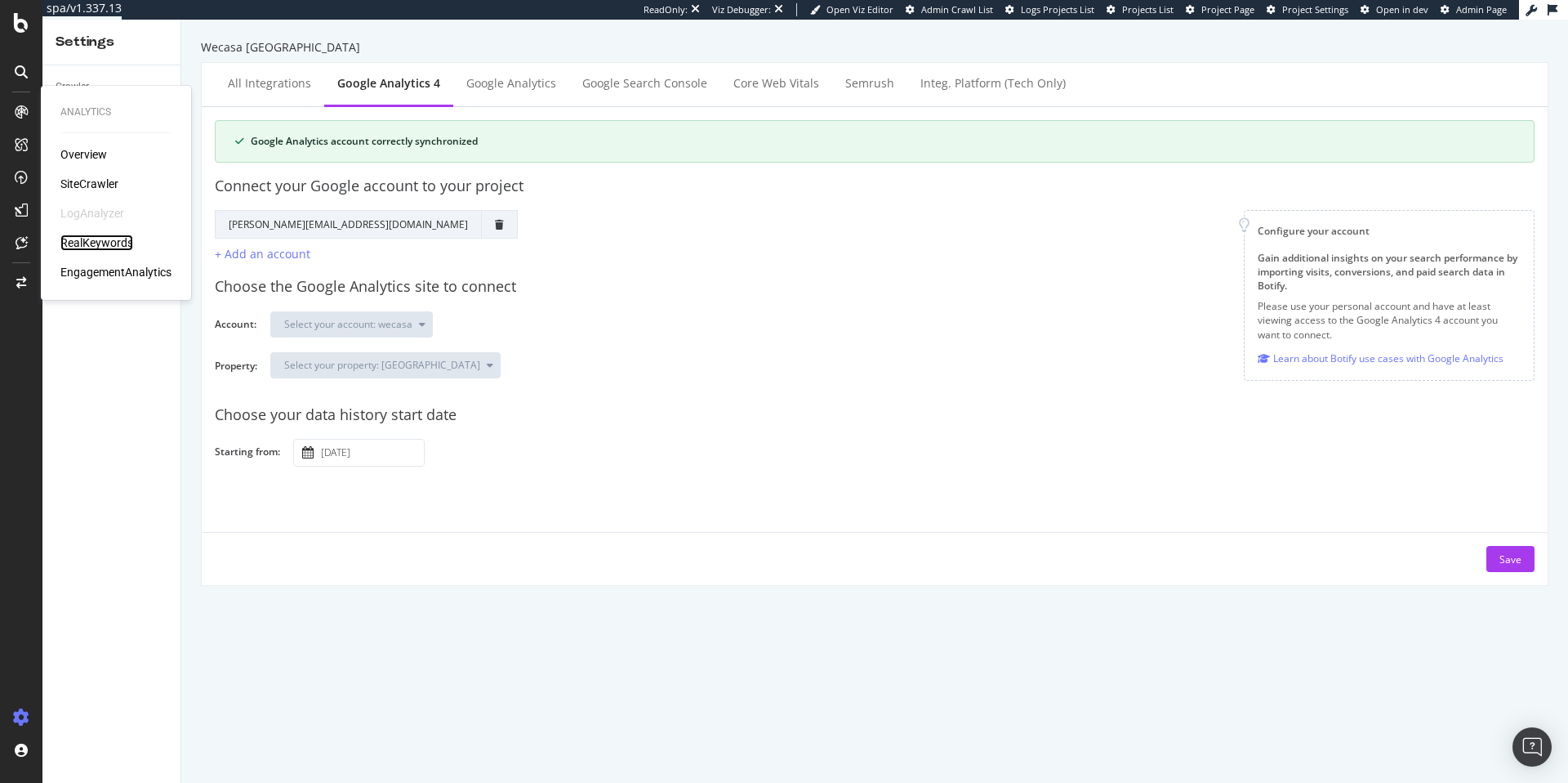
click at [95, 235] on div "RealKeywords" at bounding box center [96, 242] width 72 height 17
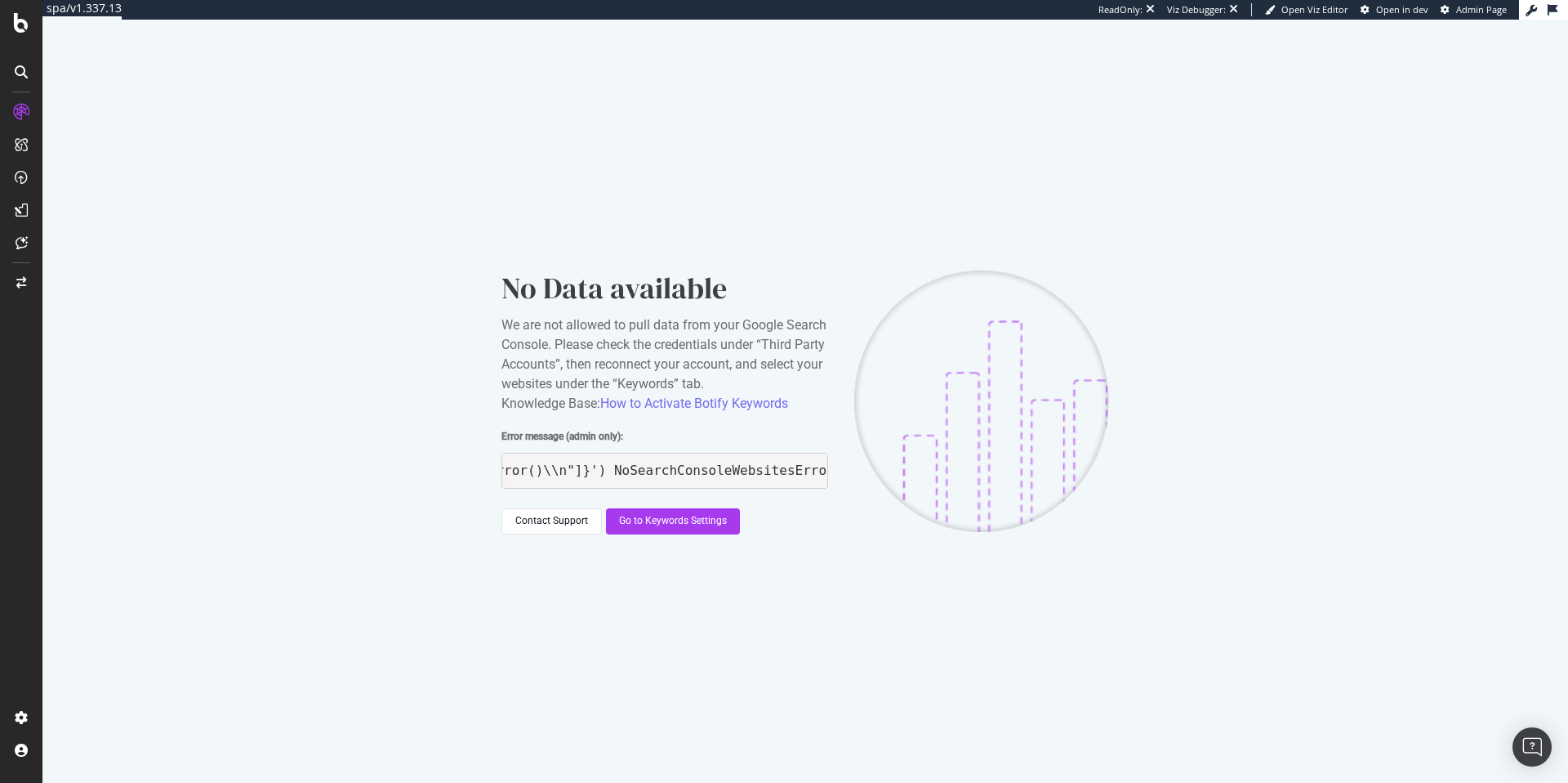
scroll to position [0, 6723]
click at [256, 198] on div "No Data available We are not allowed to pull data from your Google Search Conso…" at bounding box center [805, 400] width 1525 height 763
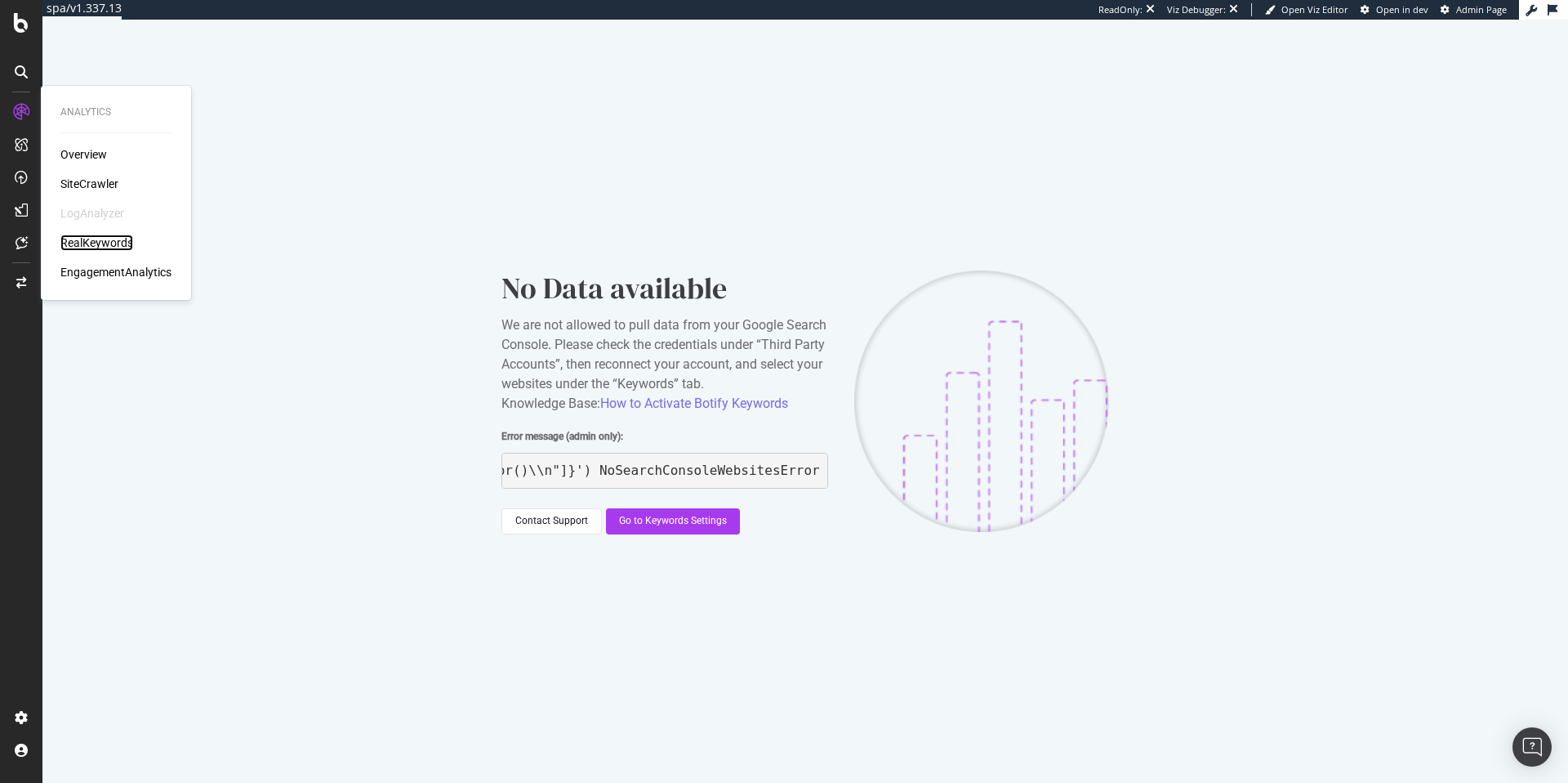
click at [98, 237] on div "RealKeywords" at bounding box center [96, 242] width 72 height 17
click at [122, 276] on div "EngagementAnalytics" at bounding box center [115, 272] width 111 height 17
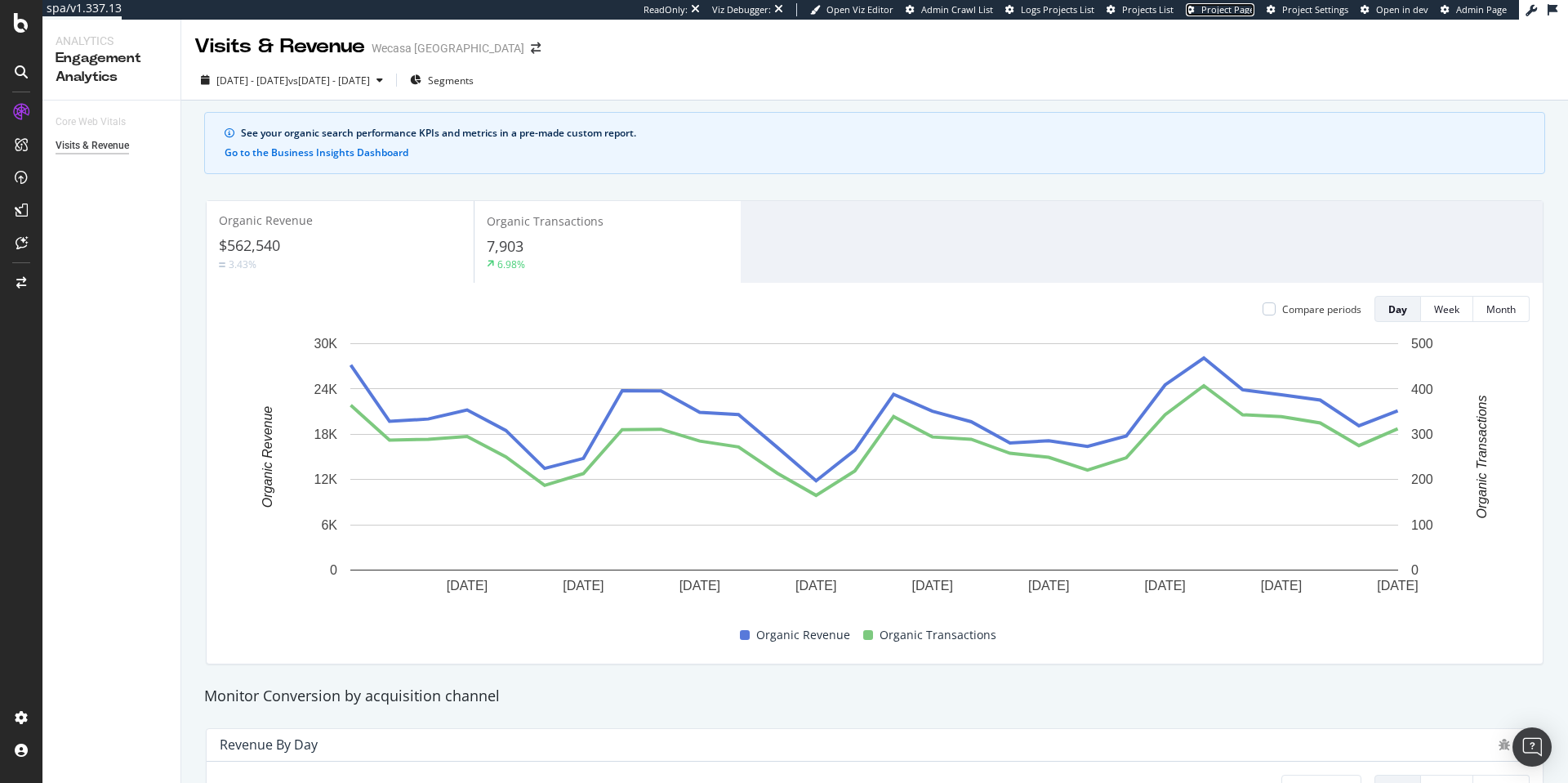
click at [1225, 9] on span "Project Page" at bounding box center [1227, 10] width 53 height 12
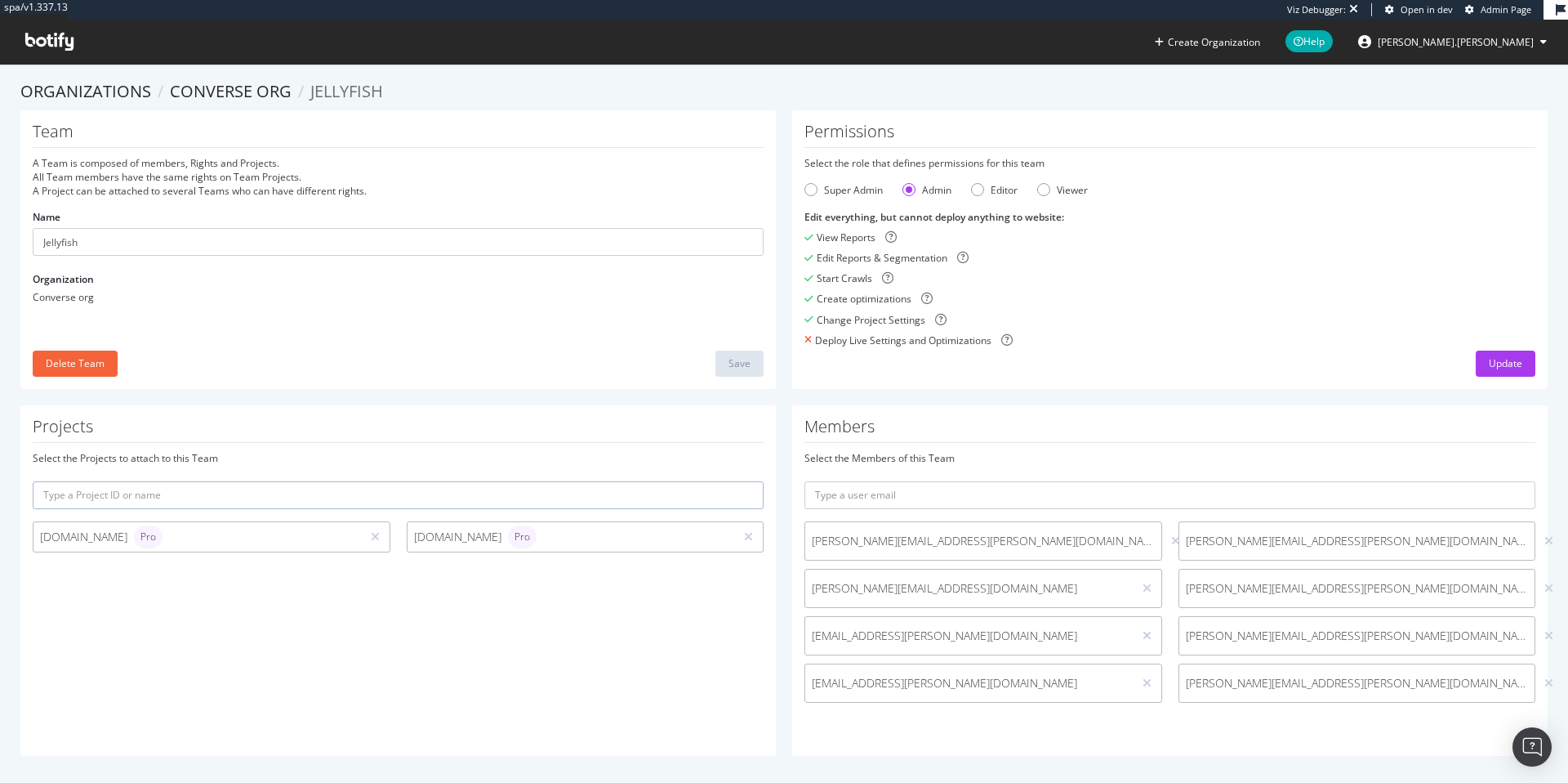
click at [1371, 156] on div "Select the role that defines permissions for this team" at bounding box center [1170, 163] width 731 height 14
click at [1504, 6] on span "Admin Page" at bounding box center [1506, 10] width 51 height 12
drag, startPoint x: 1004, startPoint y: 589, endPoint x: 794, endPoint y: 589, distance: 210.0
click at [794, 589] on div "Members Select the Members of this Team edward.turner@jellyfish.com erin.macrae…" at bounding box center [1170, 581] width 756 height 351
copy span "[PERSON_NAME][EMAIL_ADDRESS][DOMAIN_NAME]"
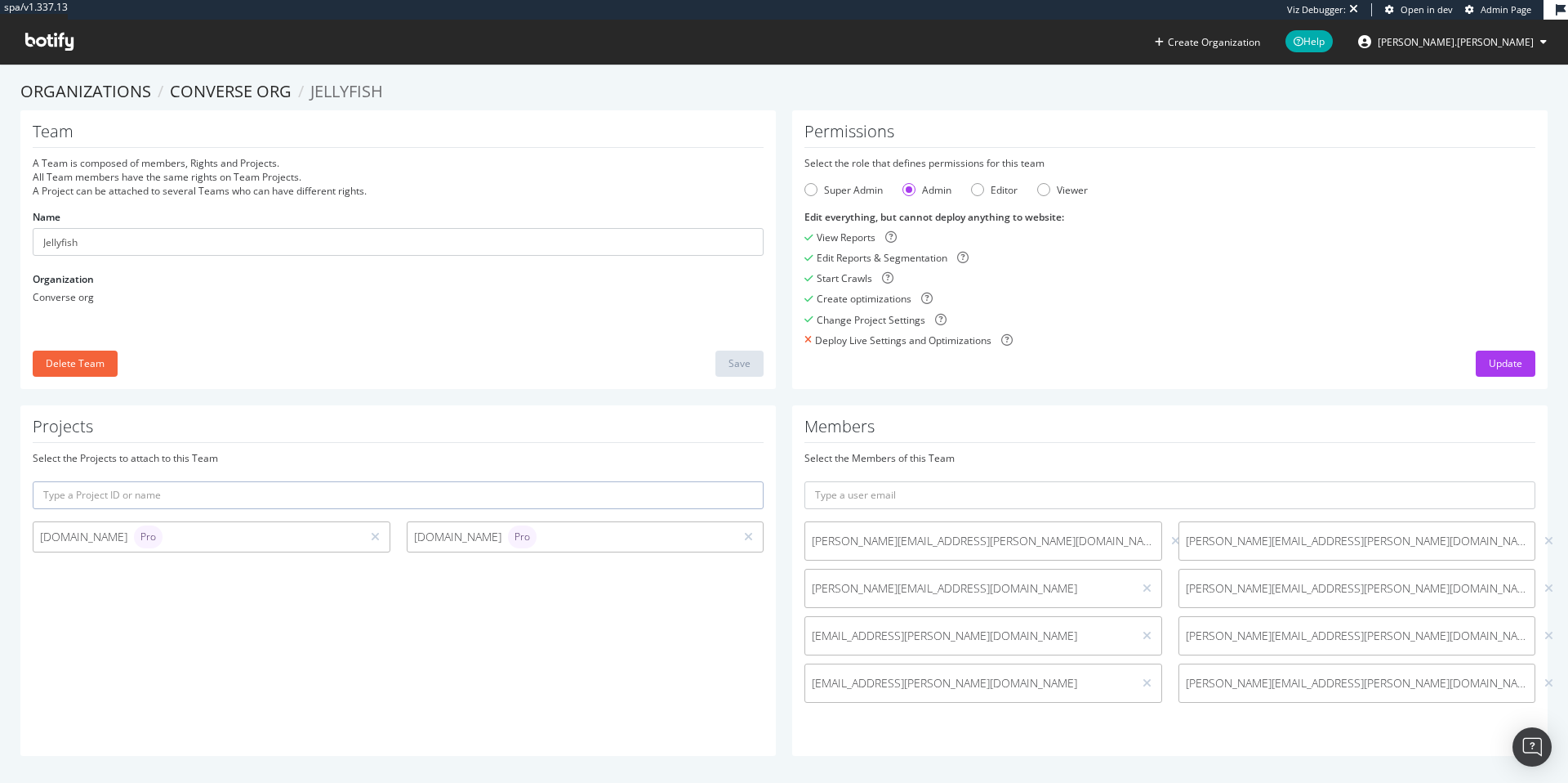
click at [702, 666] on div "Projects Select the Projects to attach to this Team conversedataimport.com Pro …" at bounding box center [397, 581] width 756 height 351
click at [1253, 692] on div "[PERSON_NAME][EMAIL_ADDRESS][PERSON_NAME][DOMAIN_NAME] [PERSON_NAME][DOMAIN_NAM…" at bounding box center [1169, 616] width 747 height 189
click at [889, 497] on input "text" at bounding box center [1170, 495] width 731 height 28
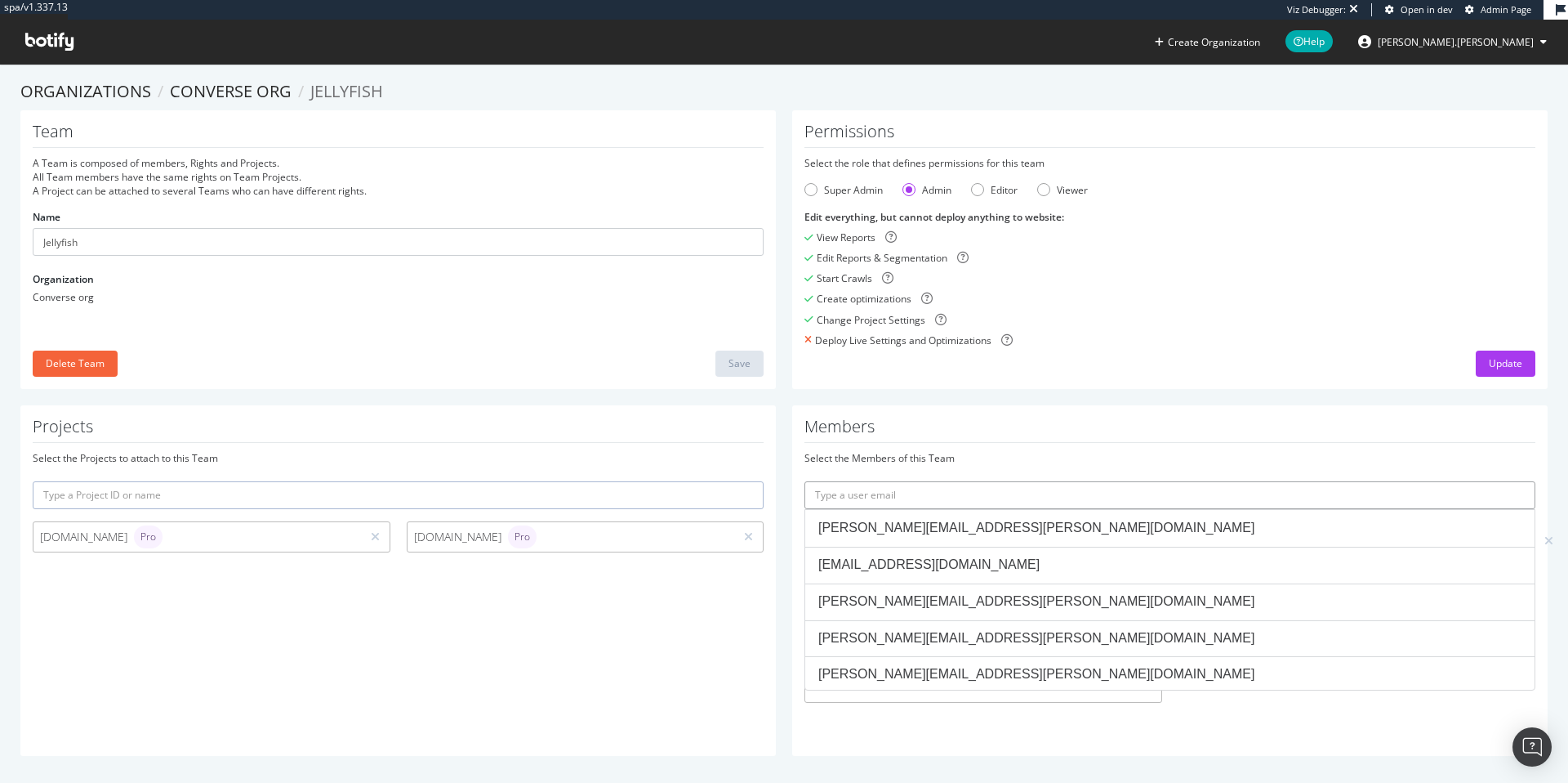
paste input "[PERSON_NAME][EMAIL_ADDRESS][DOMAIN_NAME]"
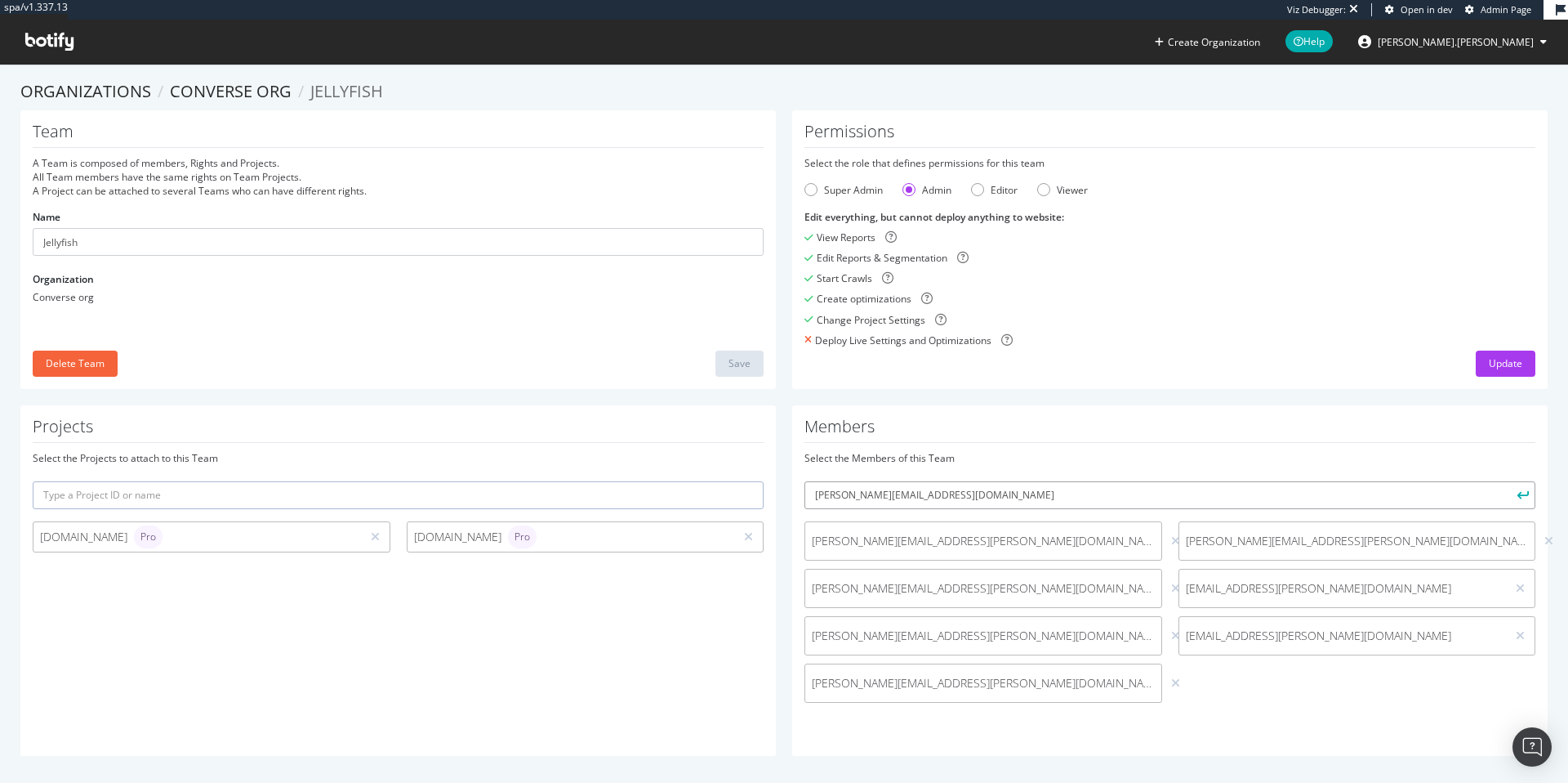
type input "[PERSON_NAME][EMAIL_ADDRESS][DOMAIN_NAME]"
click at [1507, 481] on button "submit" at bounding box center [1521, 495] width 28 height 28
